Goal: Book appointment/travel/reservation

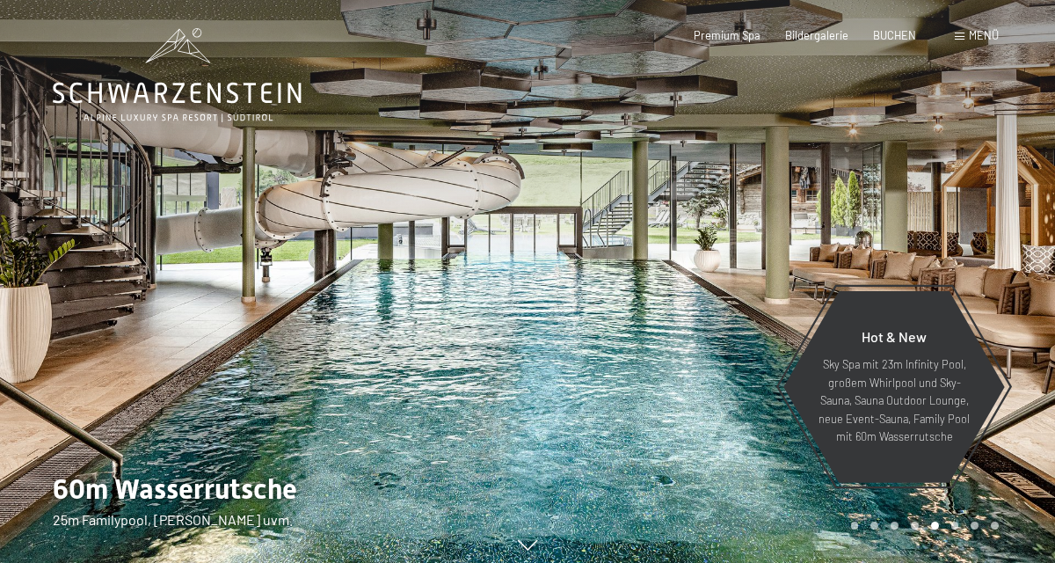
click at [974, 37] on span "Menü" at bounding box center [984, 35] width 30 height 14
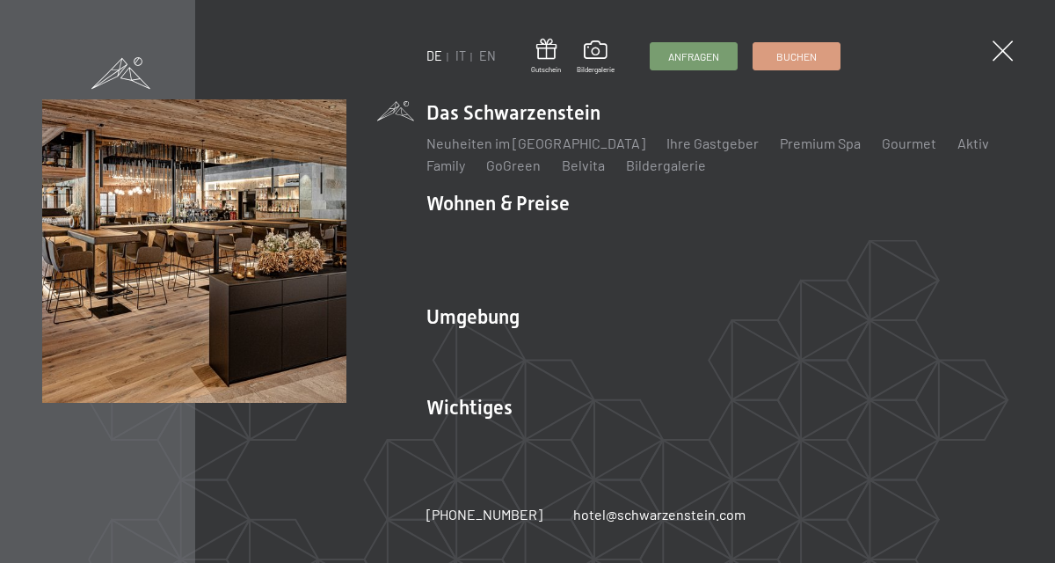
click at [1009, 56] on span at bounding box center [1003, 50] width 20 height 20
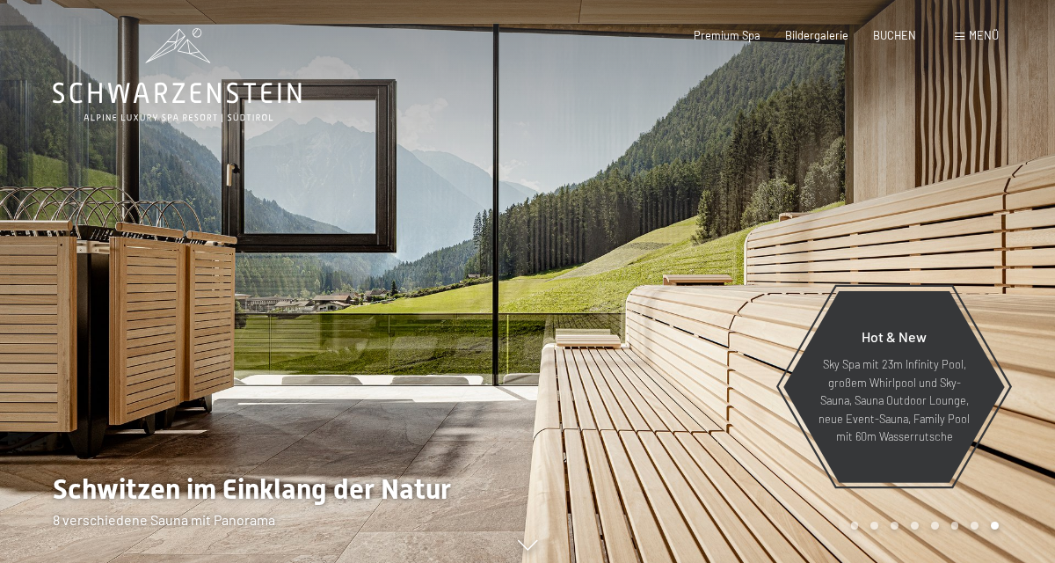
click at [747, 31] on span "Premium Spa" at bounding box center [727, 35] width 67 height 14
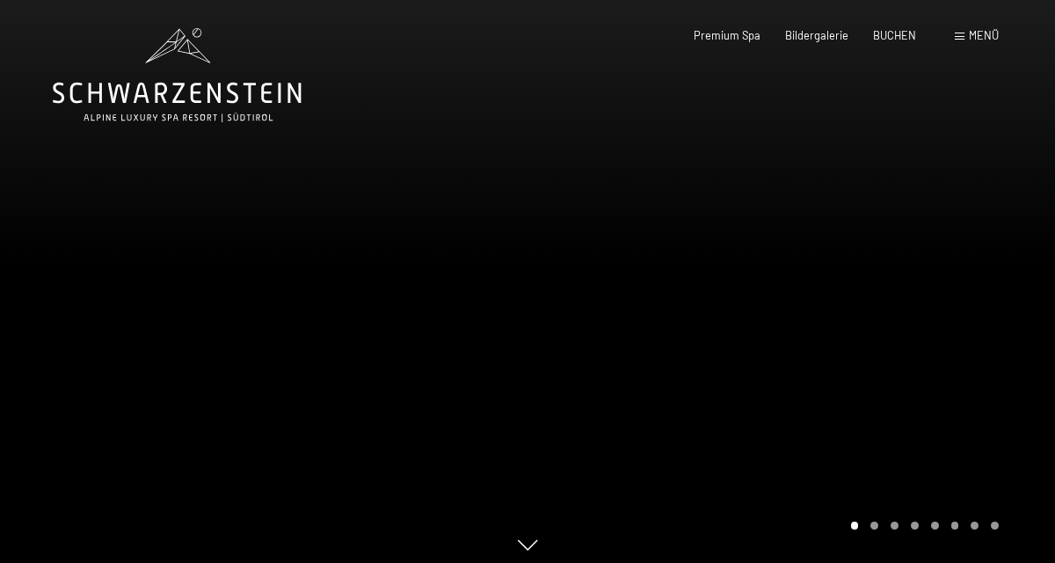
click at [871, 562] on div at bounding box center [792, 286] width 528 height 572
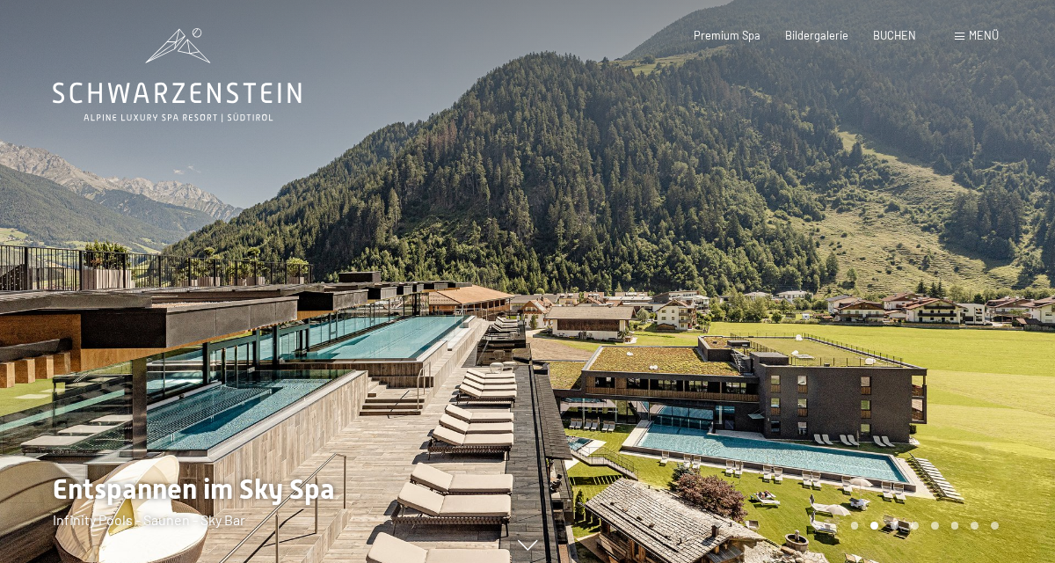
click at [911, 529] on div "Carousel Page 4" at bounding box center [915, 526] width 8 height 8
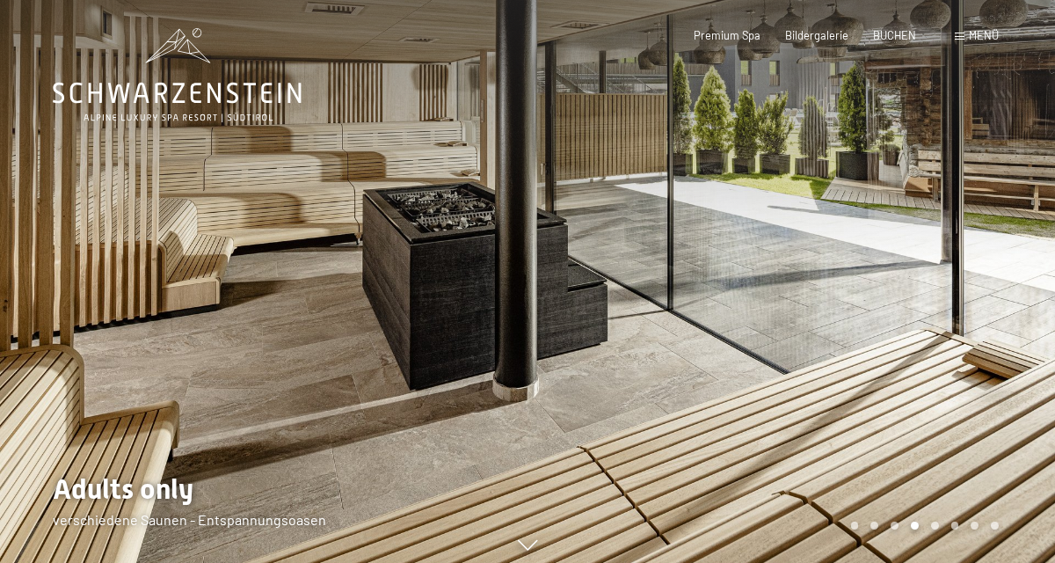
click at [895, 529] on div "Carousel Page 3" at bounding box center [895, 526] width 8 height 8
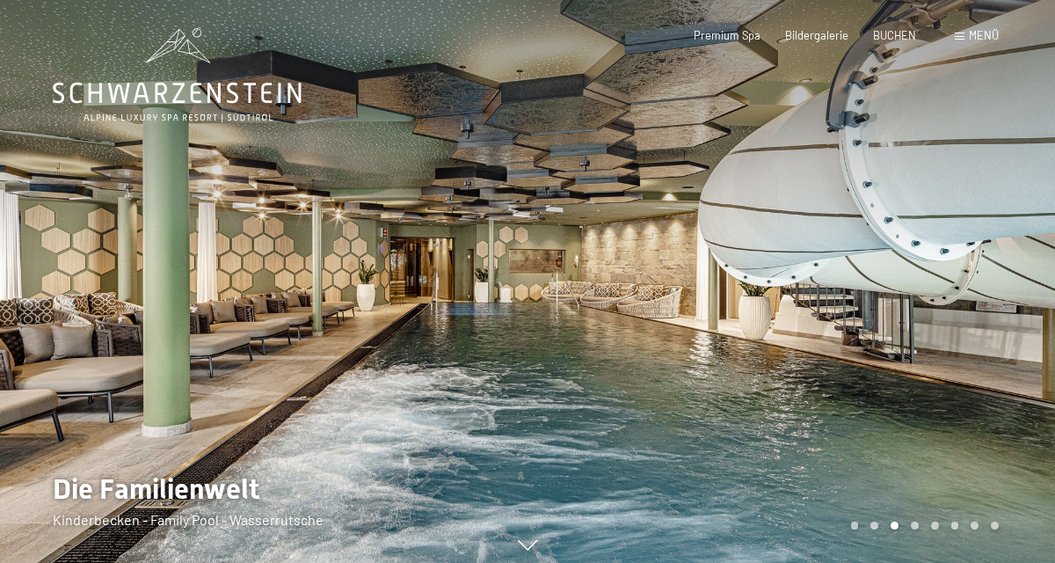
click at [935, 529] on div "Carousel Page 5" at bounding box center [935, 526] width 8 height 8
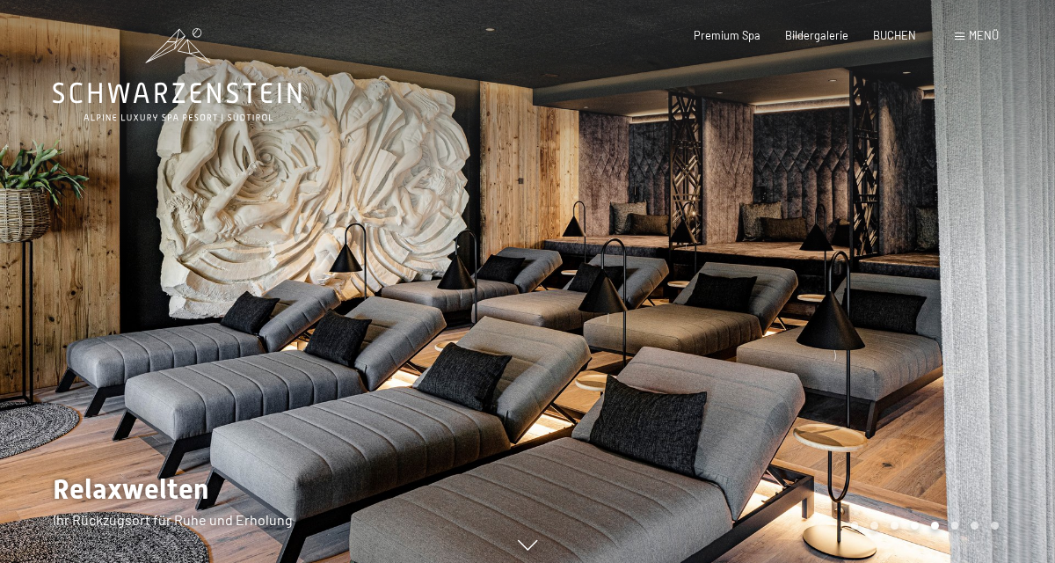
click at [957, 529] on div "Carousel Page 6" at bounding box center [956, 526] width 8 height 8
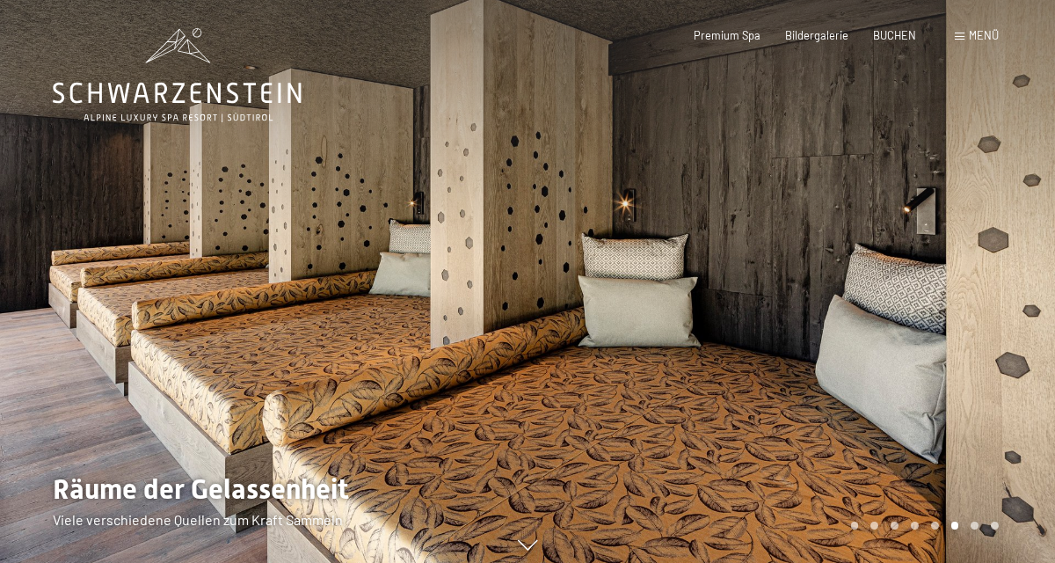
click at [982, 529] on div "Carousel Pagination" at bounding box center [922, 526] width 154 height 8
click at [998, 529] on div "Carousel Pagination" at bounding box center [922, 526] width 154 height 8
click at [960, 37] on span at bounding box center [960, 37] width 10 height 8
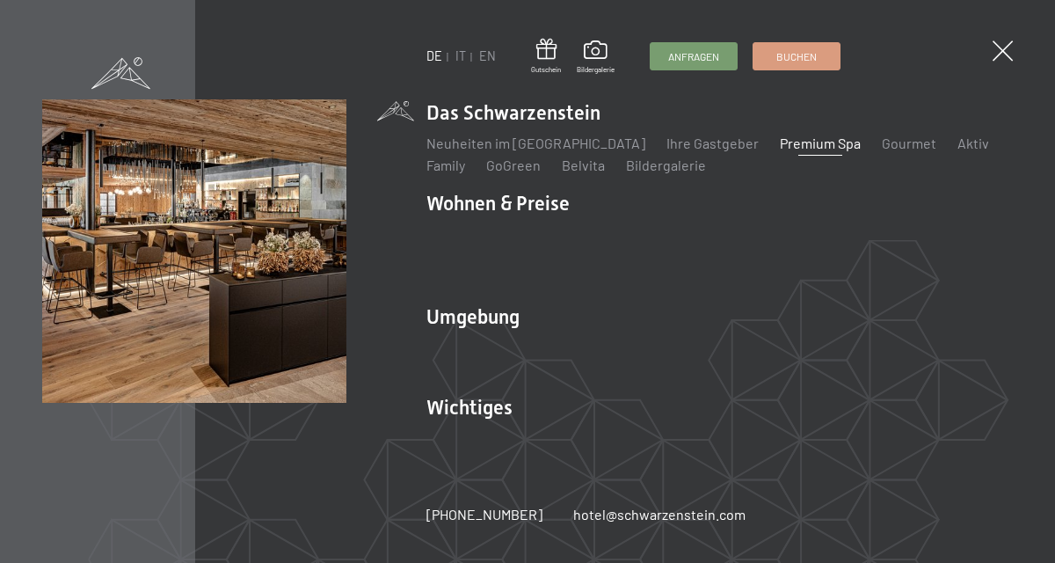
click at [545, 145] on link "Neuheiten im [GEOGRAPHIC_DATA]" at bounding box center [536, 143] width 219 height 17
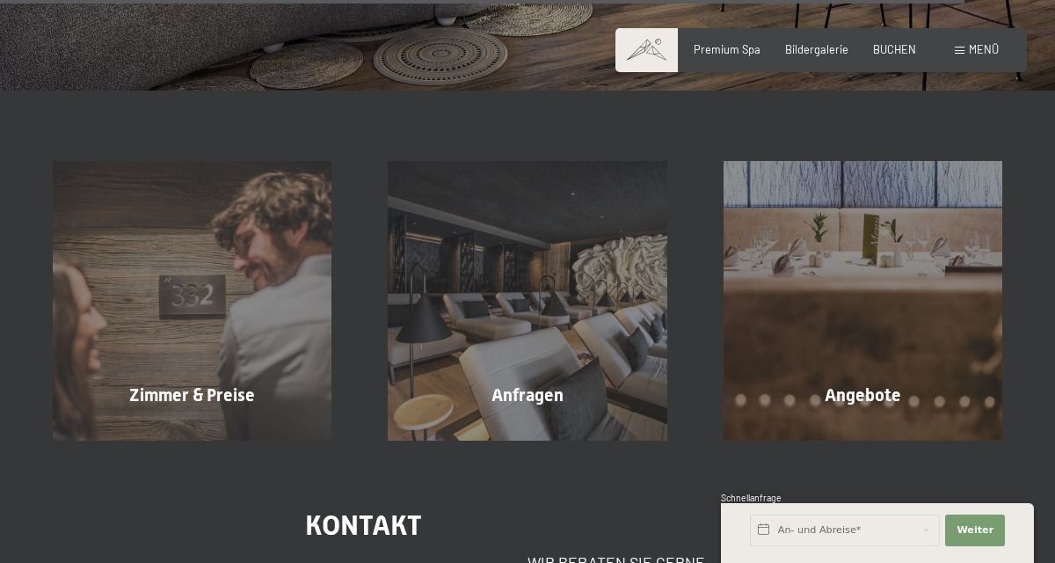
scroll to position [4850, 0]
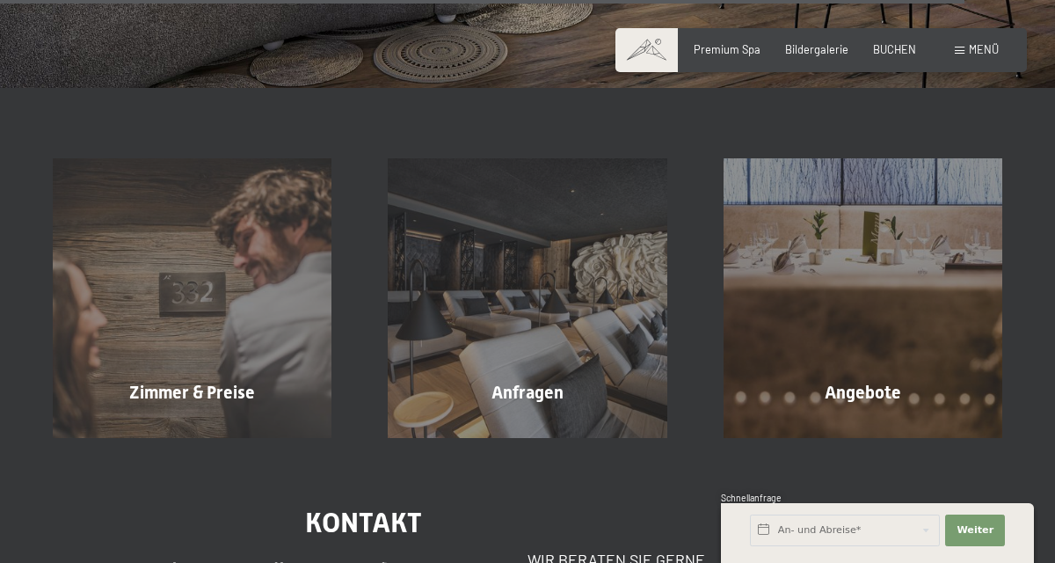
click at [910, 330] on div "Angebote Mehr erfahren" at bounding box center [863, 297] width 335 height 279
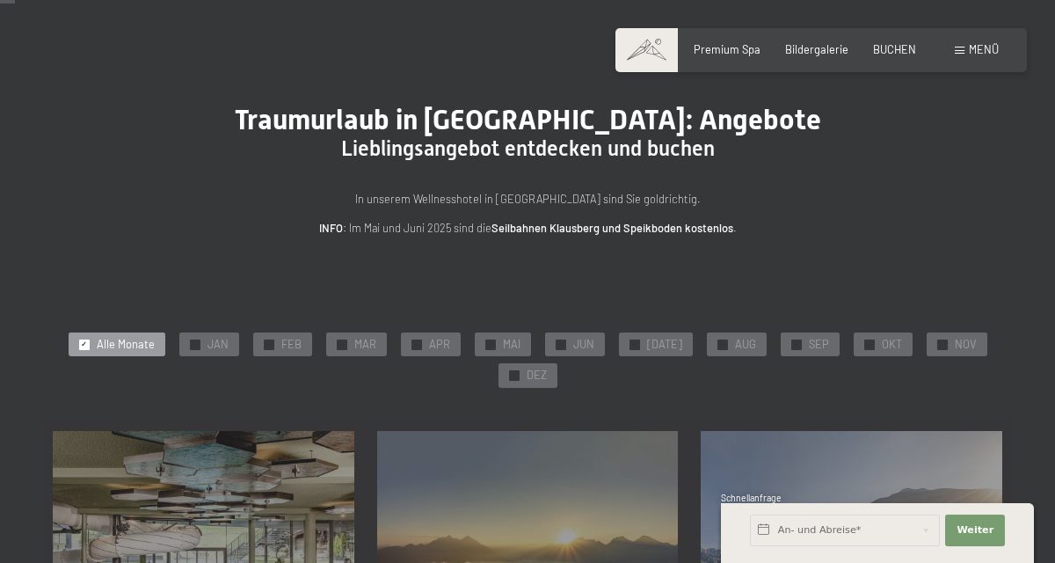
scroll to position [39, 0]
click at [809, 348] on span "SEP" at bounding box center [819, 344] width 20 height 16
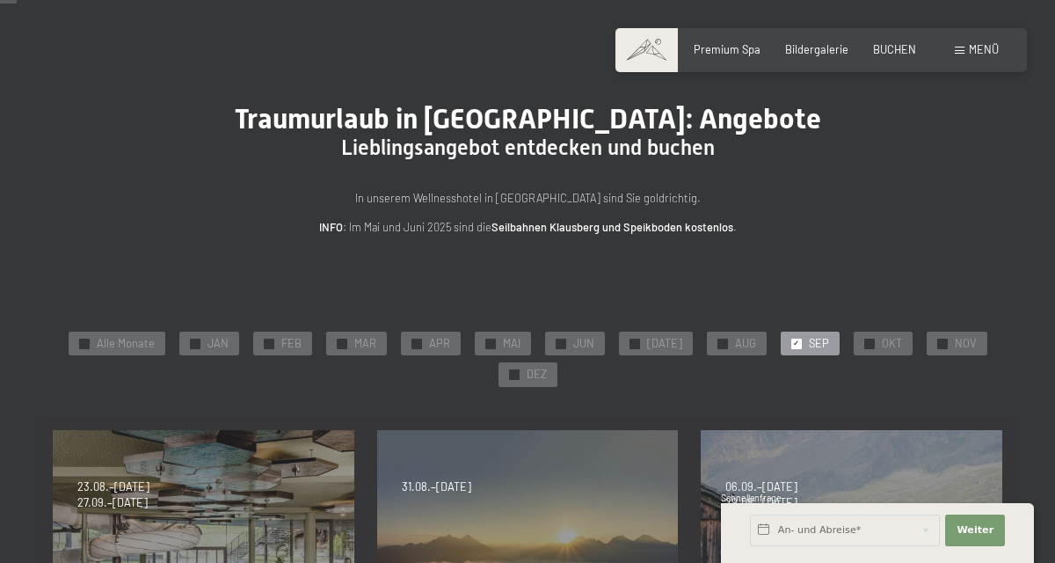
click at [866, 340] on span "✓" at bounding box center [869, 344] width 6 height 10
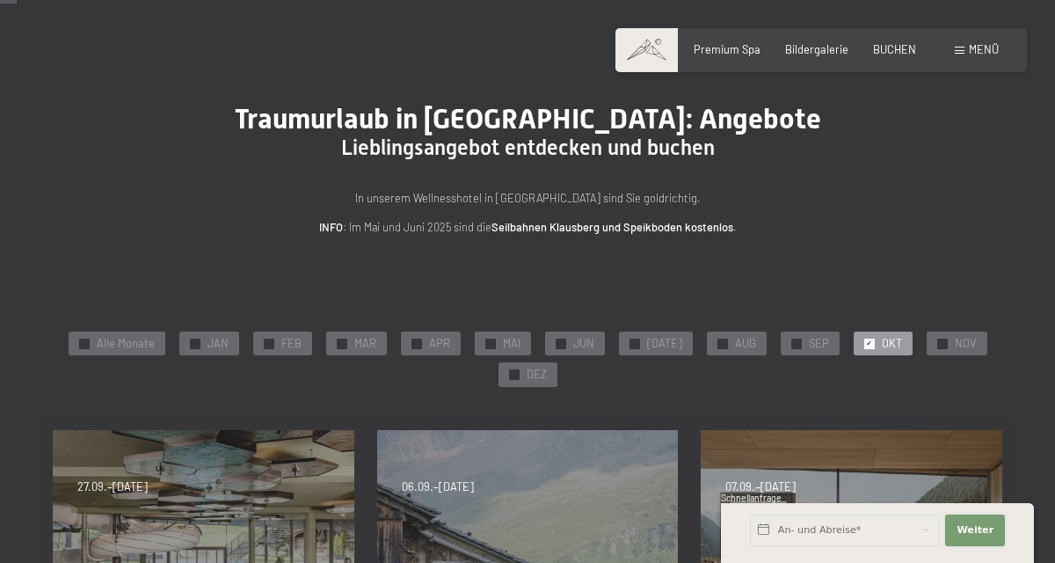
click at [983, 537] on span "Weiter" at bounding box center [975, 530] width 37 height 14
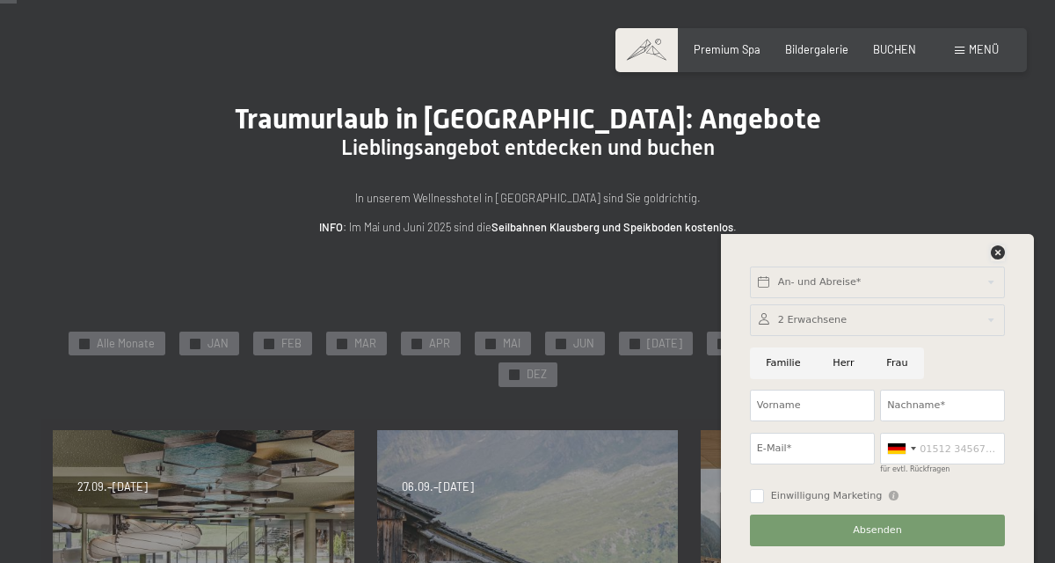
click at [996, 259] on icon at bounding box center [998, 252] width 14 height 14
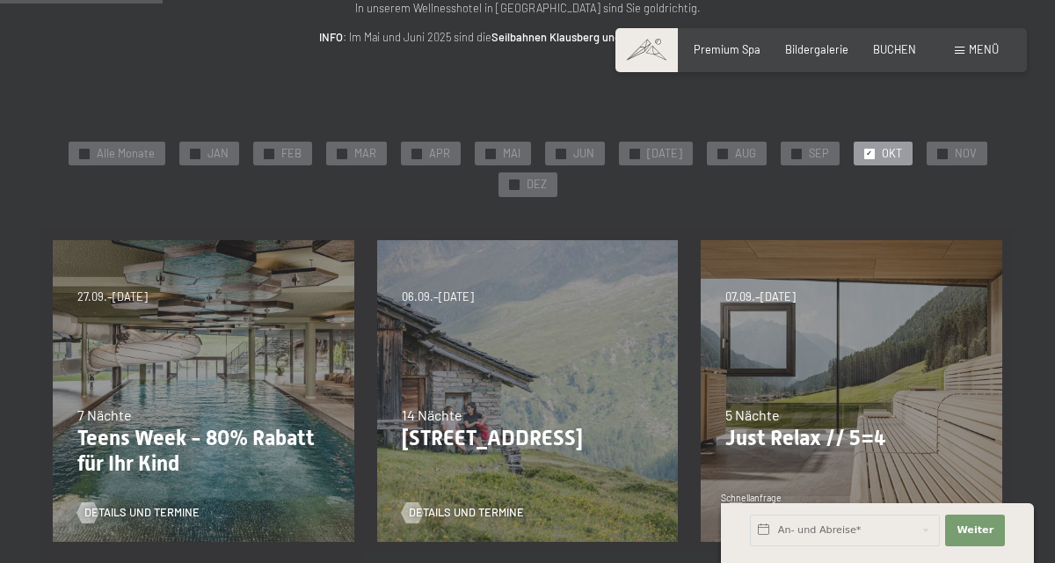
scroll to position [228, 0]
click at [793, 154] on span "✓" at bounding box center [796, 155] width 6 height 10
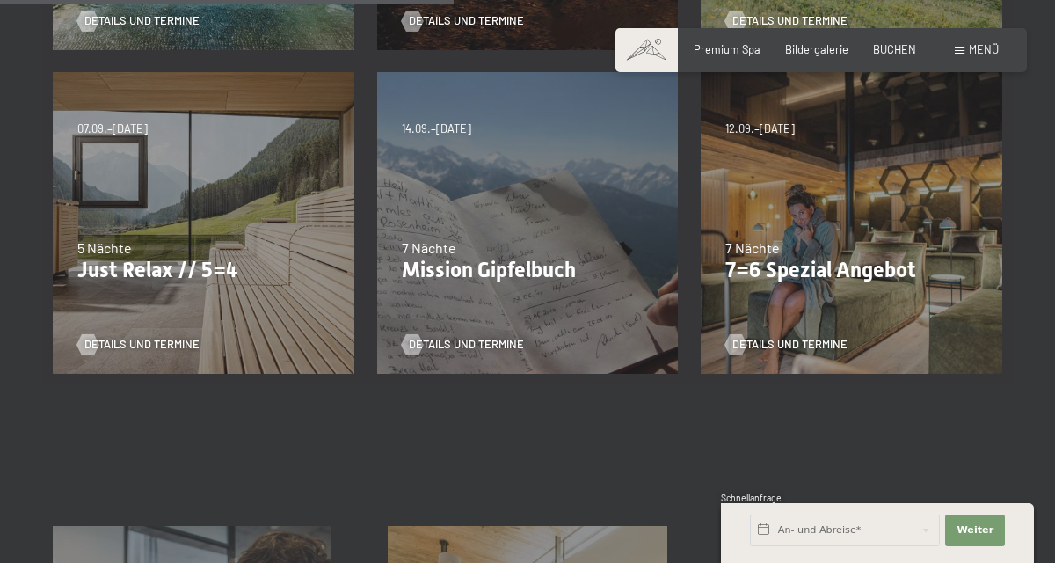
scroll to position [734, 0]
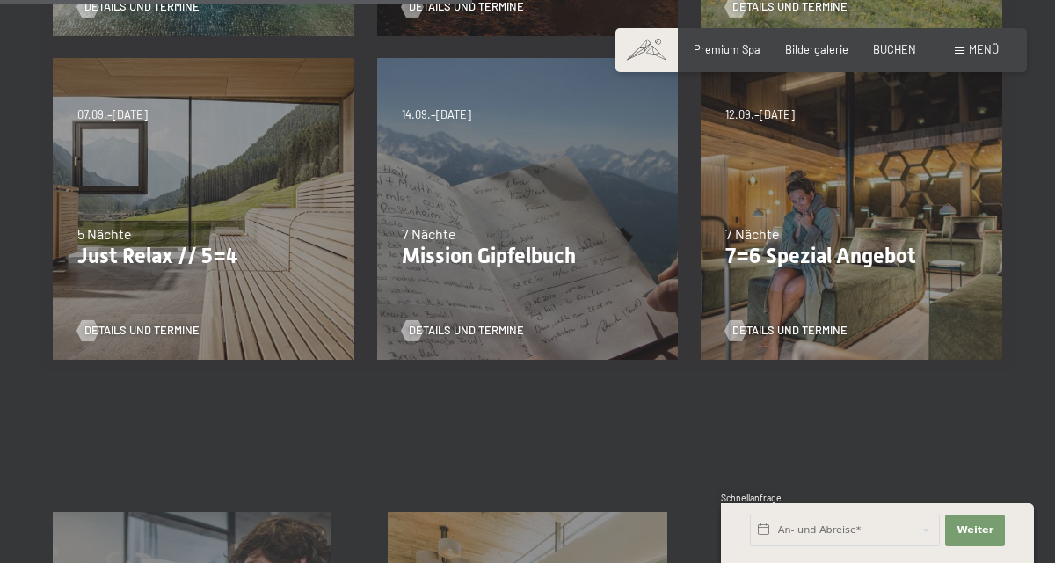
click at [893, 305] on div "Details und Termine" at bounding box center [847, 320] width 242 height 37
click at [815, 334] on span "Details und Termine" at bounding box center [790, 331] width 115 height 16
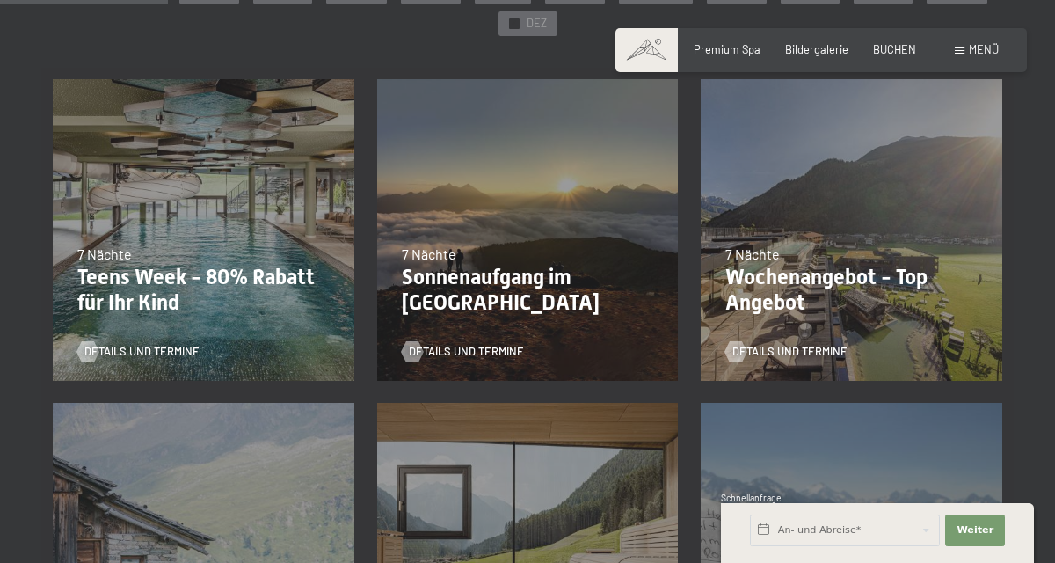
scroll to position [391, 0]
click at [803, 353] on span "Details und Termine" at bounding box center [790, 351] width 115 height 16
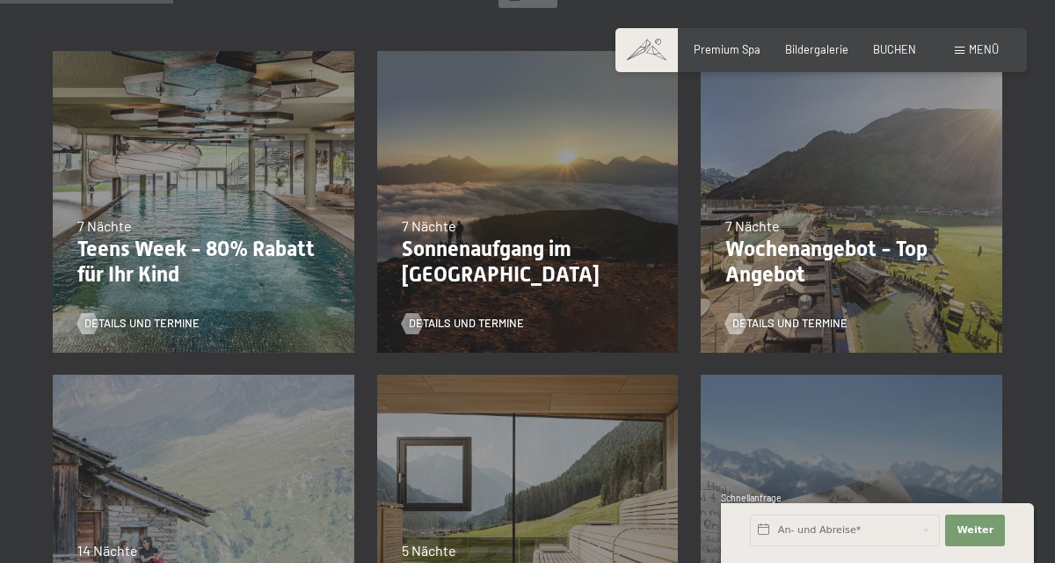
scroll to position [417, 0]
click at [520, 324] on span "Details und Termine" at bounding box center [466, 325] width 115 height 16
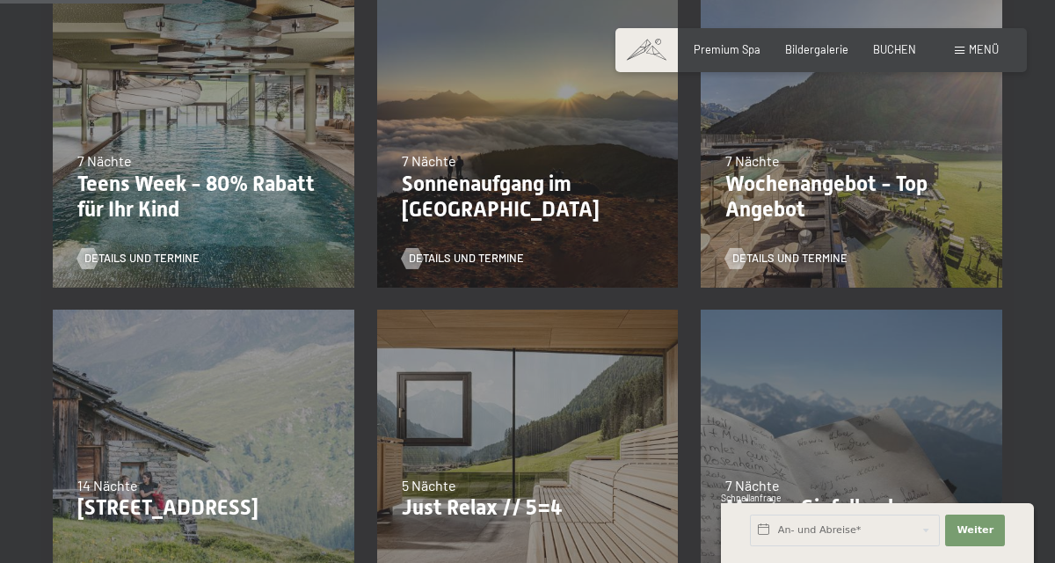
scroll to position [483, 0]
click at [157, 255] on span "Details und Termine" at bounding box center [141, 259] width 115 height 16
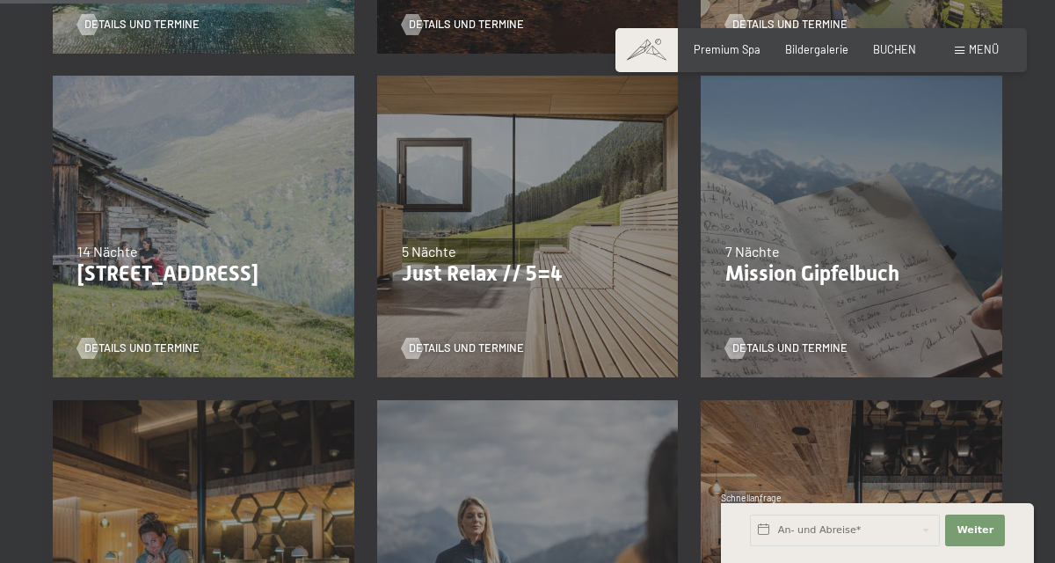
scroll to position [676, 0]
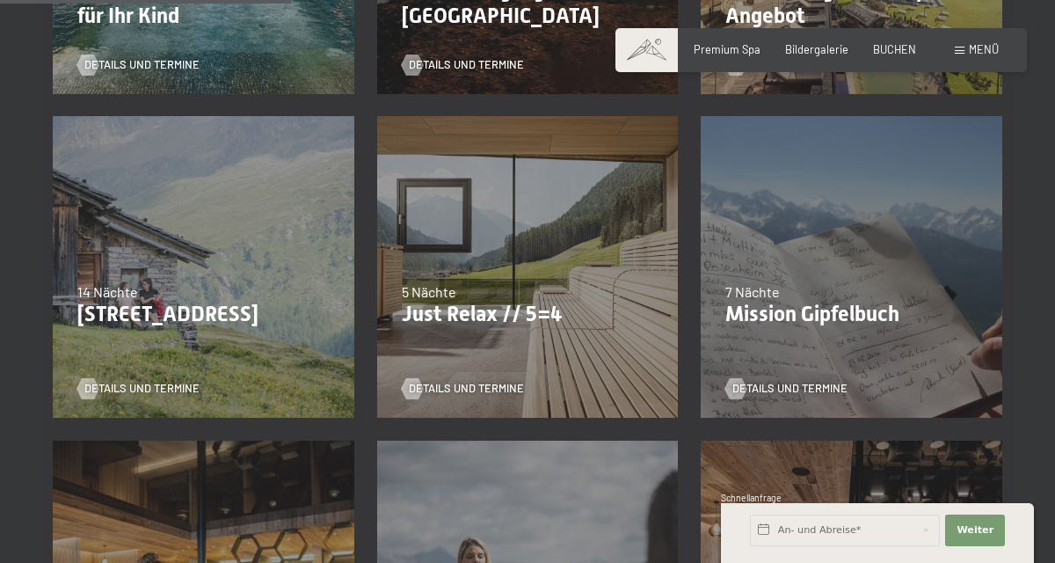
click at [176, 383] on span "Details und Termine" at bounding box center [141, 389] width 115 height 16
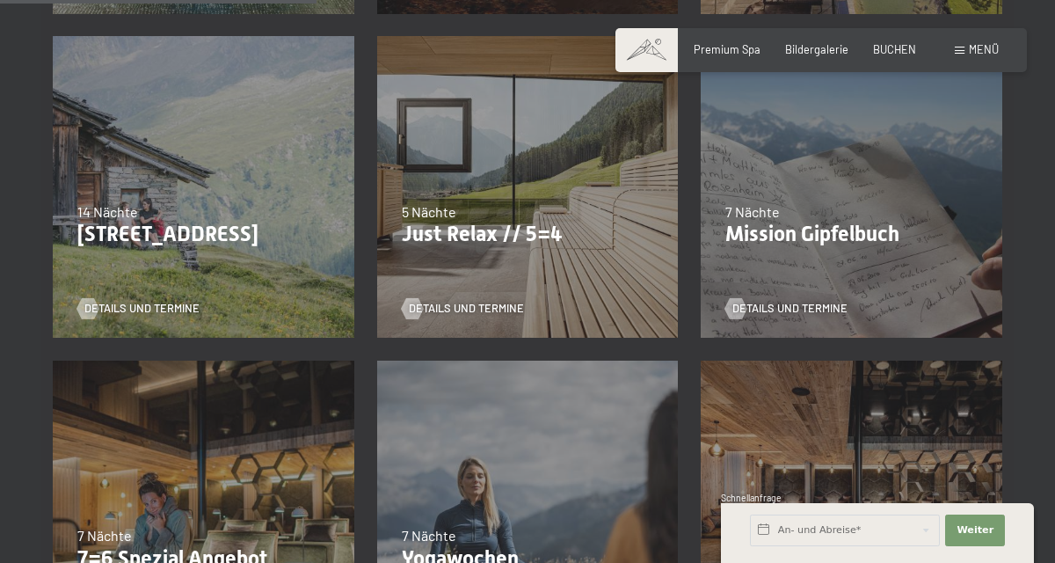
scroll to position [761, 0]
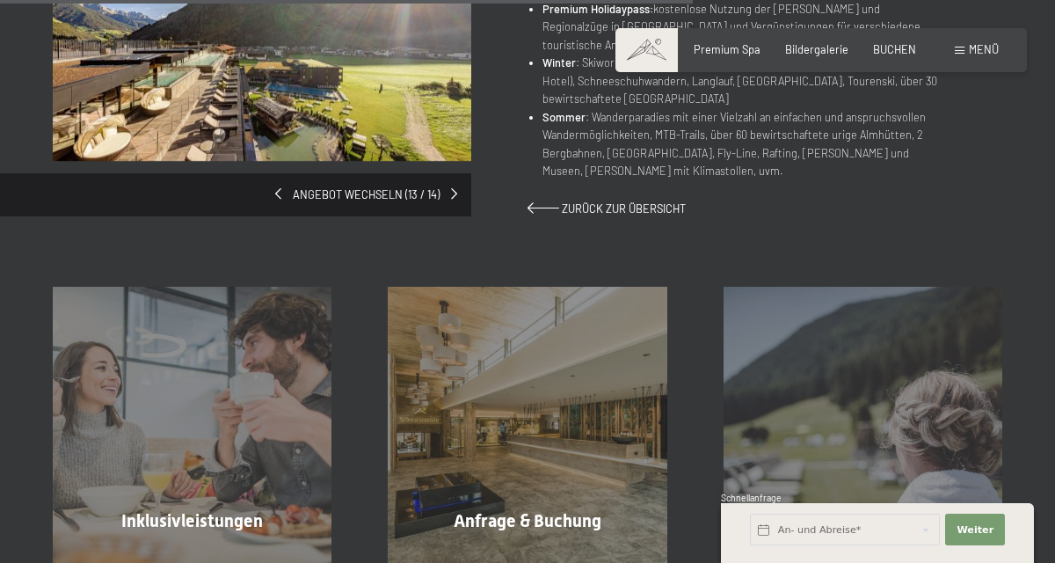
scroll to position [1120, 0]
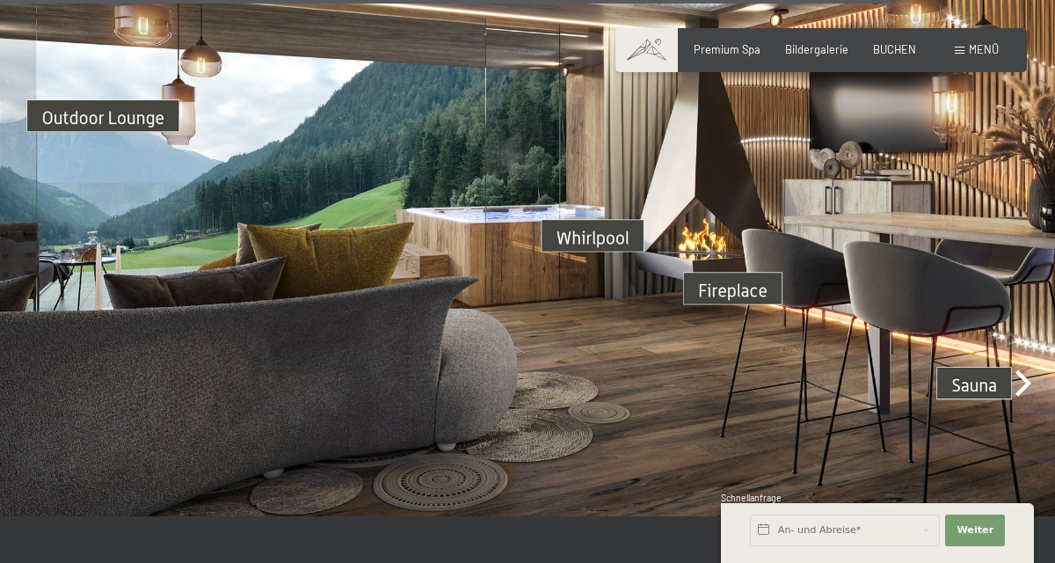
scroll to position [4440, 0]
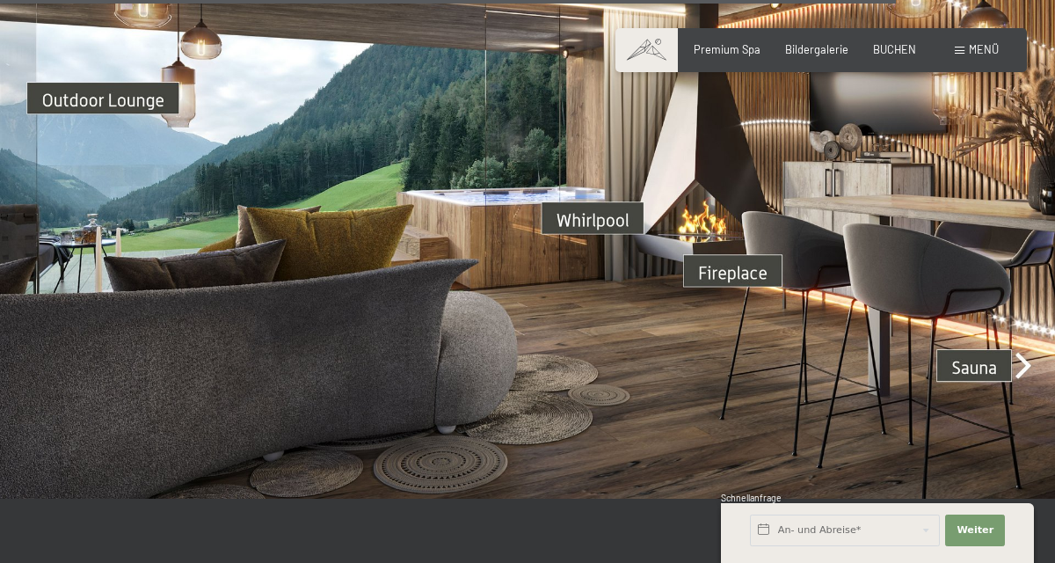
click at [1018, 364] on img at bounding box center [527, 202] width 1055 height 594
click at [982, 357] on img at bounding box center [527, 202] width 1055 height 594
click at [976, 343] on img at bounding box center [527, 202] width 1055 height 594
click at [1018, 354] on img at bounding box center [527, 202] width 1055 height 594
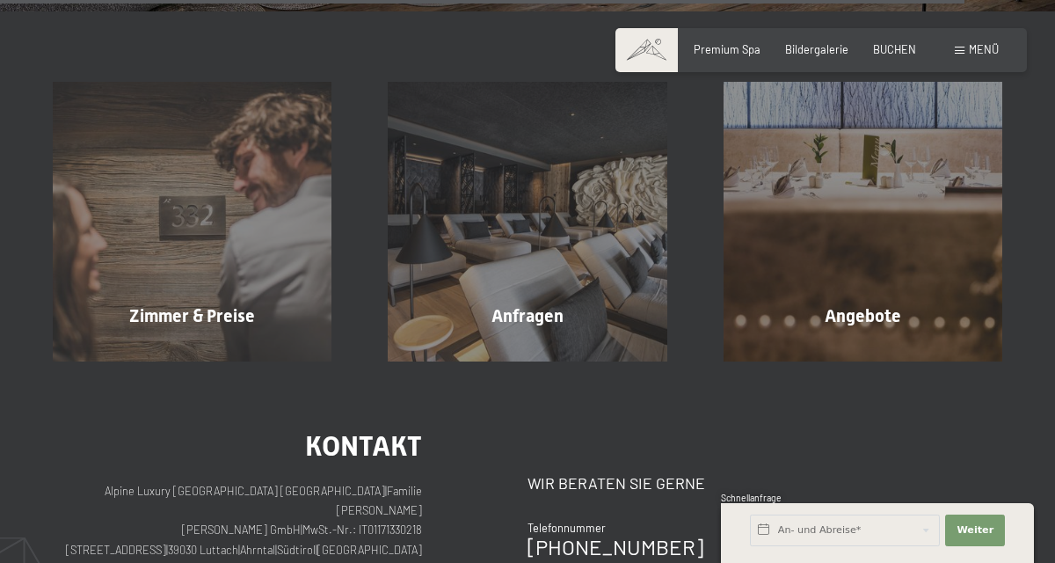
scroll to position [4926, 0]
click at [164, 266] on div "Zimmer & Preise Mehr erfahren" at bounding box center [192, 222] width 335 height 279
click at [931, 281] on div "Angebote Mehr erfahren" at bounding box center [863, 222] width 335 height 279
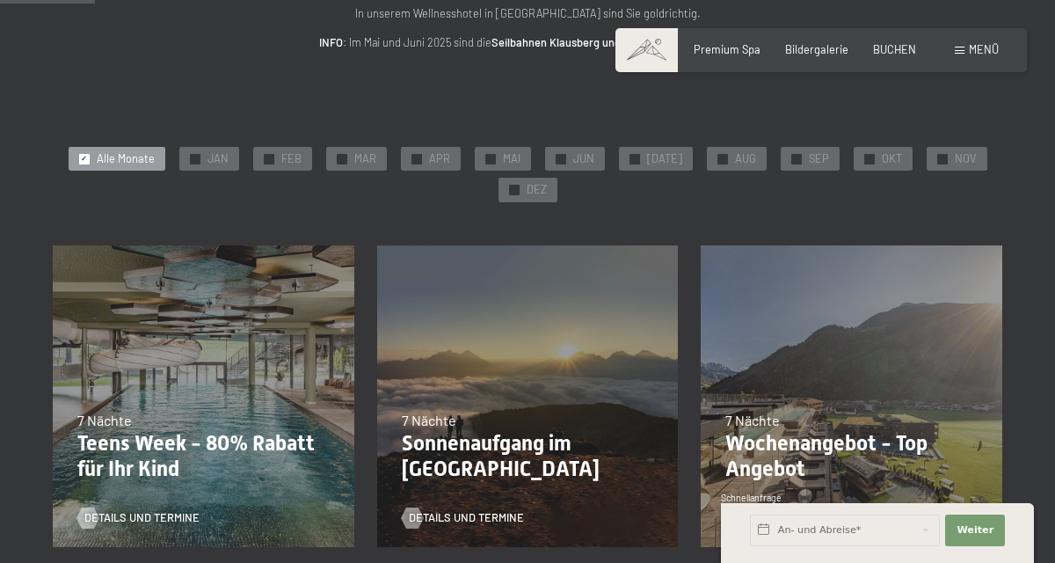
scroll to position [214, 0]
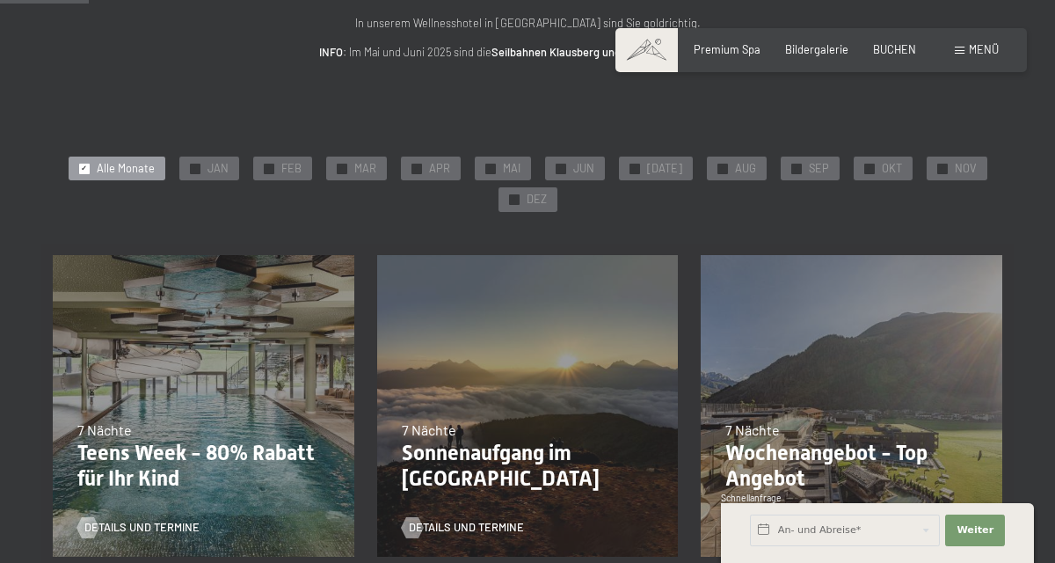
click at [793, 165] on span "✓" at bounding box center [796, 169] width 6 height 10
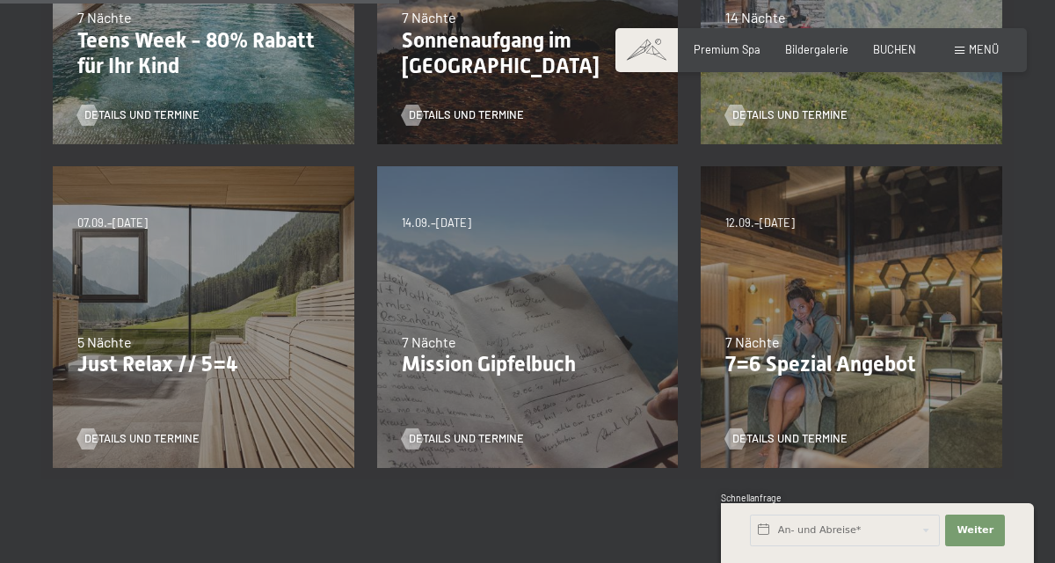
scroll to position [607, 0]
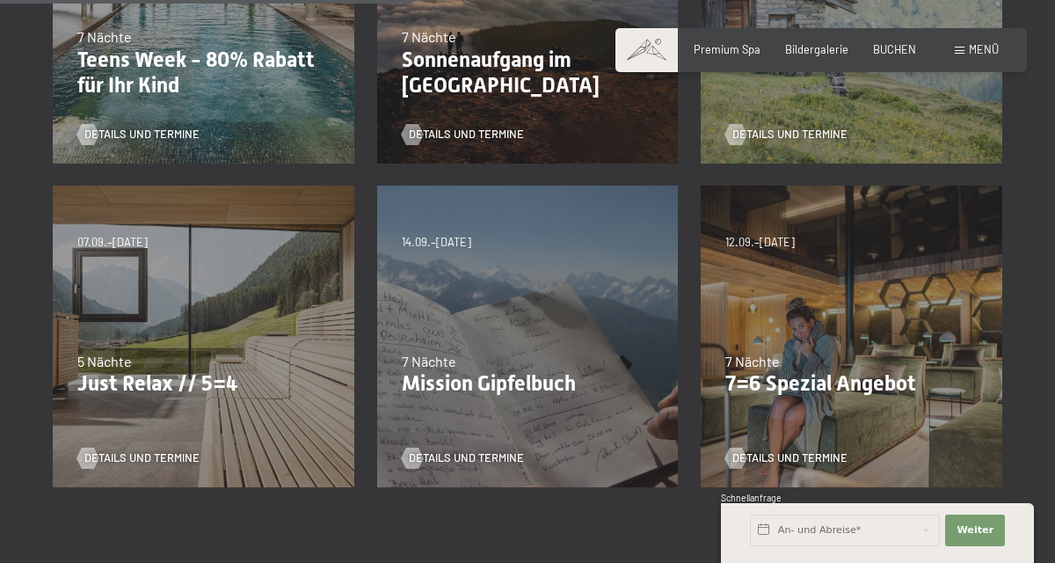
click at [876, 390] on p "7=6 Spezial Angebot" at bounding box center [852, 384] width 252 height 26
click at [774, 459] on span "Details und Termine" at bounding box center [790, 458] width 115 height 16
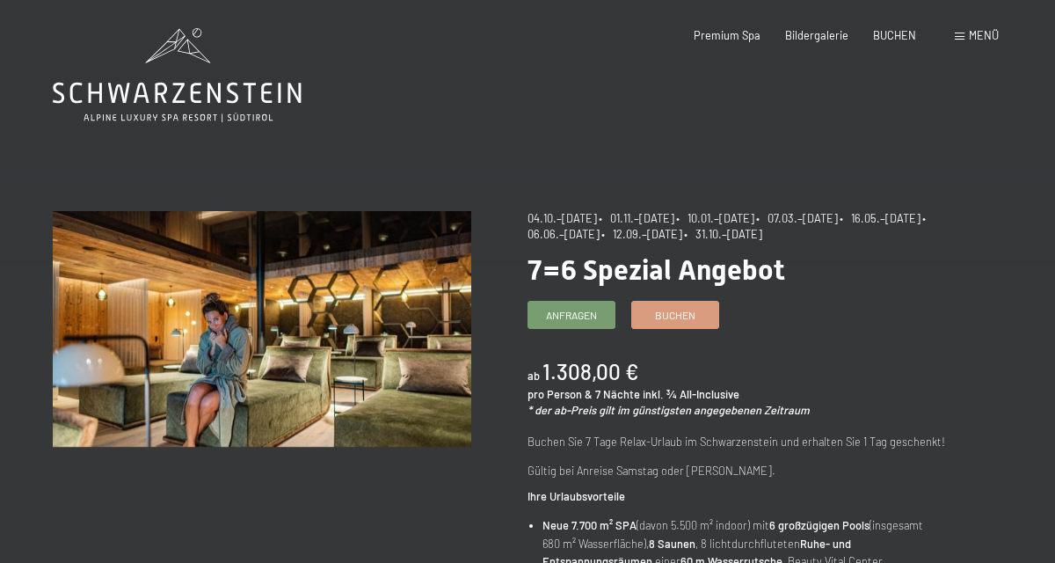
click at [734, 39] on span "Premium Spa" at bounding box center [727, 35] width 67 height 14
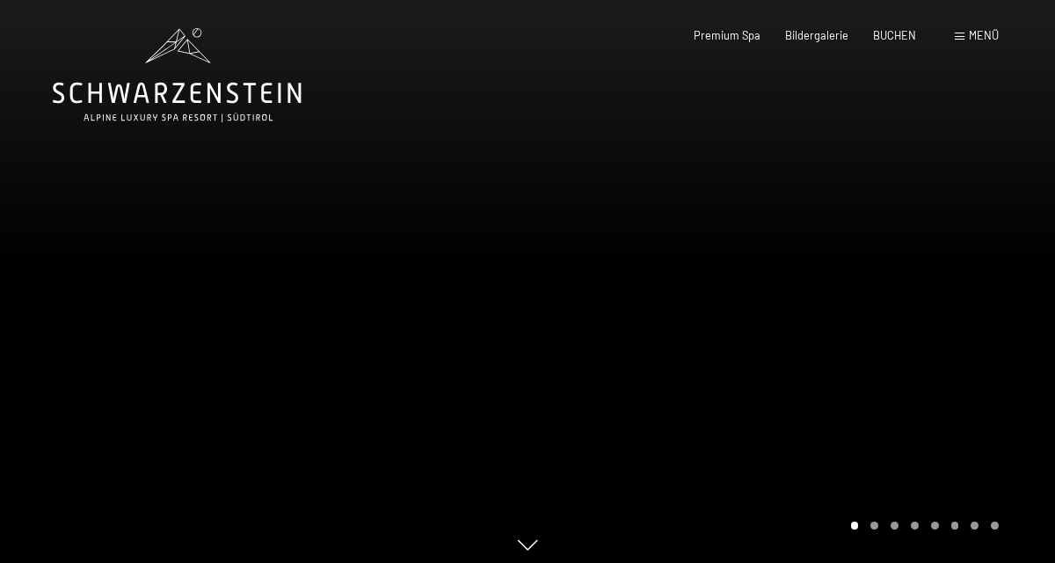
click at [734, 39] on span "Premium Spa" at bounding box center [727, 35] width 67 height 14
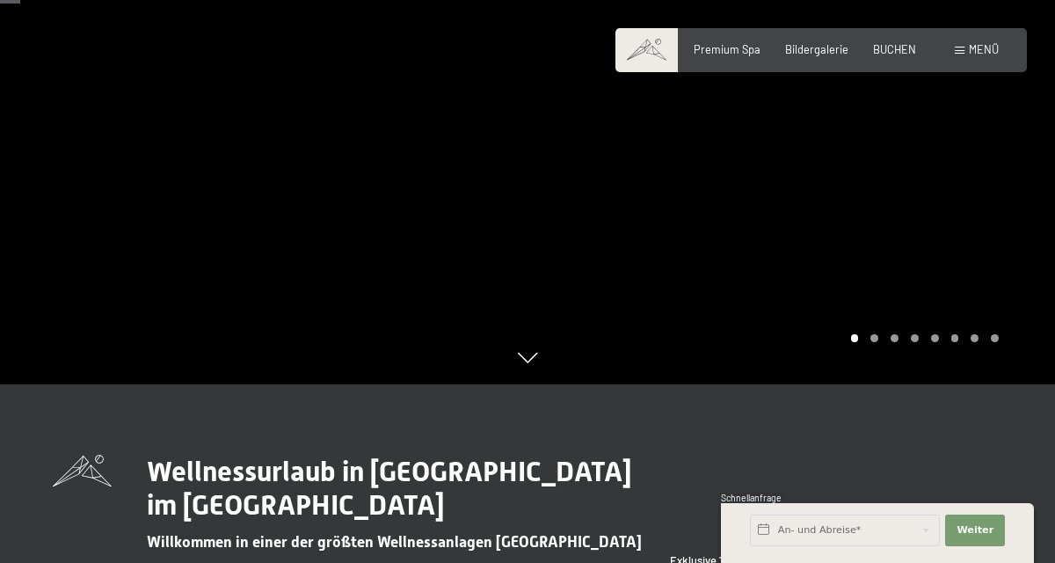
click at [879, 342] on div "Carousel Pagination" at bounding box center [922, 338] width 154 height 8
click at [872, 342] on div "Carousel Page 2" at bounding box center [875, 338] width 8 height 8
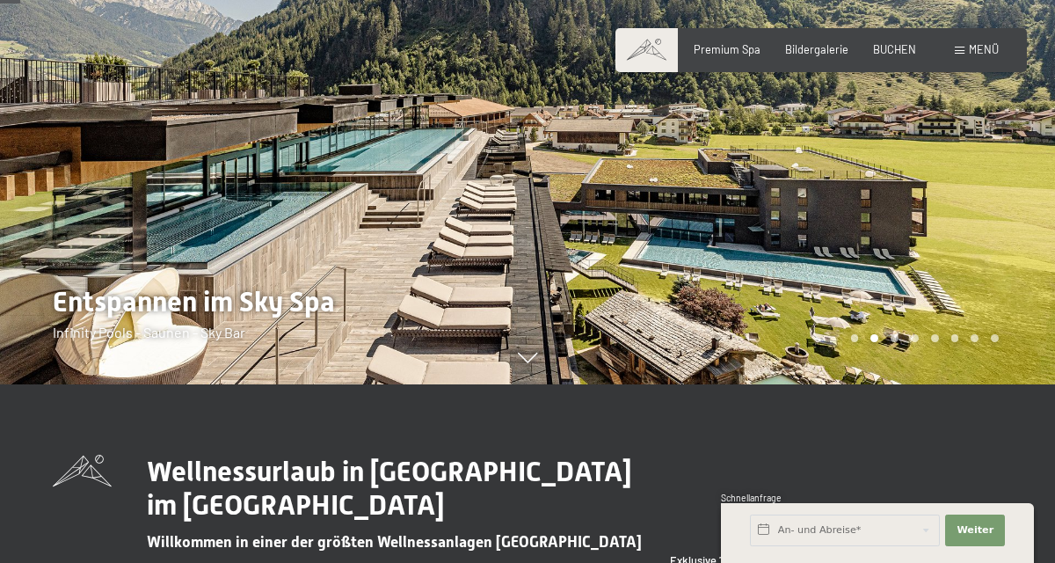
click at [941, 355] on div at bounding box center [792, 99] width 528 height 572
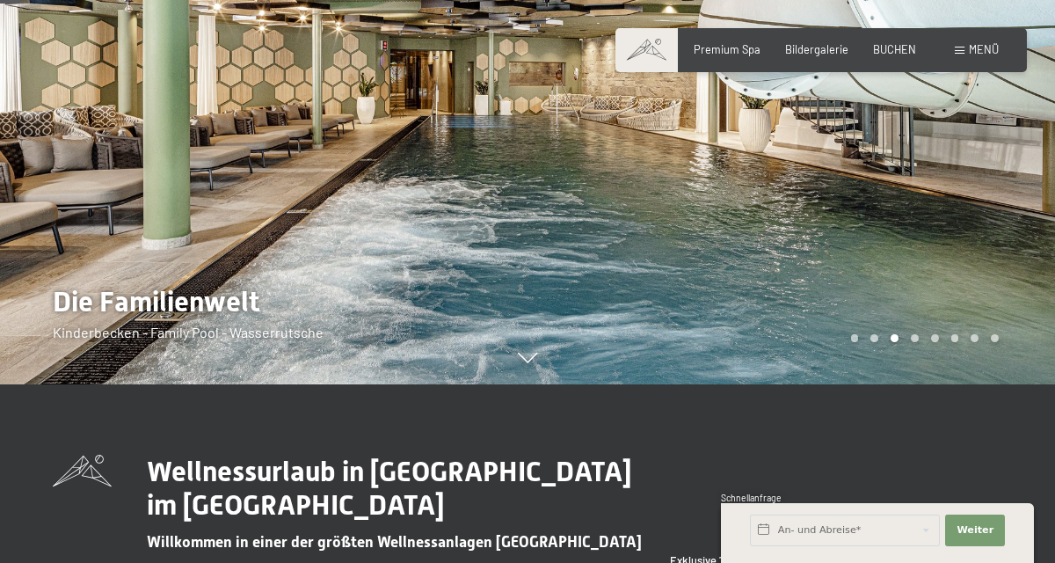
click at [915, 384] on div at bounding box center [792, 99] width 528 height 572
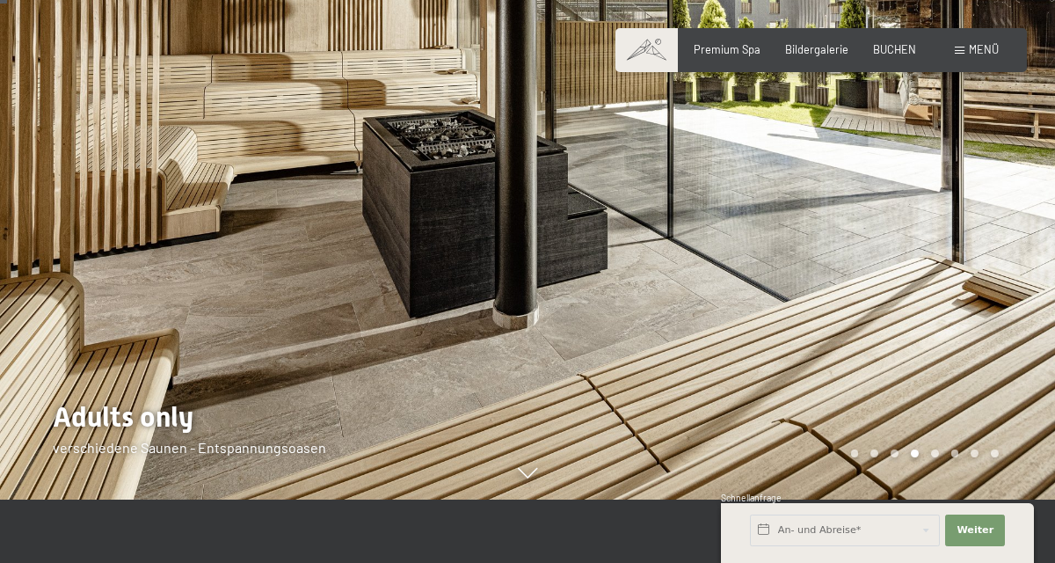
scroll to position [53, 0]
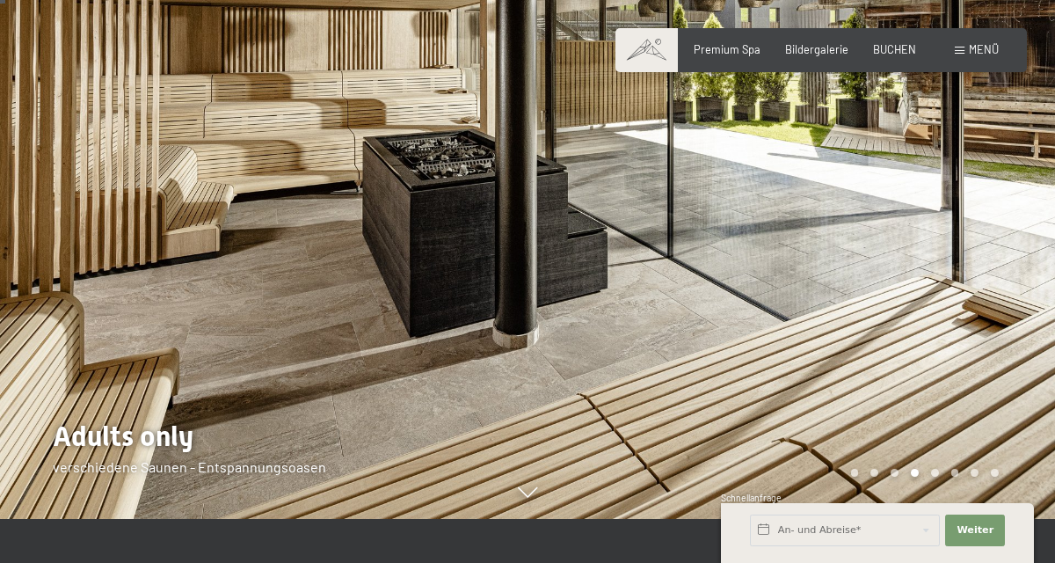
click at [915, 477] on div "Carousel Page 4 (Current Slide)" at bounding box center [915, 473] width 8 height 8
click at [944, 477] on div "Carousel Pagination" at bounding box center [922, 473] width 154 height 8
click at [938, 519] on div at bounding box center [792, 233] width 528 height 572
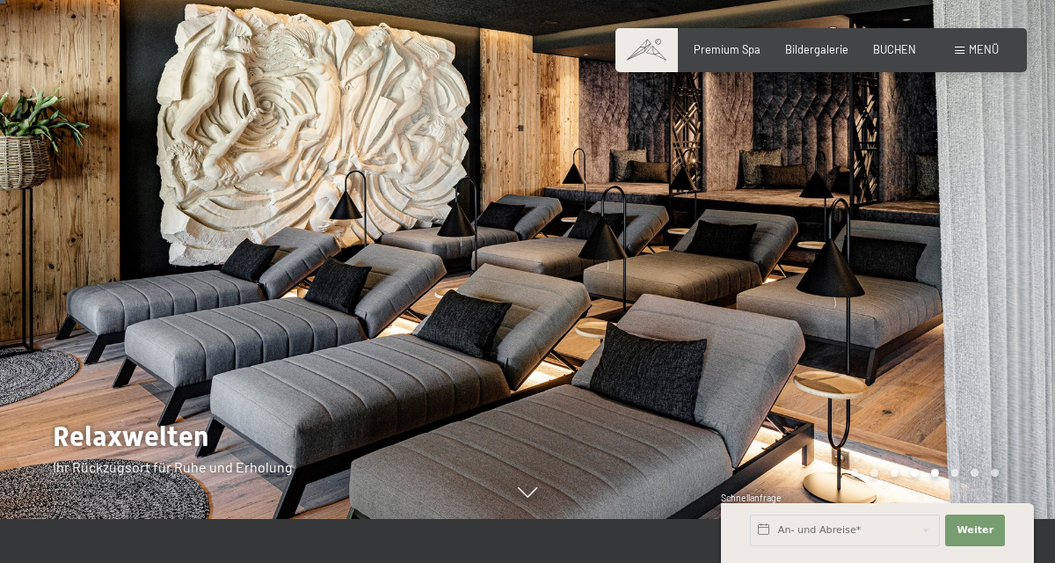
click at [962, 519] on div at bounding box center [792, 233] width 528 height 572
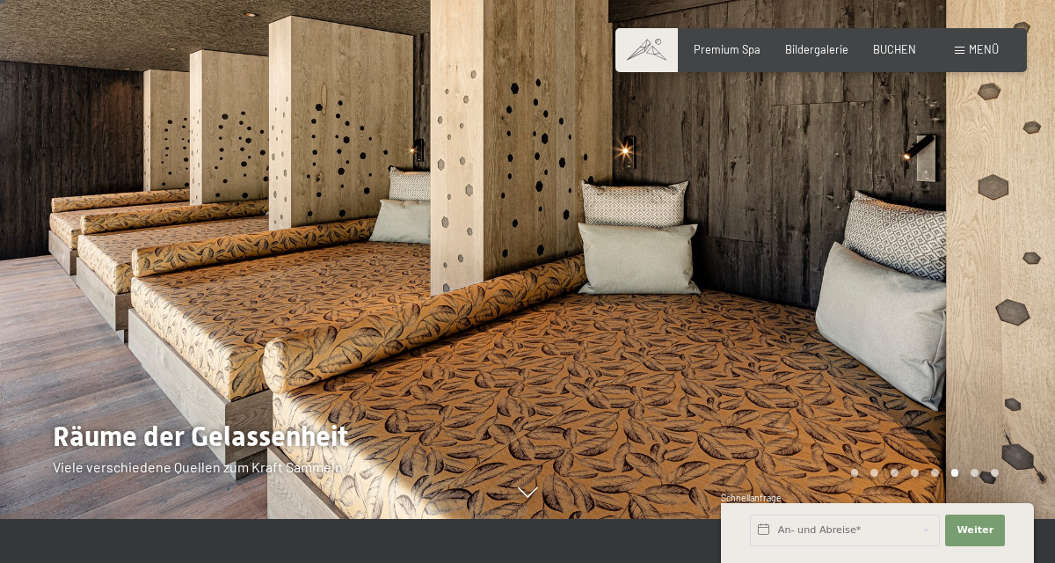
click at [982, 477] on div "Carousel Pagination" at bounding box center [922, 473] width 154 height 8
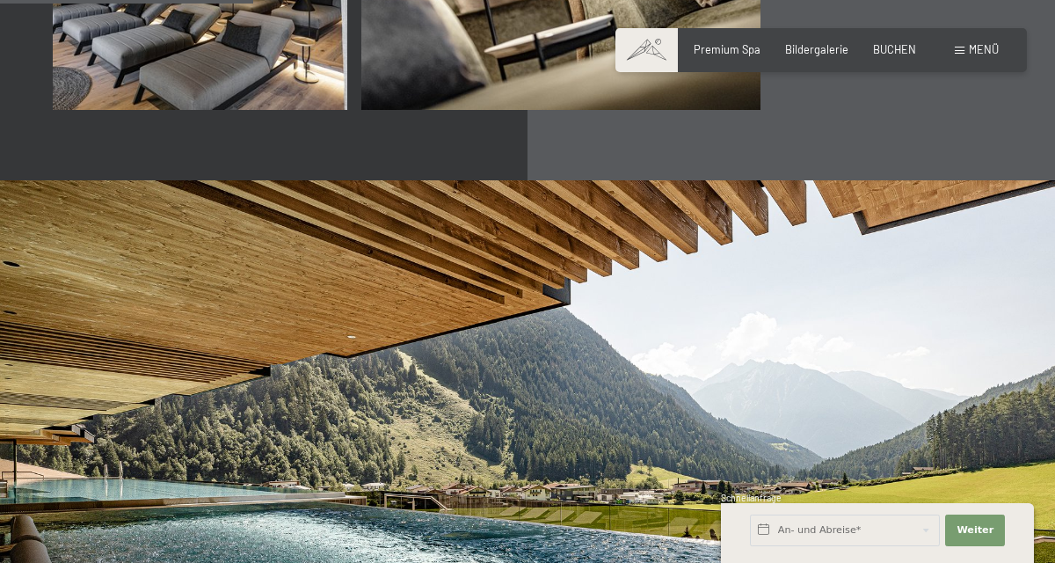
scroll to position [2401, 0]
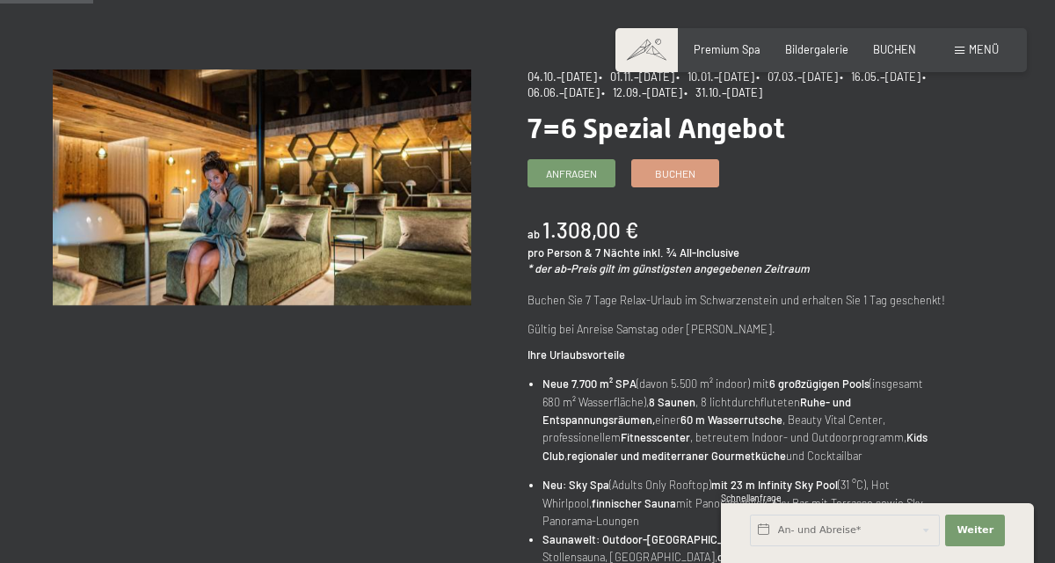
scroll to position [159, 0]
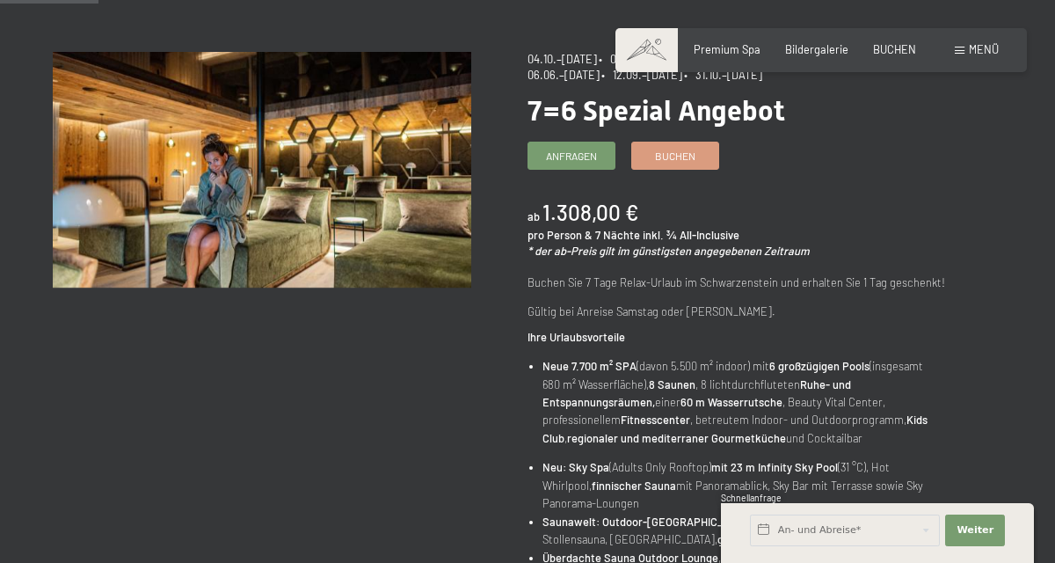
click at [967, 56] on div "Menü" at bounding box center [977, 50] width 44 height 16
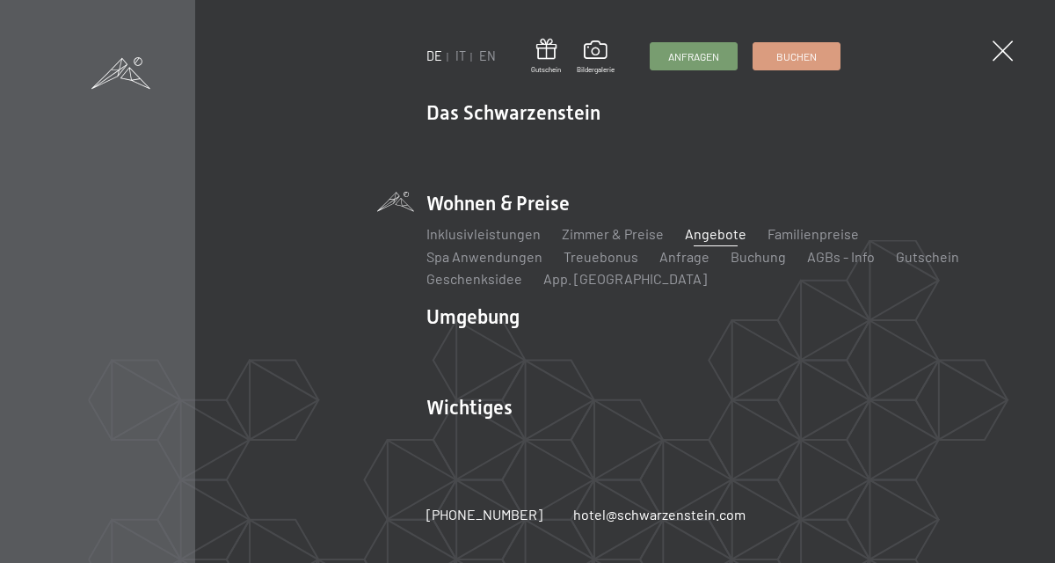
click at [619, 236] on link "Zimmer & Preise" at bounding box center [613, 233] width 102 height 17
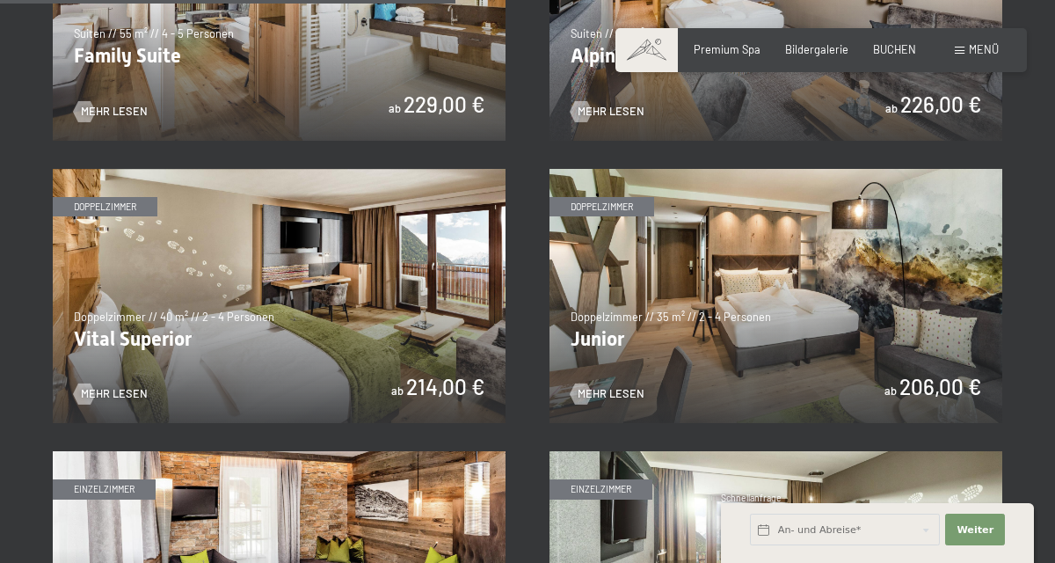
scroll to position [1899, 0]
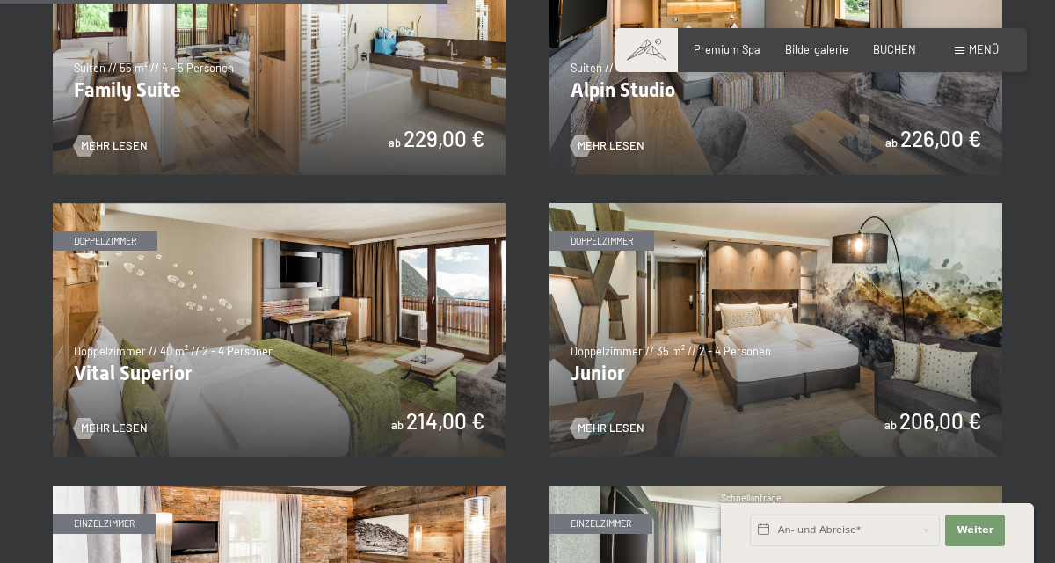
click at [868, 369] on img at bounding box center [776, 330] width 453 height 255
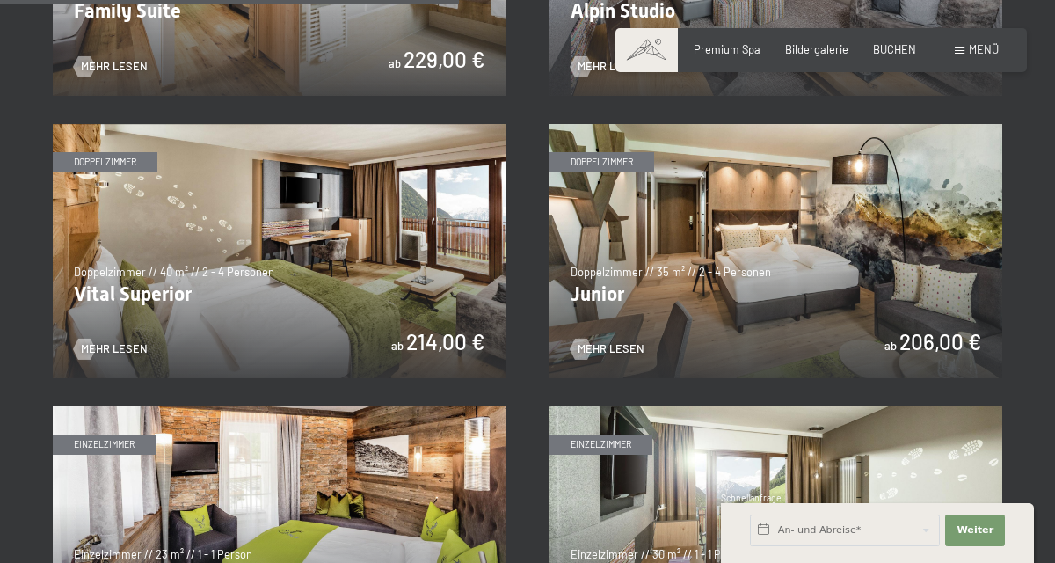
scroll to position [1950, 0]
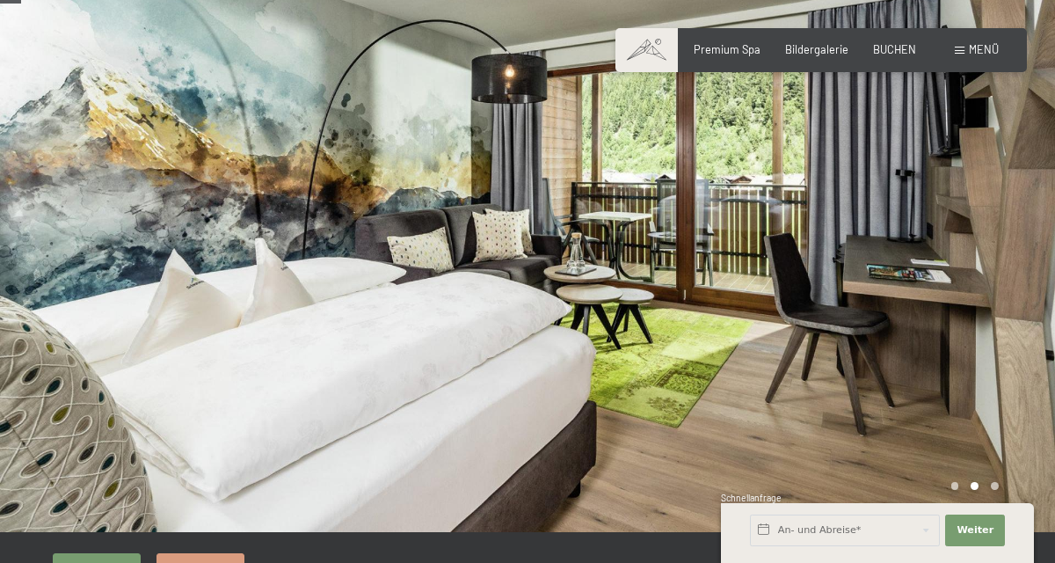
scroll to position [40, 0]
click at [1001, 492] on div "Schnellanfrage" at bounding box center [877, 499] width 313 height 15
click at [990, 485] on div at bounding box center [792, 246] width 528 height 572
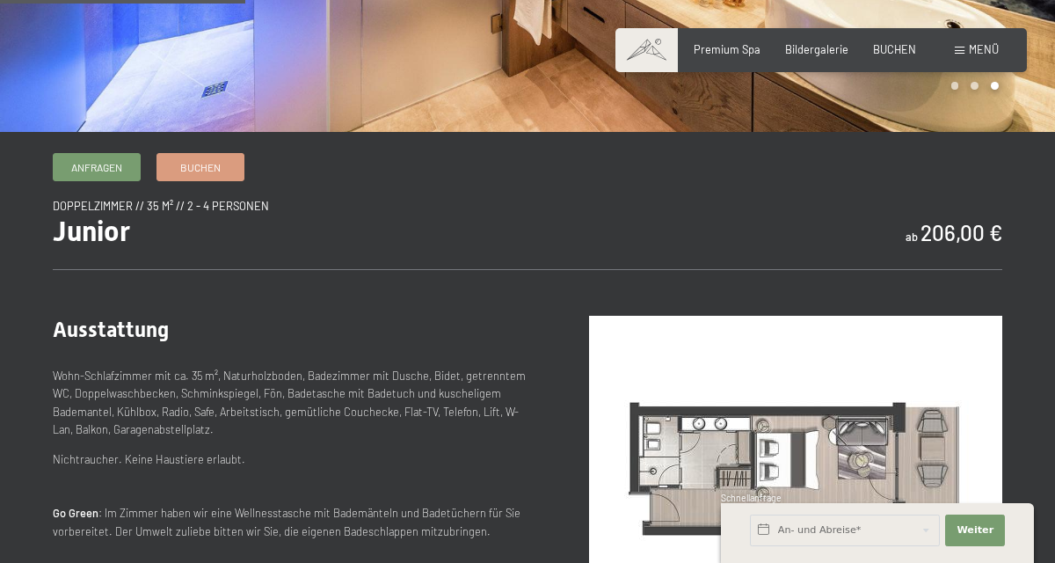
scroll to position [440, 0]
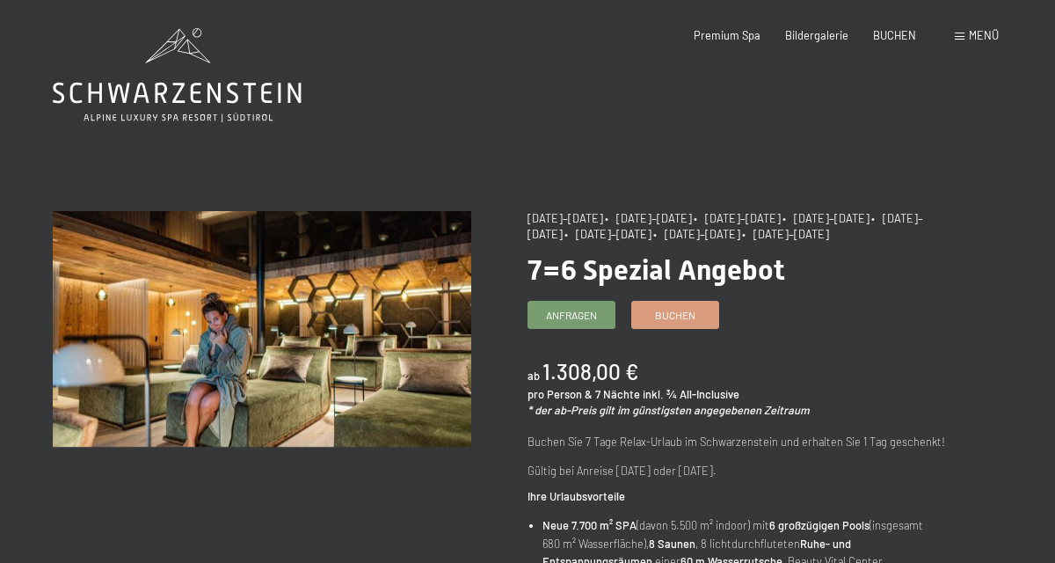
click at [689, 315] on span "Buchen" at bounding box center [675, 315] width 40 height 15
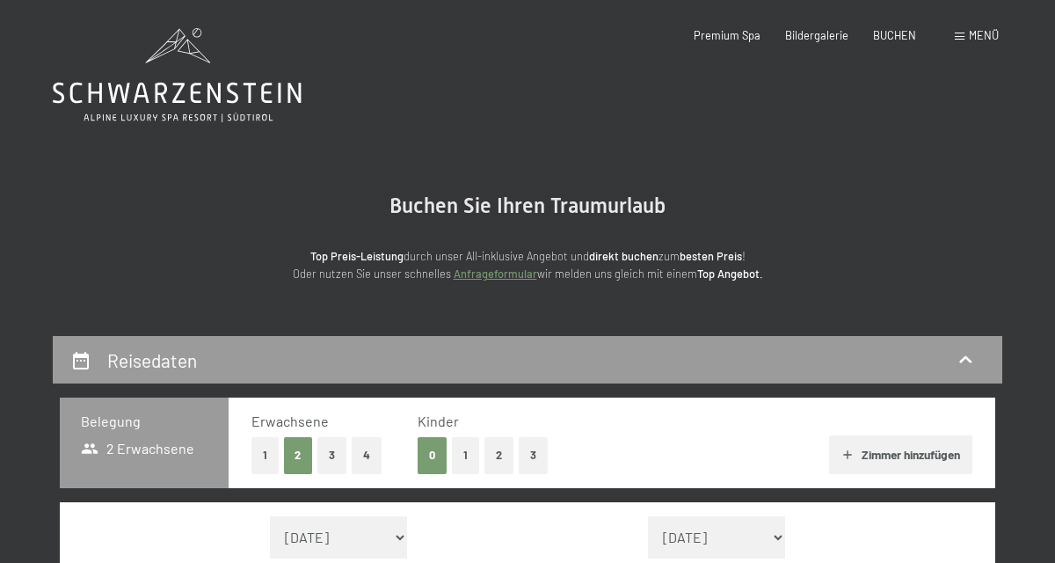
select select "[DATE]"
select select "2025-11-01"
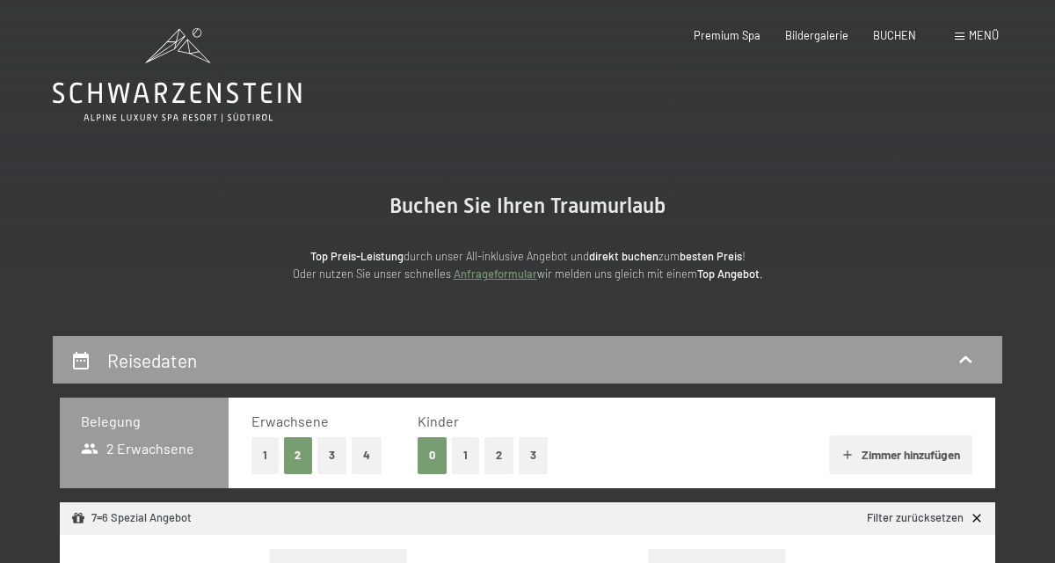
select select "2025-10-01"
select select "2025-11-01"
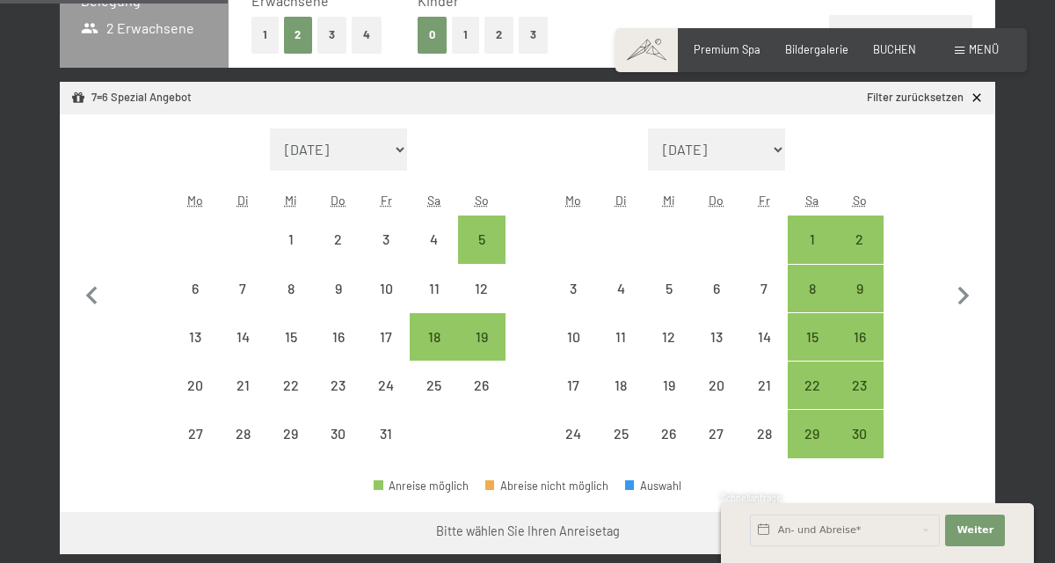
scroll to position [420, 0]
click at [487, 231] on div "5" at bounding box center [482, 239] width 44 height 44
select select "2025-10-01"
select select "2025-11-01"
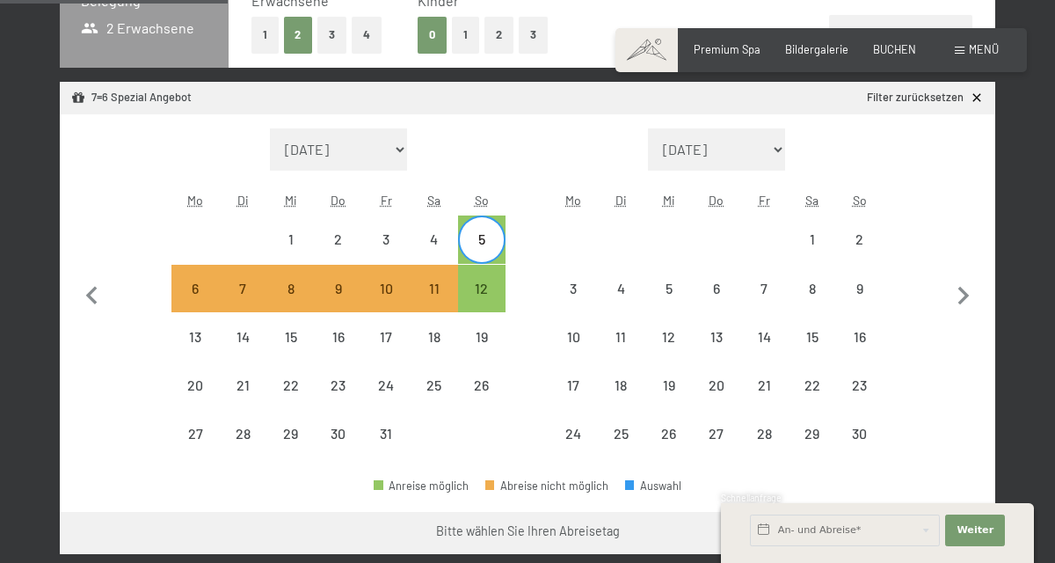
click at [484, 288] on div "12" at bounding box center [482, 303] width 44 height 44
select select "2025-10-01"
select select "2025-11-01"
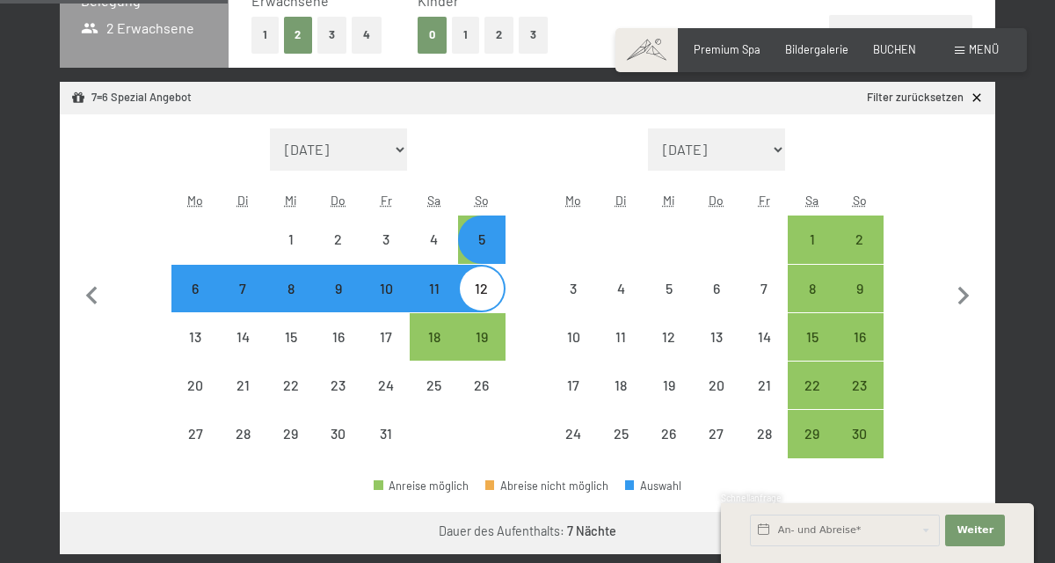
select select "2025-10-01"
select select "2025-11-01"
click at [951, 536] on button "Weiter zu „Zimmer“" at bounding box center [916, 533] width 157 height 42
select select "2025-10-01"
select select "2025-11-01"
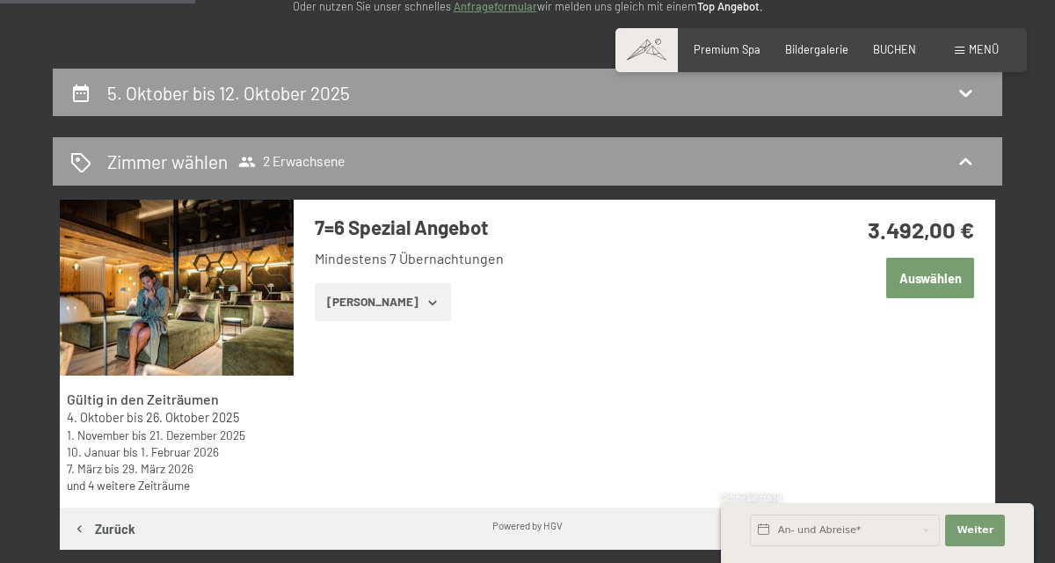
scroll to position [261, 0]
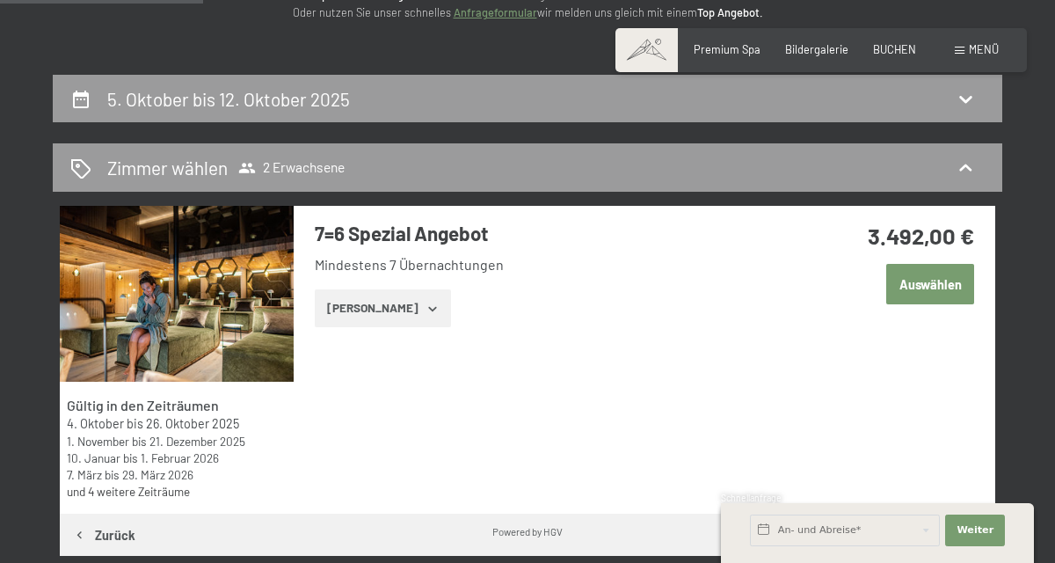
click at [422, 309] on button "Zeige Zimmer" at bounding box center [383, 308] width 136 height 39
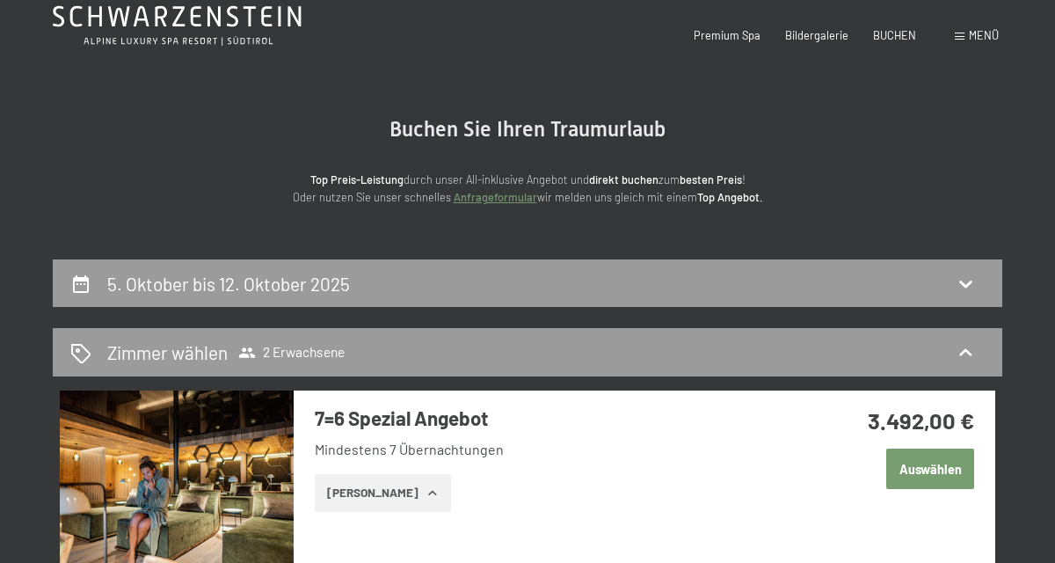
scroll to position [0, 0]
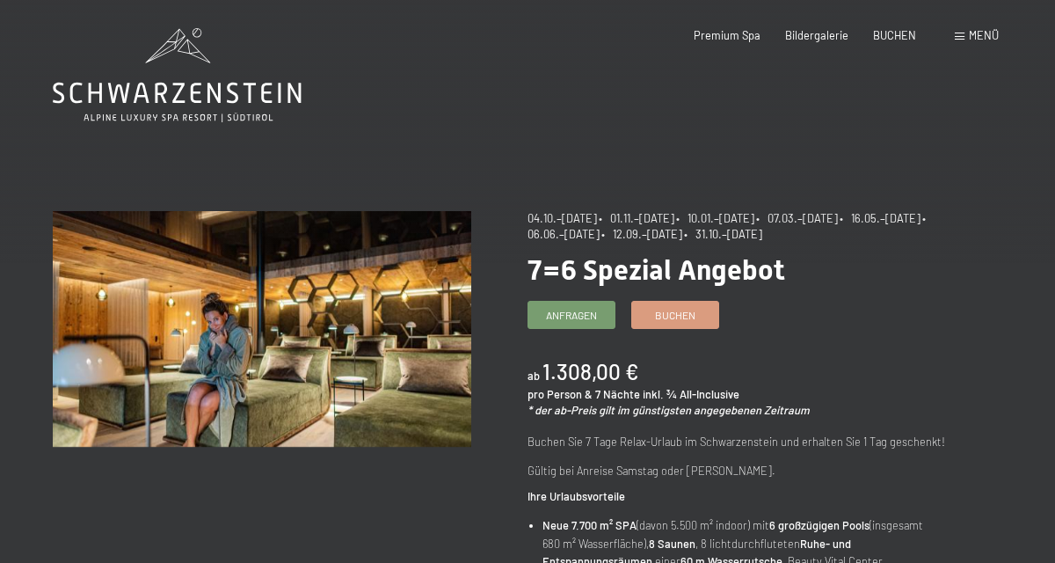
click at [582, 318] on span "Anfragen" at bounding box center [571, 315] width 51 height 15
click at [695, 321] on span "Buchen" at bounding box center [675, 315] width 40 height 15
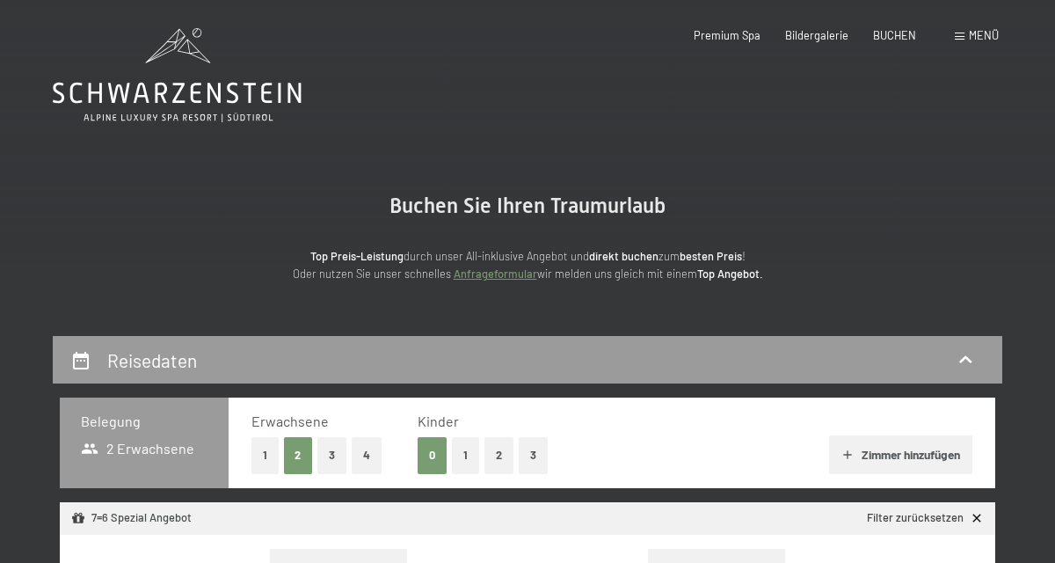
select select "[DATE]"
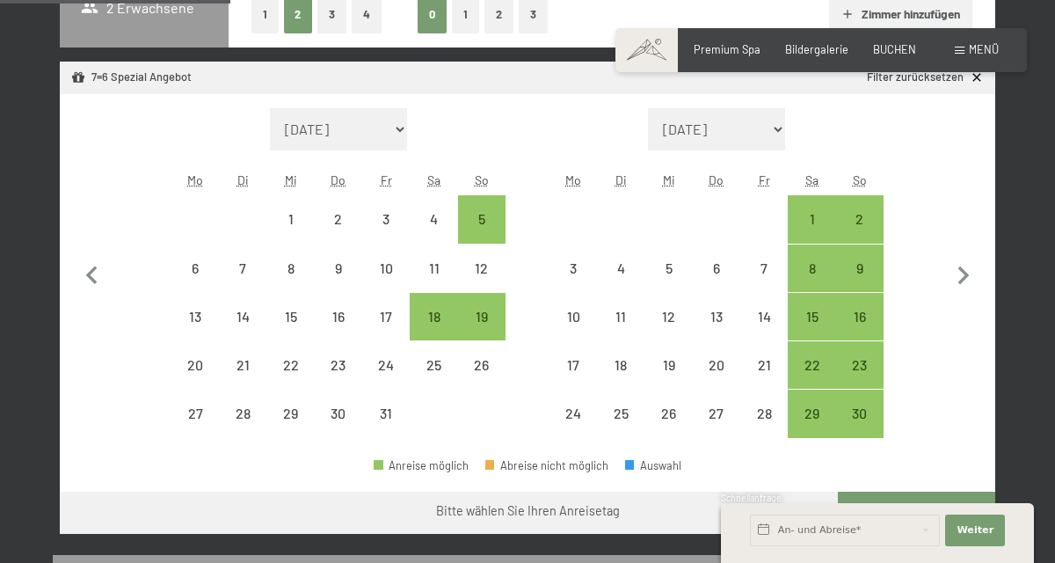
scroll to position [415, 0]
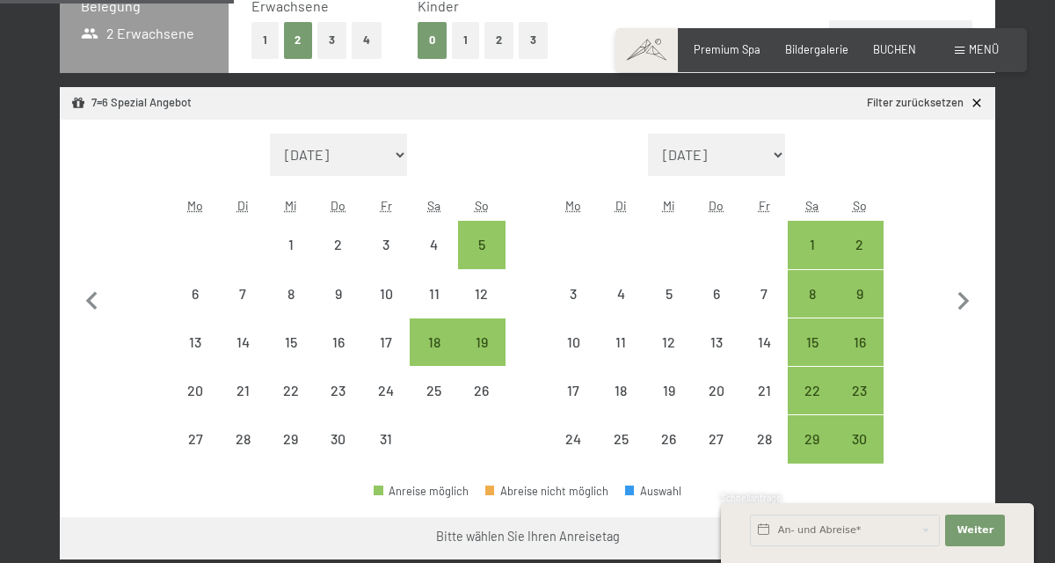
click at [429, 341] on div "18" at bounding box center [434, 357] width 44 height 44
select select "[DATE]"
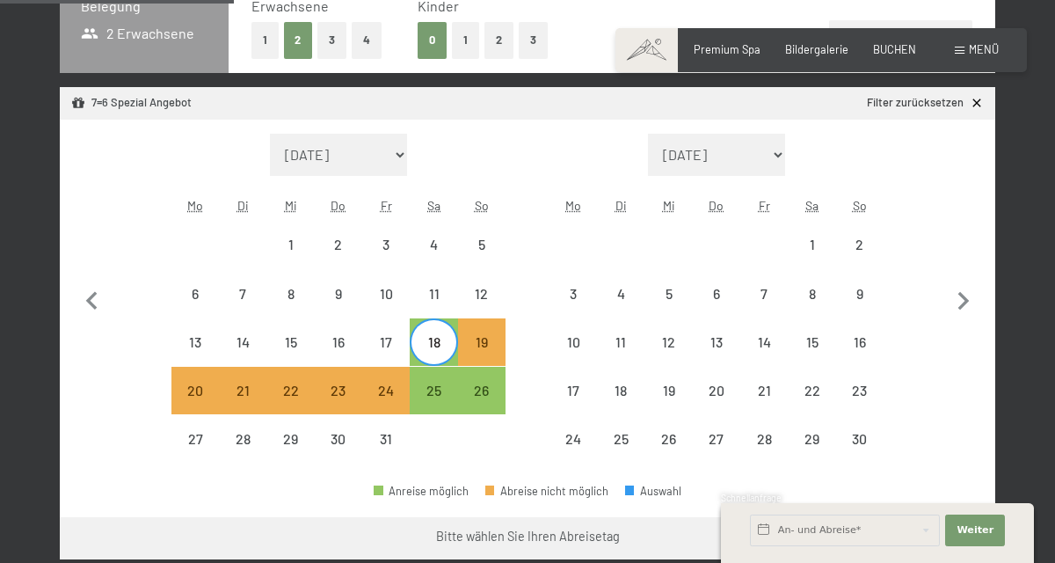
click at [493, 338] on div "19" at bounding box center [482, 357] width 44 height 44
select select "[DATE]"
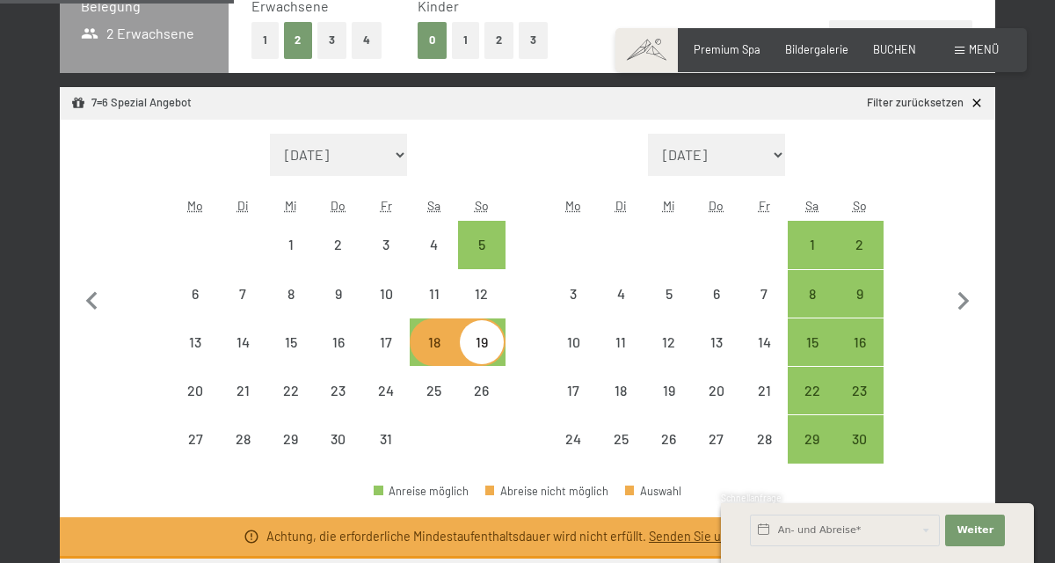
click at [485, 339] on div "19" at bounding box center [482, 357] width 44 height 44
select select "2025-10-01"
select select "2025-11-01"
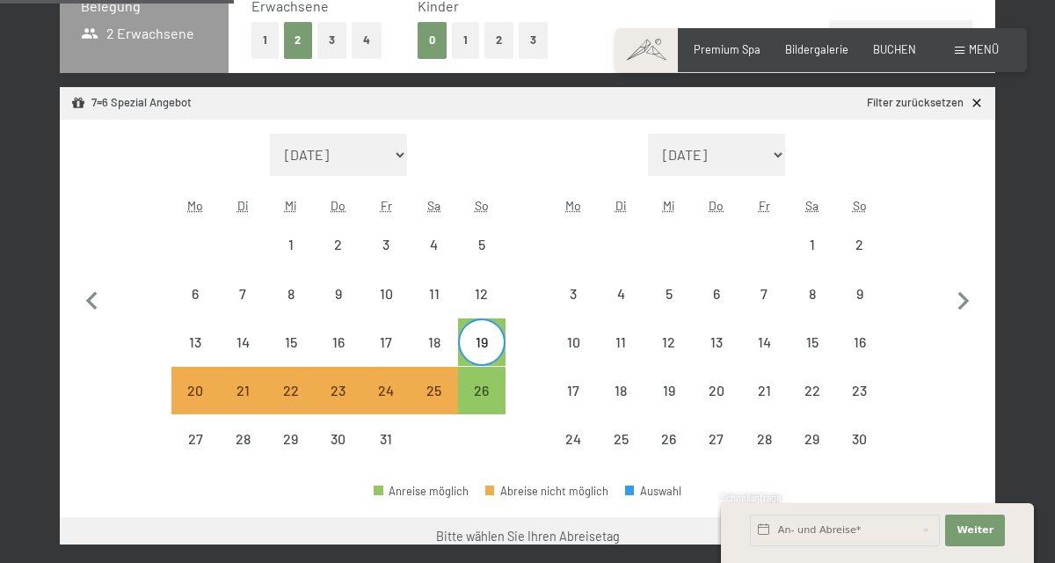
select select "2025-10-01"
select select "2025-11-01"
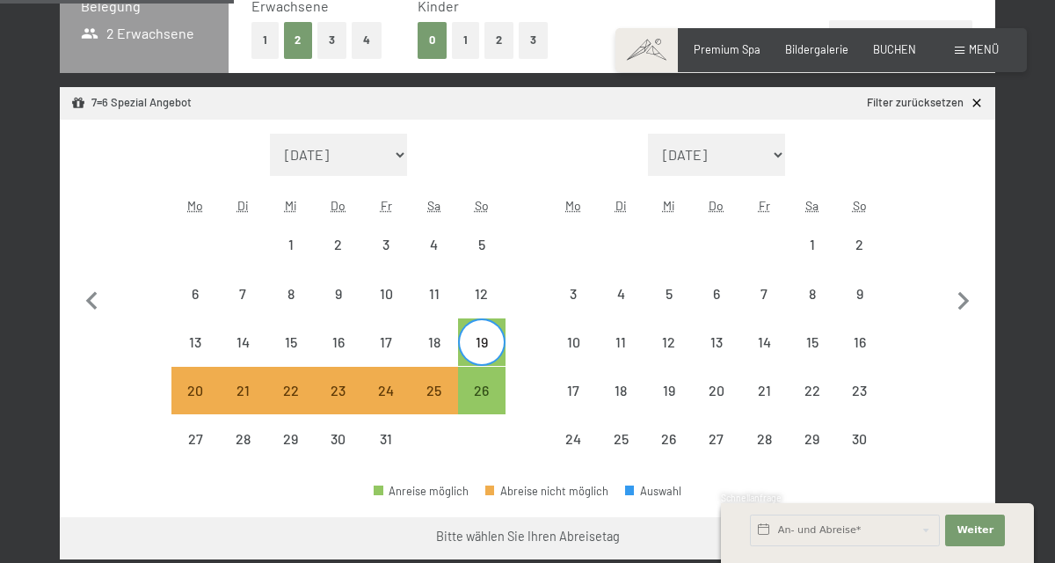
click at [482, 398] on div "26" at bounding box center [482, 405] width 44 height 44
select select "2025-10-01"
select select "2025-11-01"
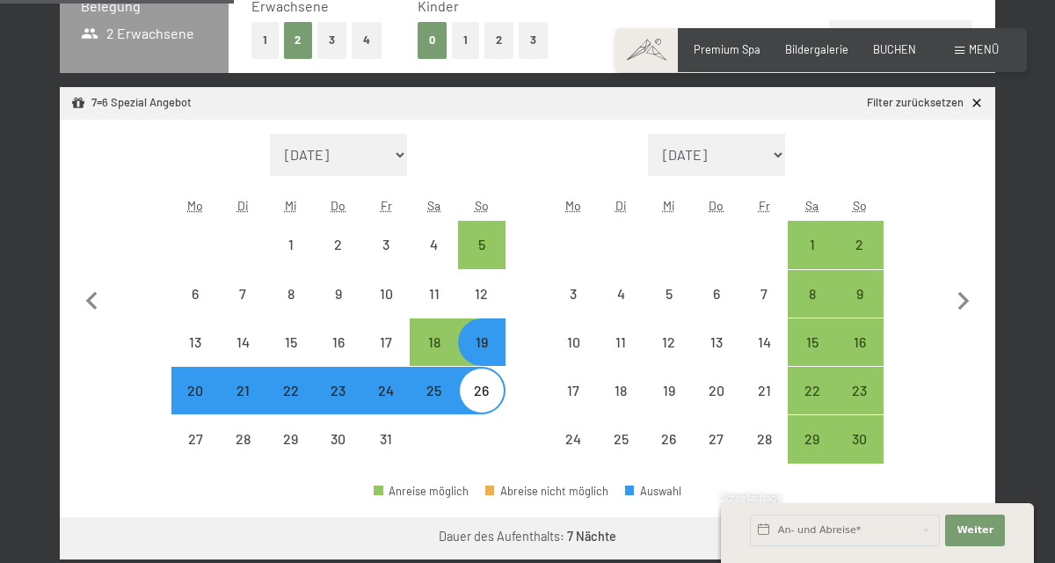
select select "2025-10-01"
select select "2025-11-01"
click at [946, 540] on button "Weiter zu „Zimmer“" at bounding box center [916, 538] width 157 height 42
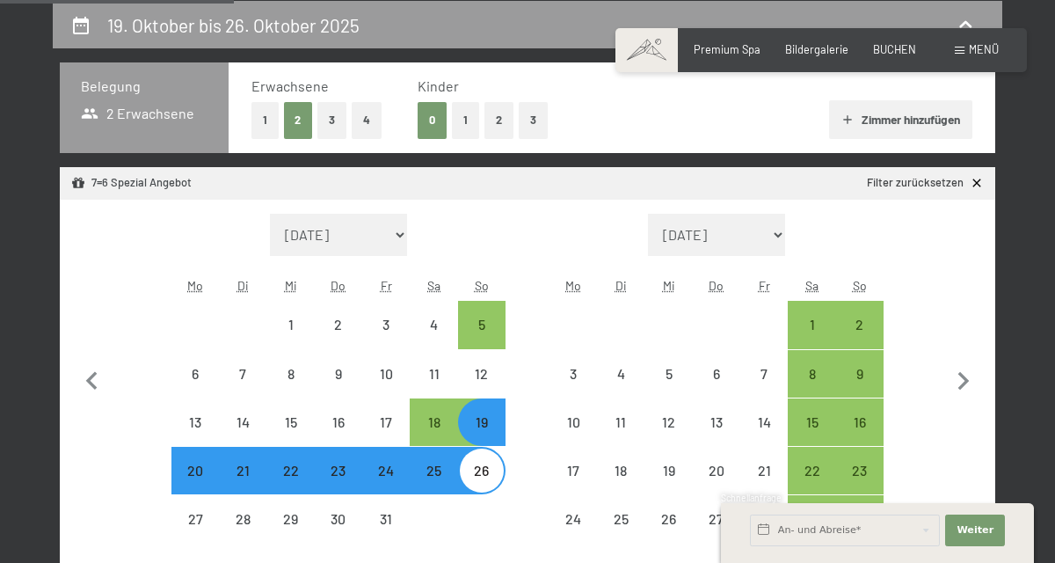
select select "2025-10-01"
select select "2025-11-01"
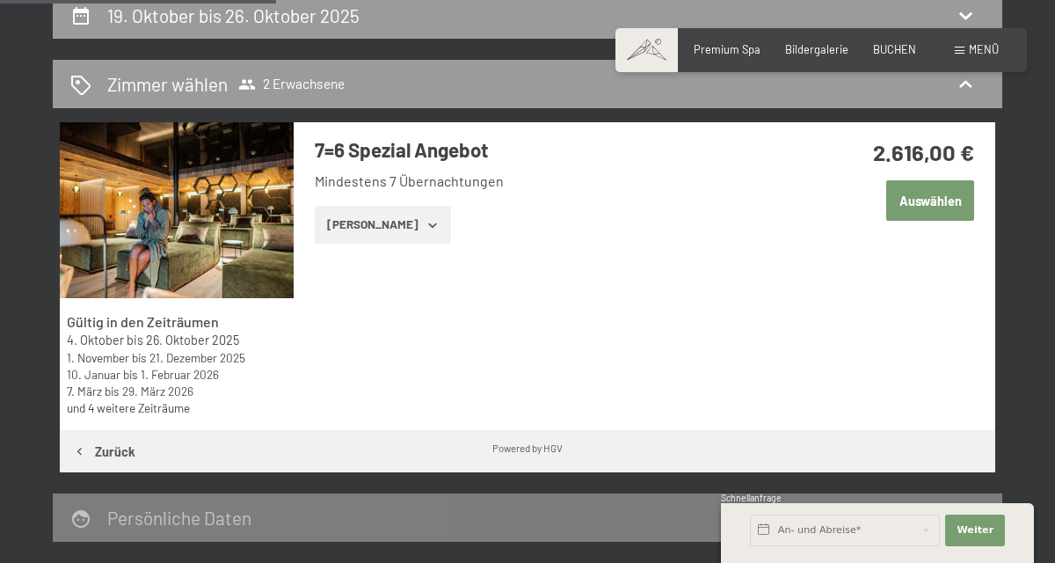
scroll to position [339, 0]
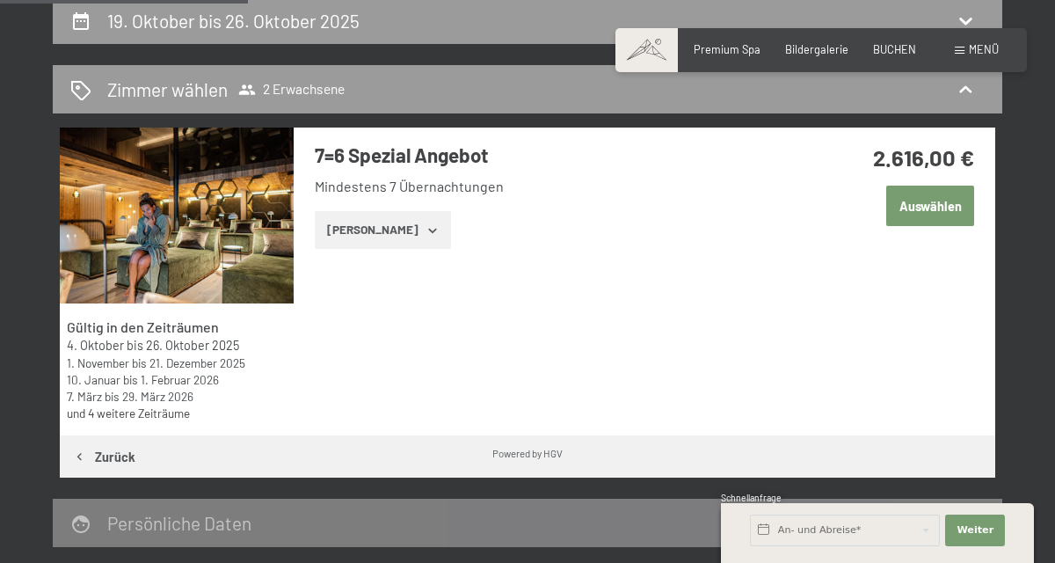
click at [401, 244] on button "Zeige Zimmer" at bounding box center [383, 230] width 136 height 39
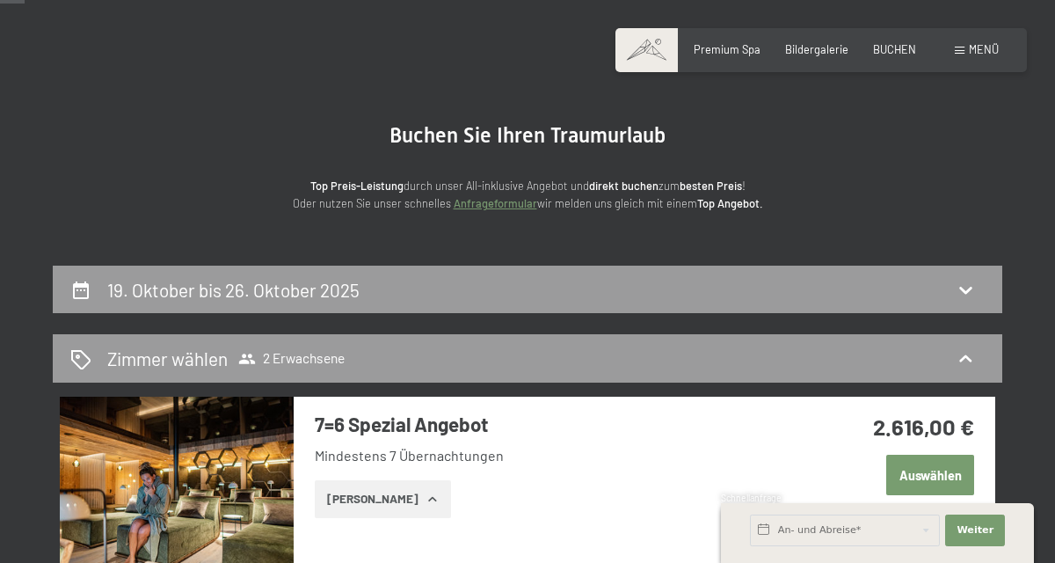
scroll to position [0, 0]
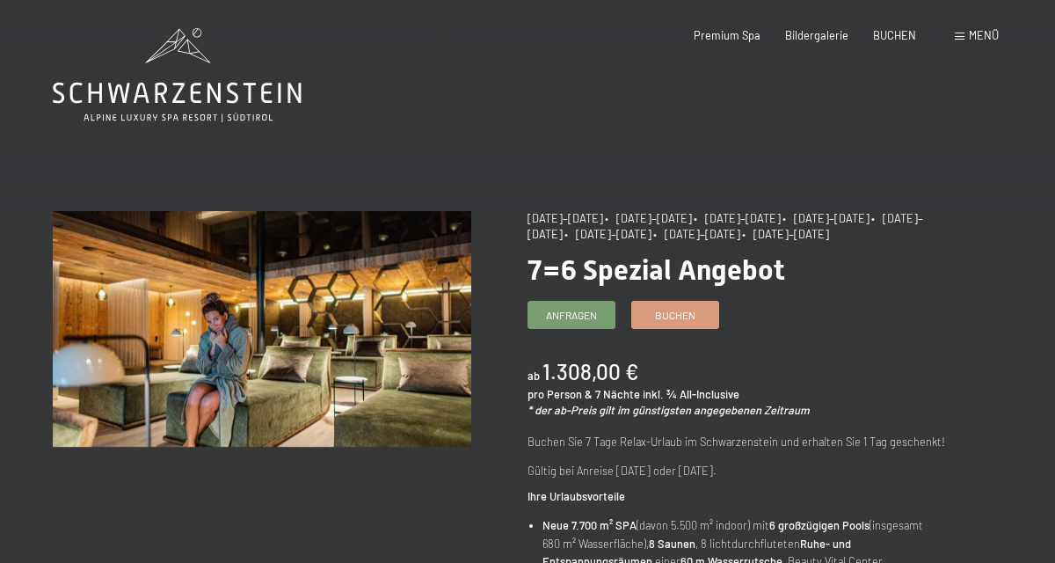
click at [686, 312] on span "Buchen" at bounding box center [675, 315] width 40 height 15
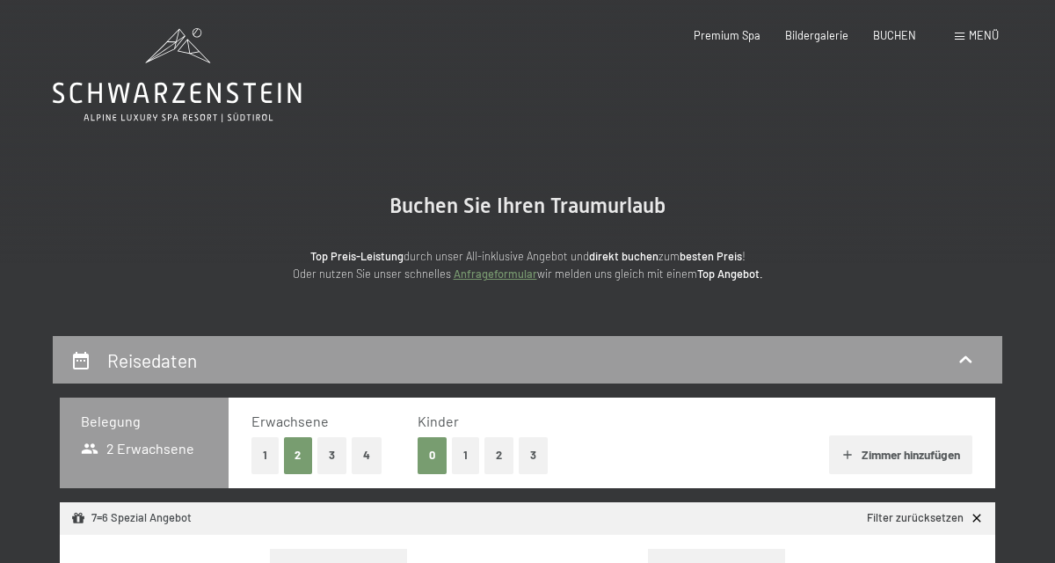
select select "[DATE]"
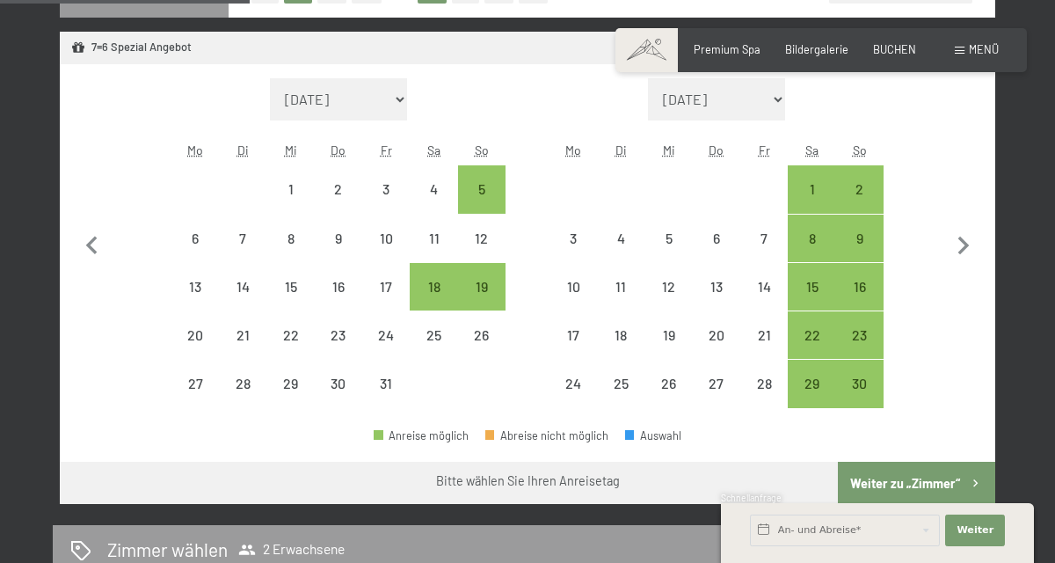
scroll to position [478, 0]
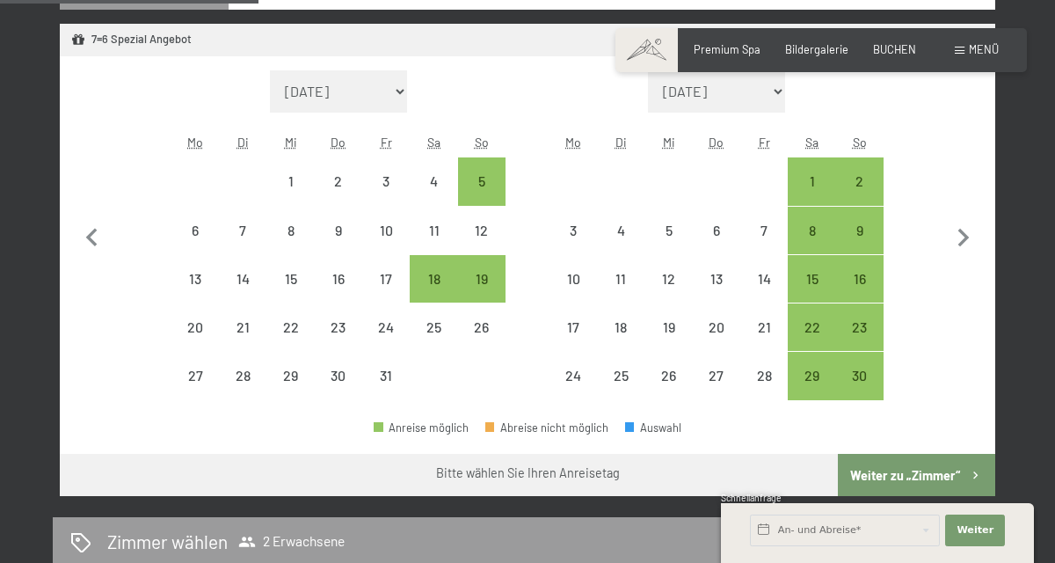
click at [862, 234] on div "9" at bounding box center [860, 245] width 44 height 44
select select "[DATE]"
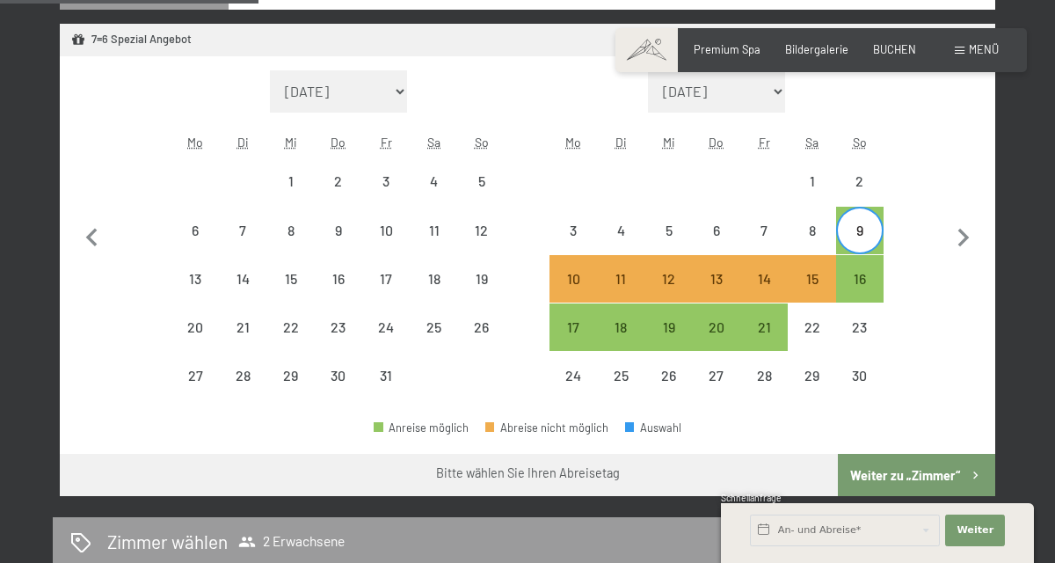
click at [858, 280] on div "16" at bounding box center [860, 294] width 44 height 44
select select "[DATE]"
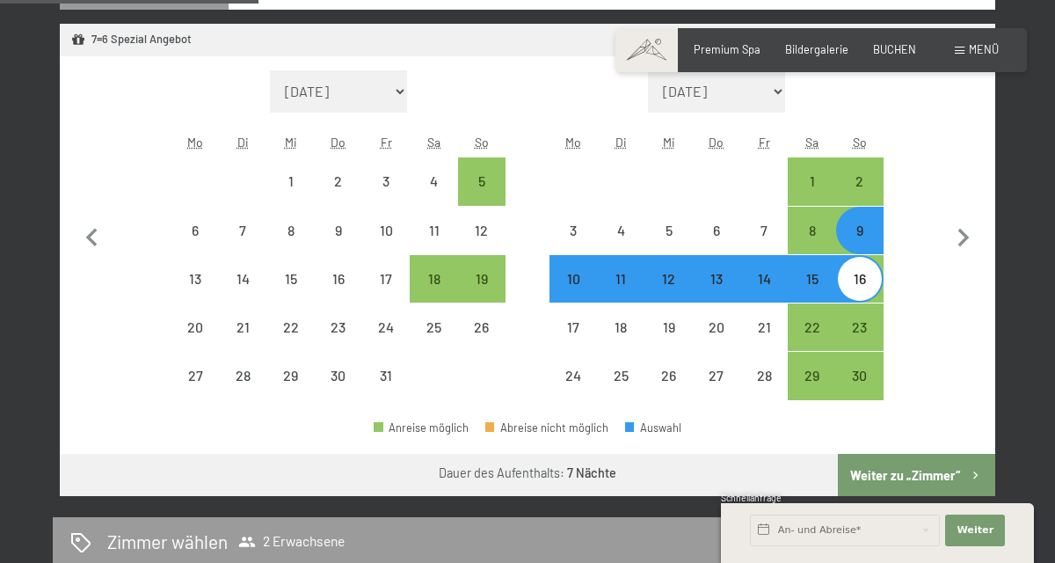
select select "[DATE]"
click at [936, 480] on button "Weiter zu „Zimmer“" at bounding box center [916, 475] width 157 height 42
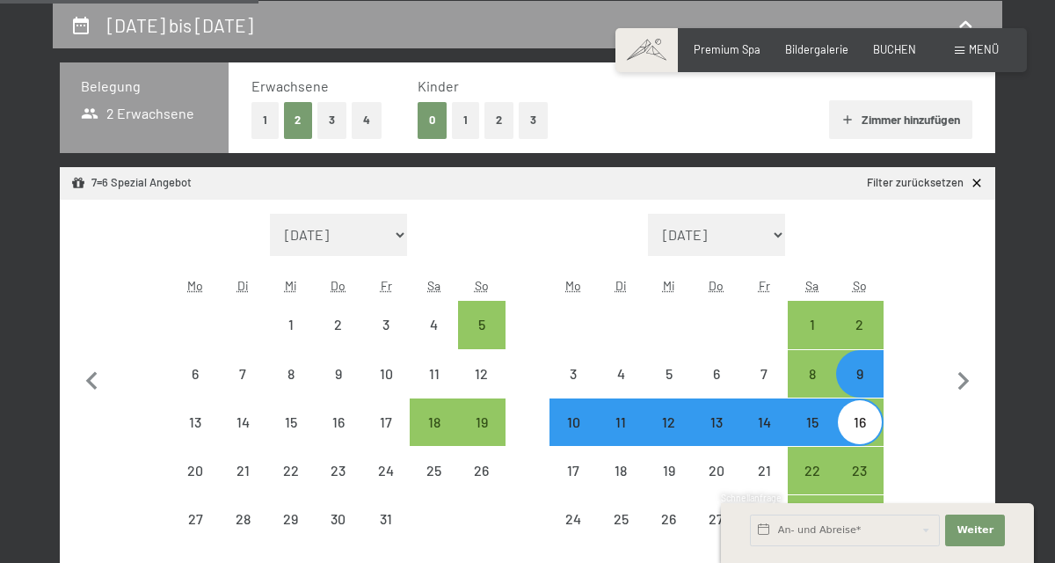
select select "[DATE]"
select select "2025-11-01"
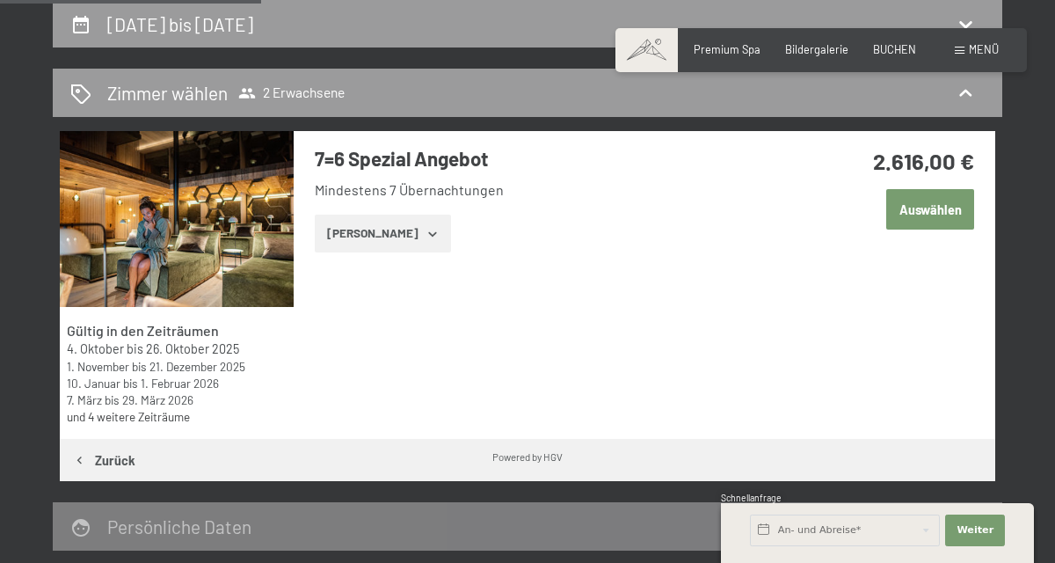
scroll to position [368, 0]
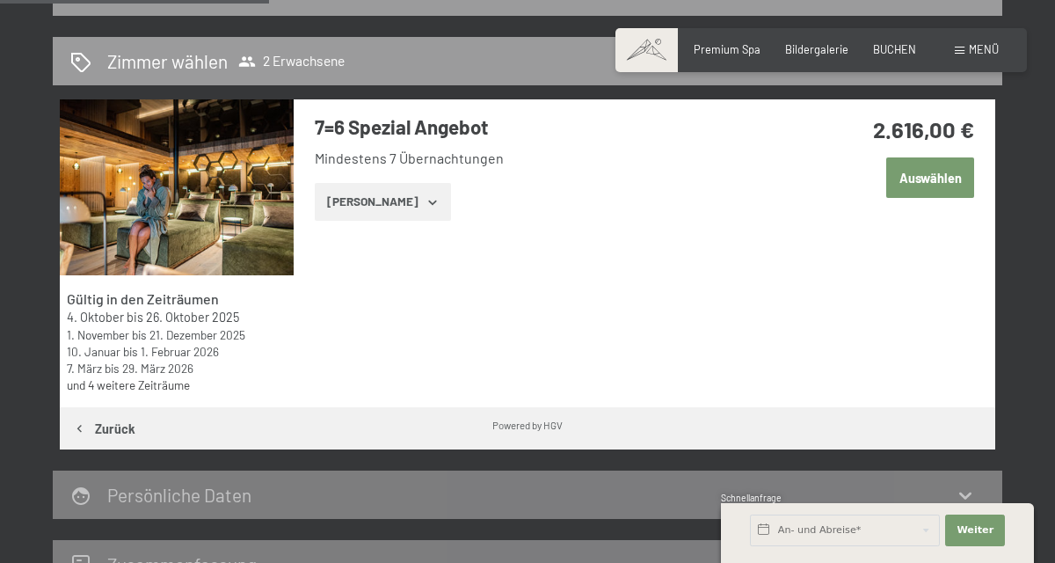
click at [426, 195] on icon "button" at bounding box center [433, 202] width 14 height 14
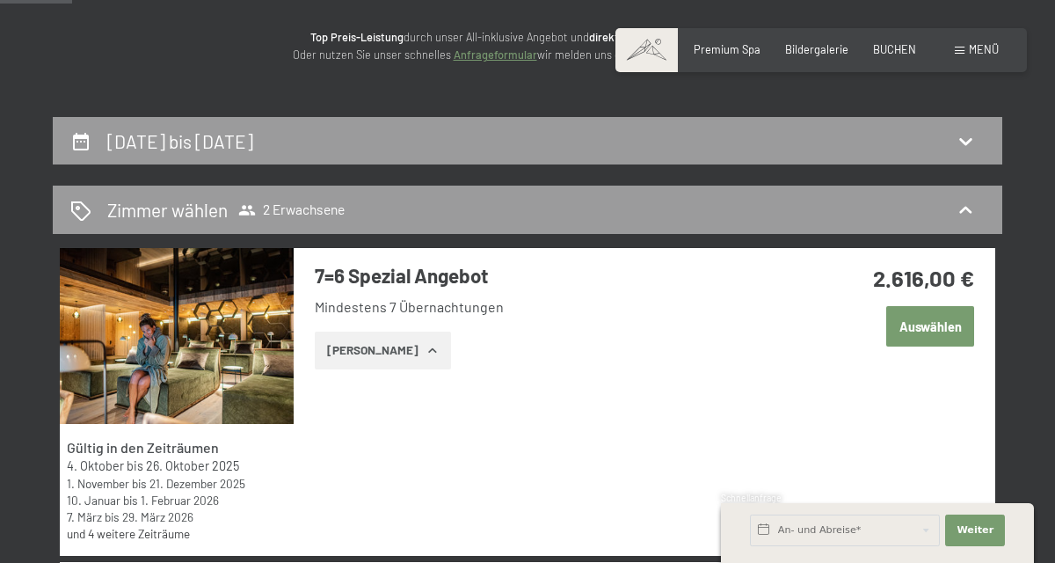
scroll to position [0, 0]
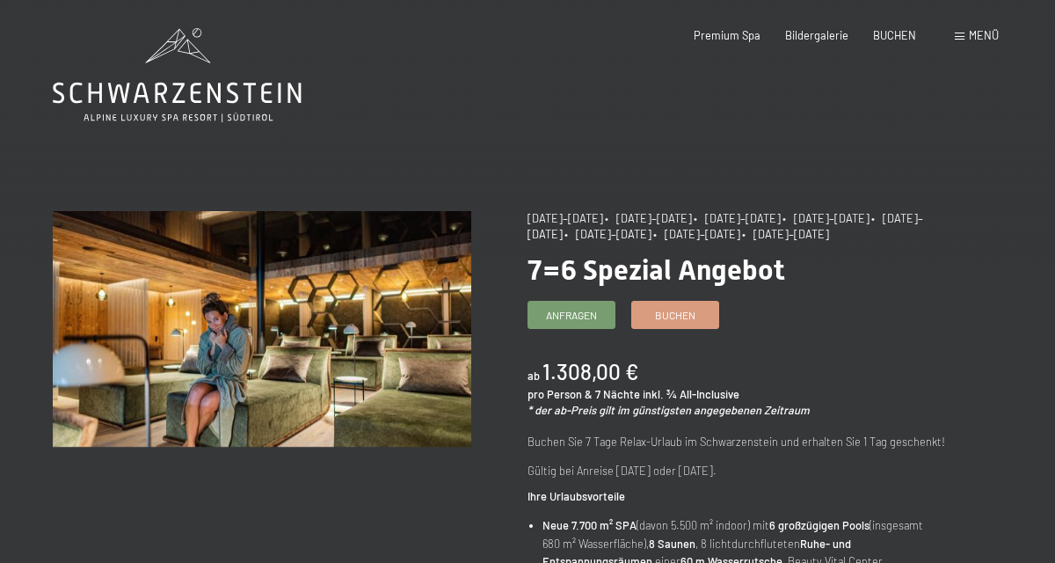
click at [968, 43] on div "Menü" at bounding box center [977, 36] width 44 height 16
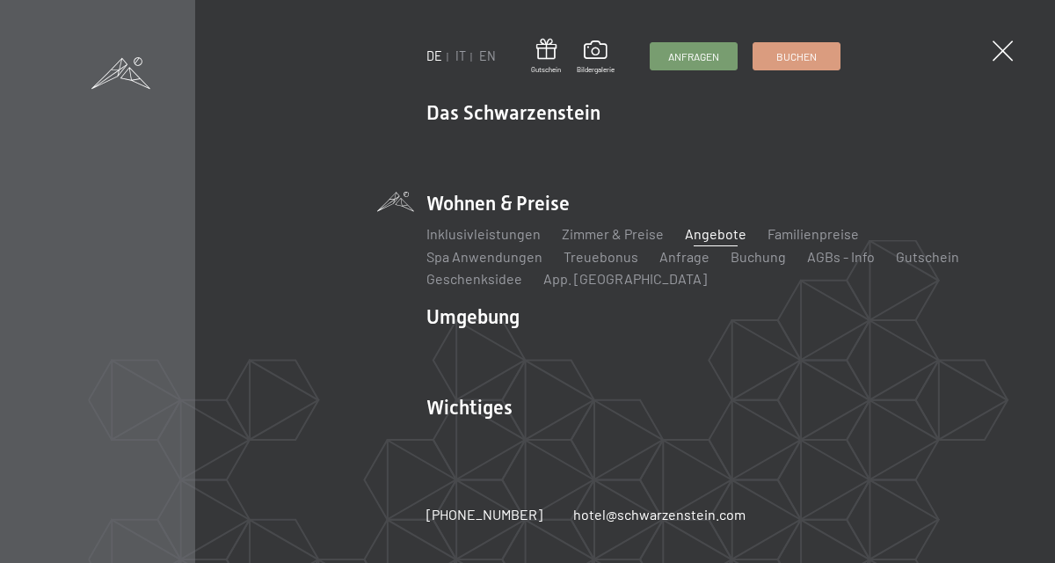
click at [543, 248] on link "Spa Anwendungen" at bounding box center [485, 256] width 116 height 17
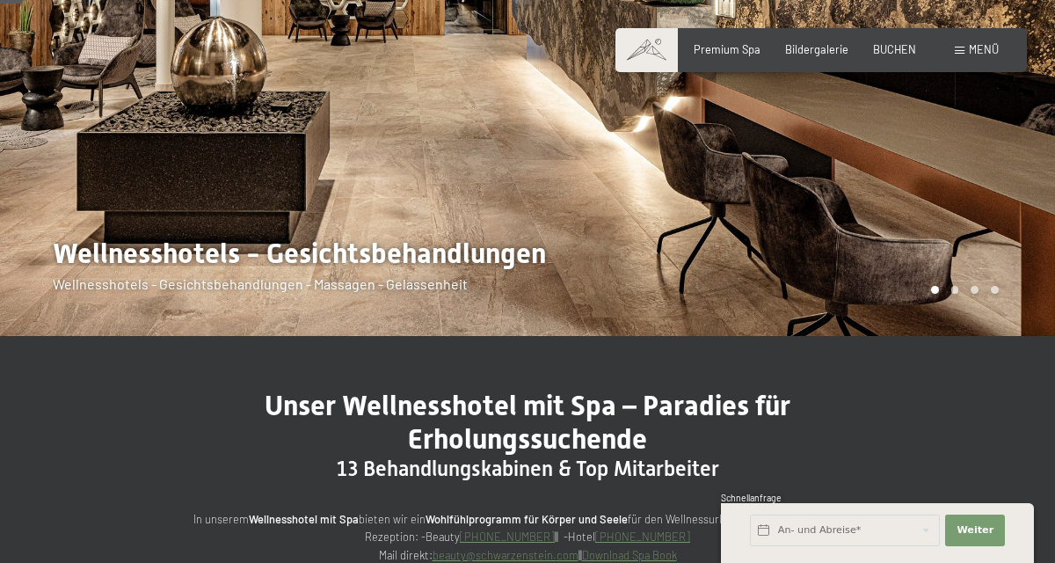
scroll to position [236, 0]
click at [957, 294] on div at bounding box center [792, 50] width 528 height 572
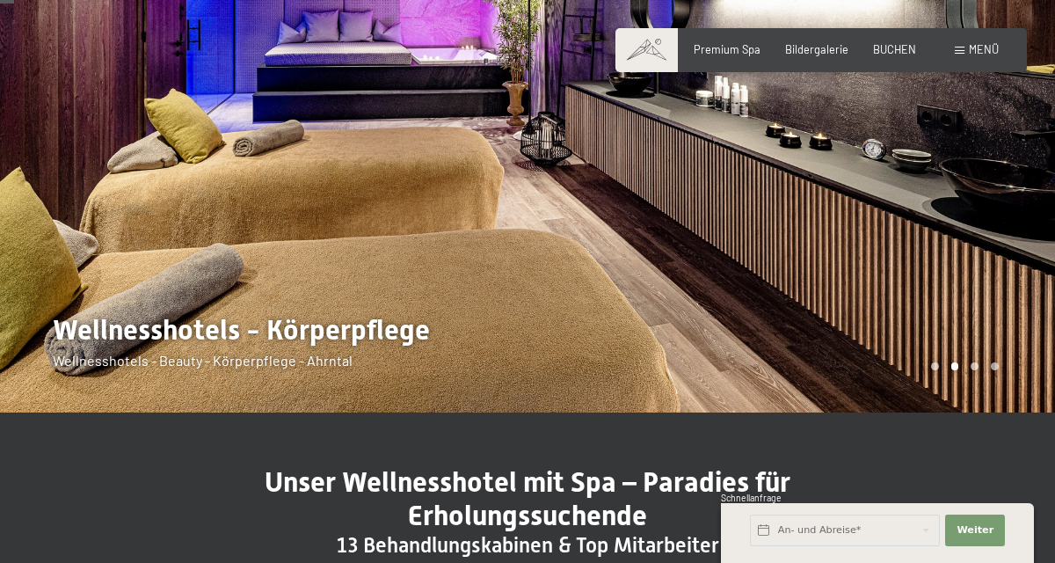
scroll to position [106, 0]
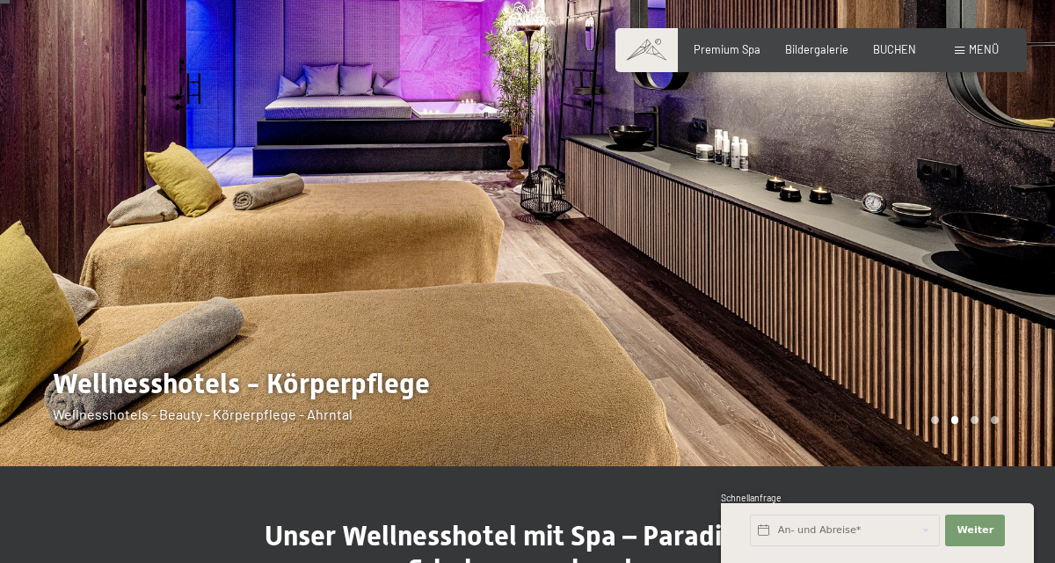
click at [974, 419] on div "Carousel Page 3" at bounding box center [975, 420] width 8 height 8
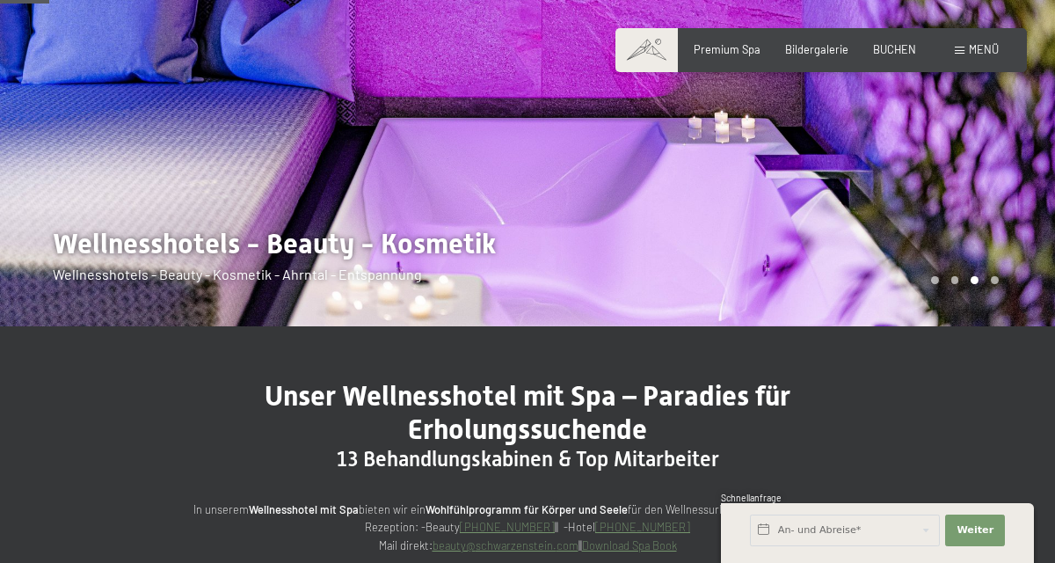
scroll to position [0, 0]
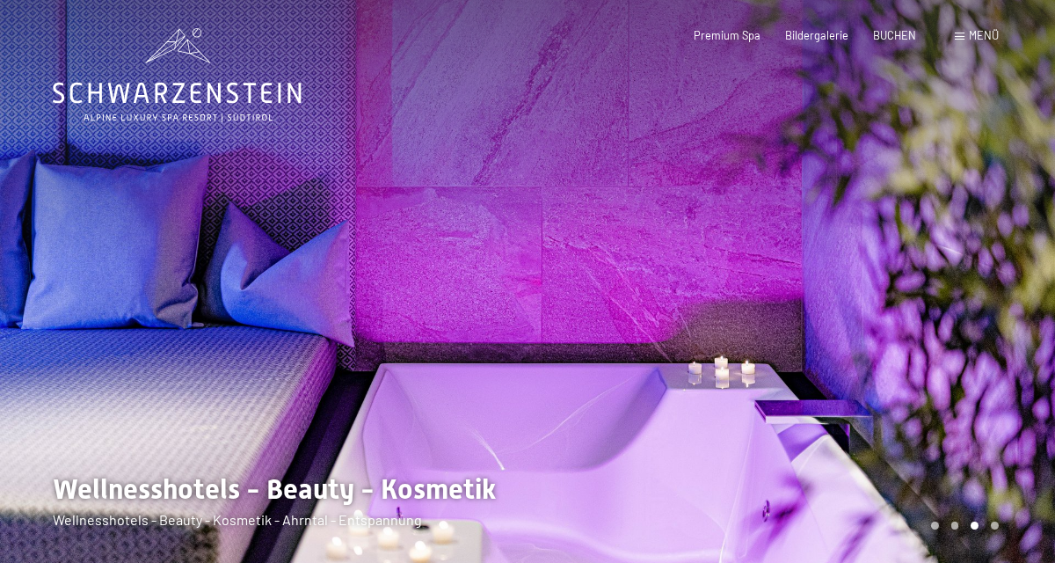
click at [726, 36] on span "Premium Spa" at bounding box center [727, 35] width 67 height 14
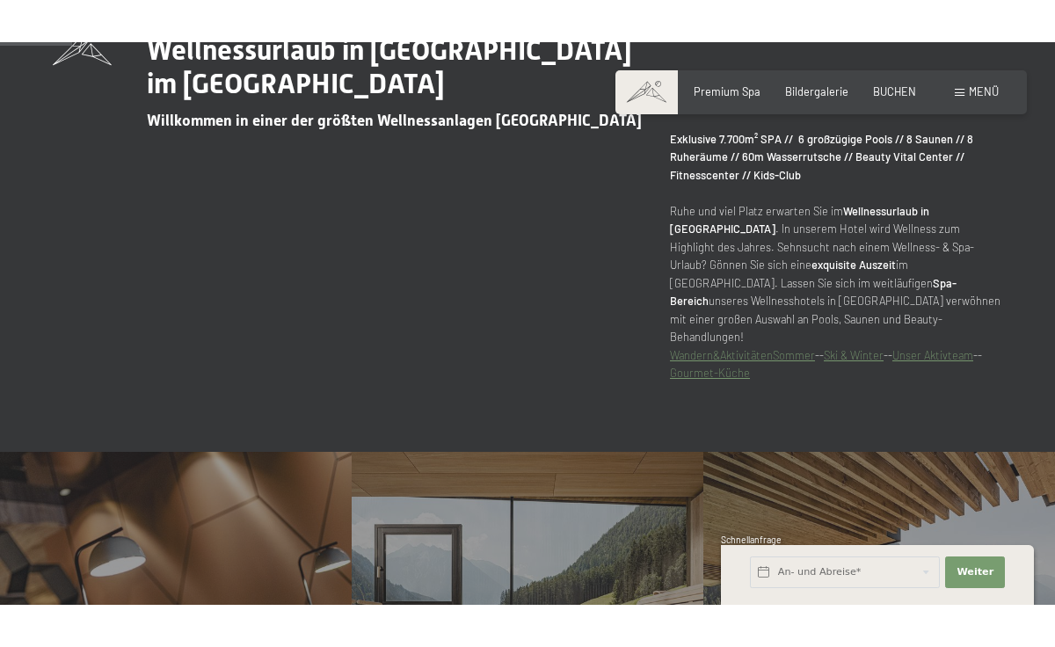
scroll to position [934, 0]
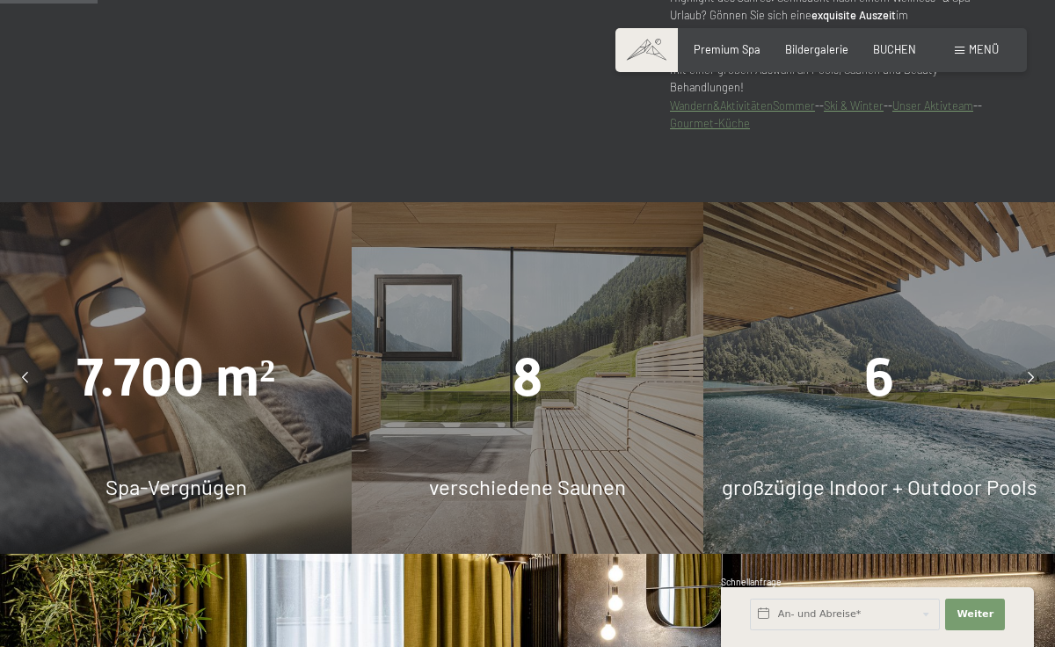
click at [580, 416] on div "8" at bounding box center [528, 378] width 352 height 75
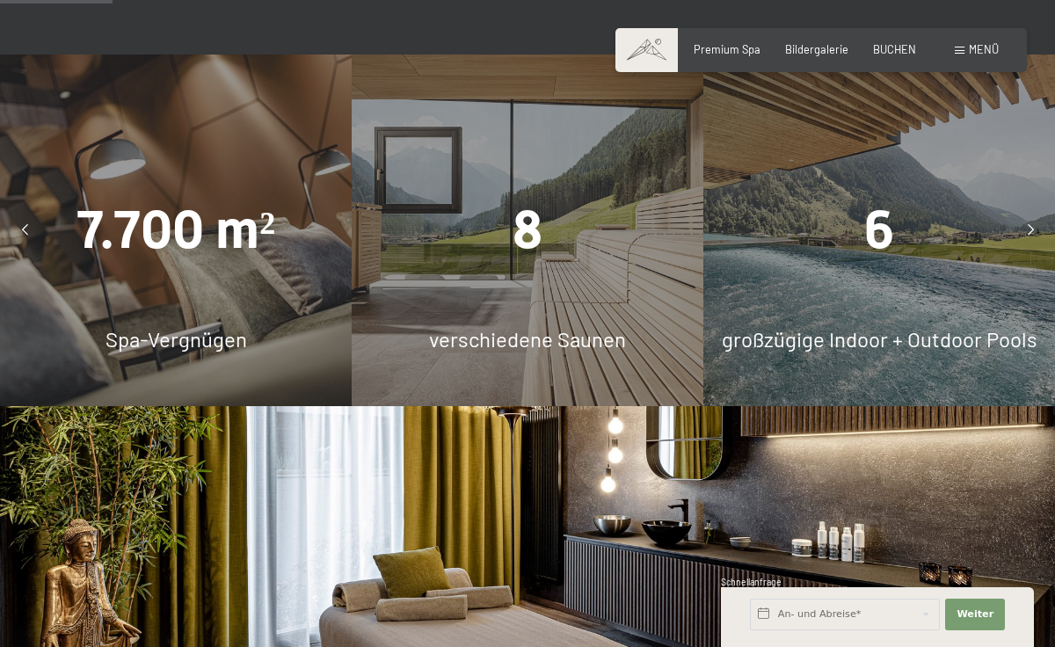
scroll to position [1084, 0]
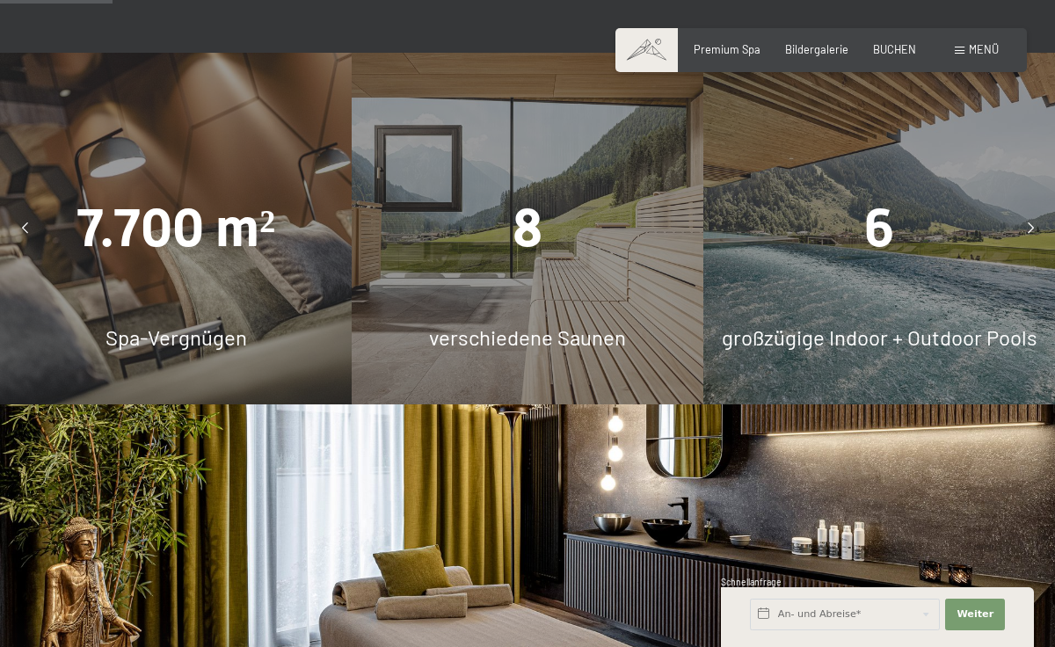
click at [549, 379] on div "8 verschiedene Saunen" at bounding box center [528, 229] width 352 height 352
click at [1031, 235] on icon at bounding box center [1031, 228] width 6 height 11
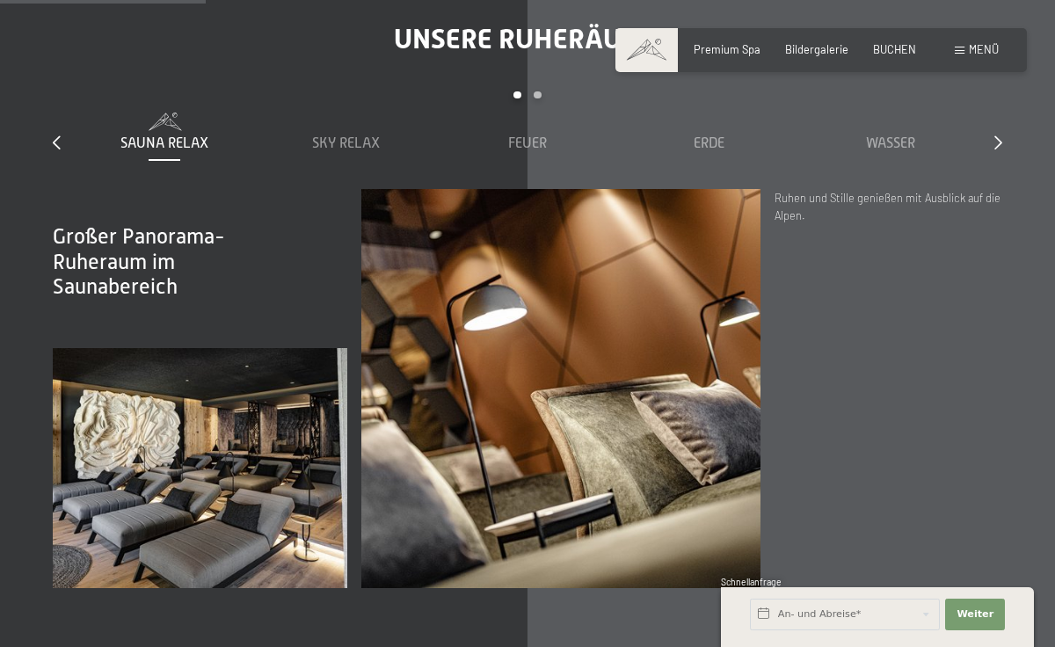
scroll to position [1989, 0]
click at [537, 144] on div "Unsere Ruheräume slide 1 to 5 of 7 Sauna Relax Sky Relax [PERSON_NAME] Erde [PE…" at bounding box center [527, 304] width 1055 height 566
click at [541, 99] on div "Carousel Page 2" at bounding box center [538, 95] width 8 height 8
click at [533, 150] on span "Wasser" at bounding box center [527, 143] width 49 height 16
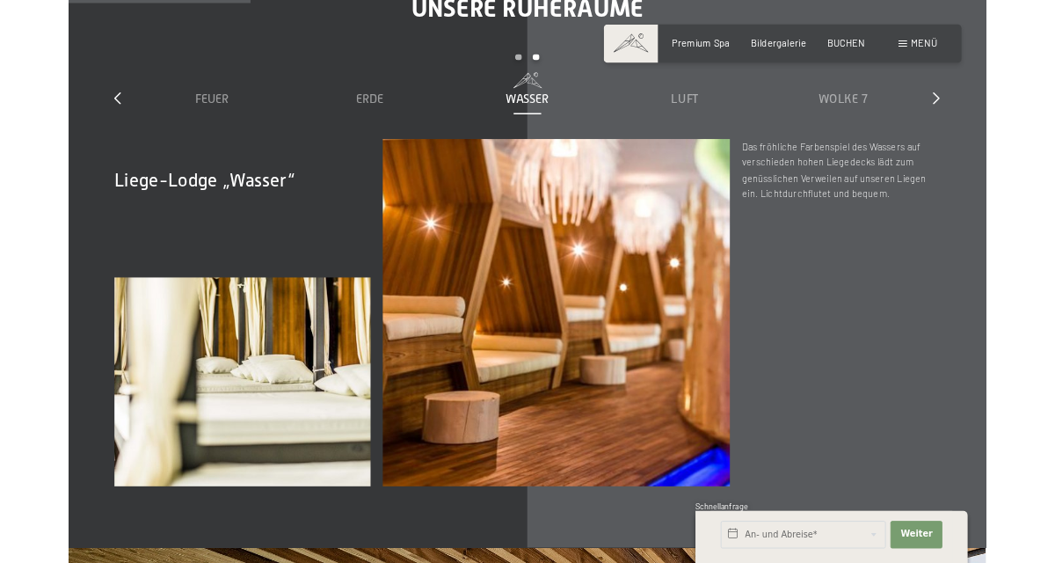
scroll to position [2028, 0]
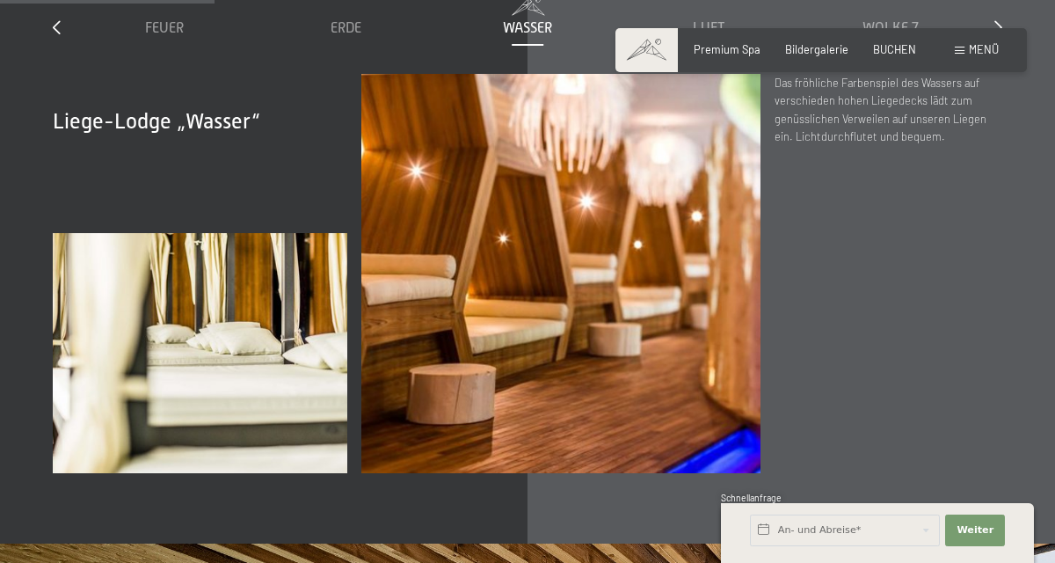
click at [174, 36] on span "Feuer" at bounding box center [164, 28] width 39 height 16
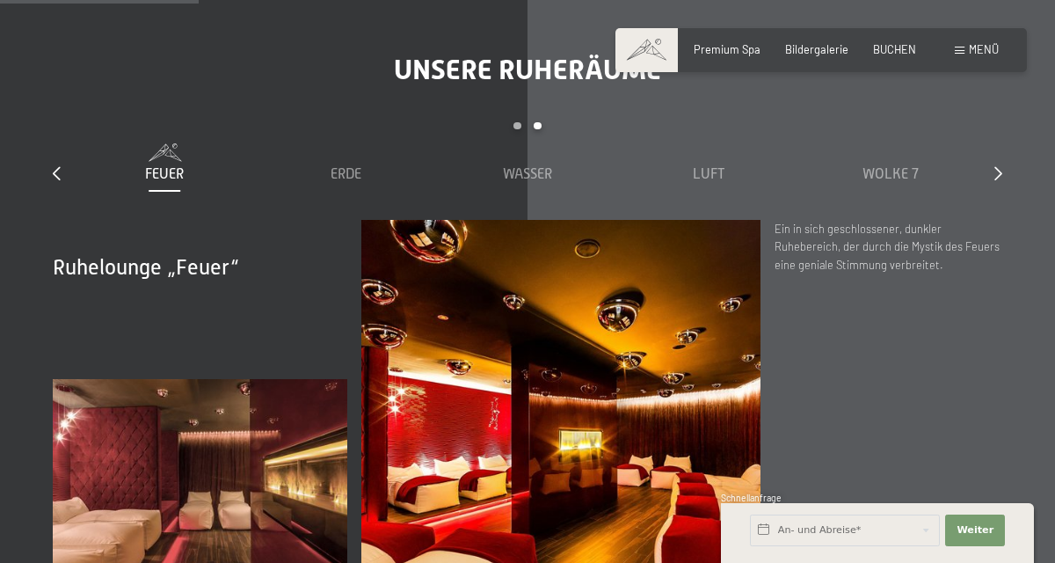
scroll to position [1858, 0]
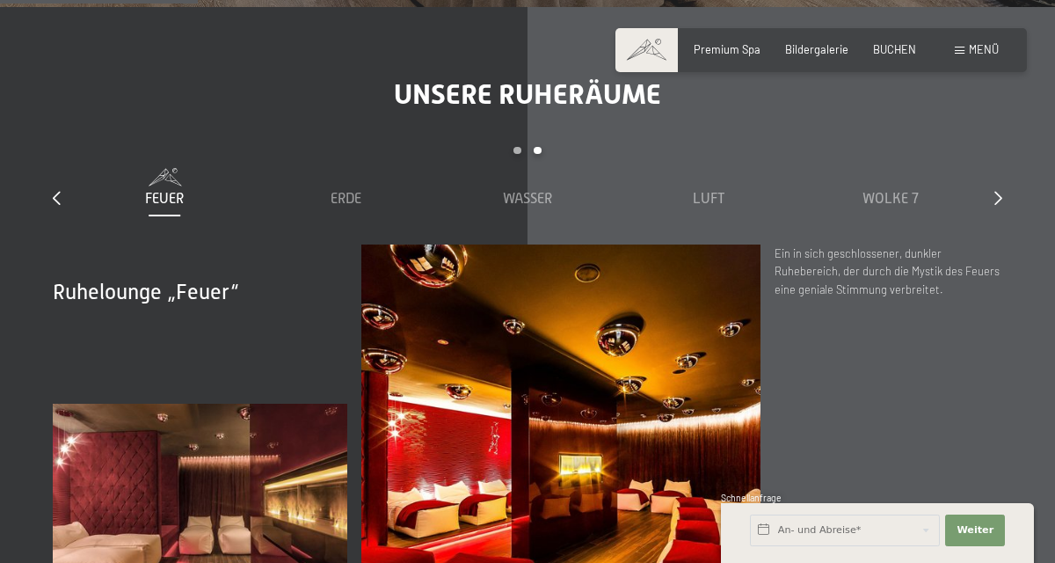
click at [353, 207] on span "Erde" at bounding box center [346, 199] width 31 height 16
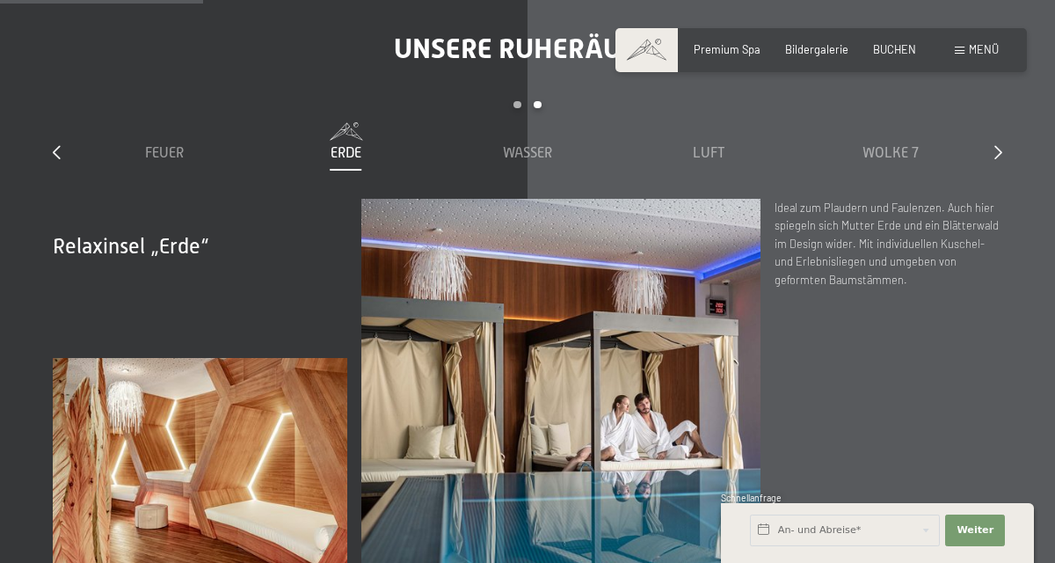
scroll to position [1903, 0]
click at [547, 161] on span "Wasser" at bounding box center [527, 153] width 49 height 16
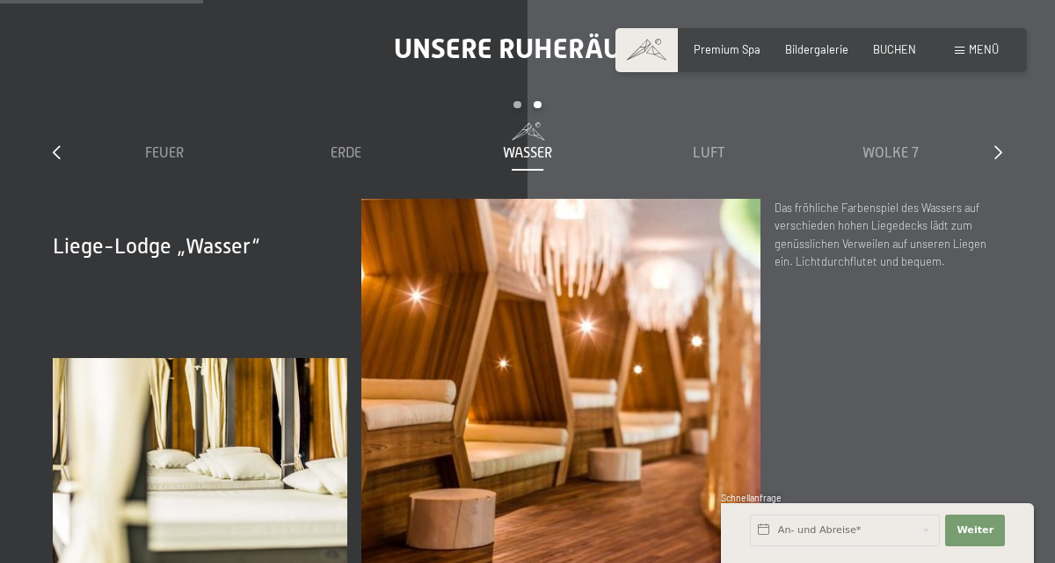
click at [739, 163] on div "Luft" at bounding box center [708, 142] width 167 height 40
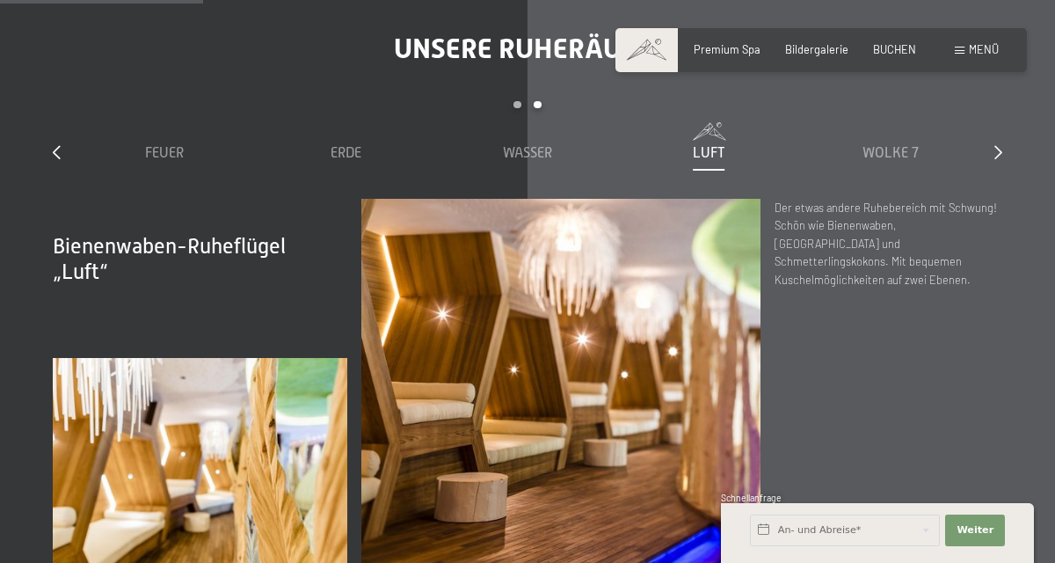
click at [907, 161] on span "Wolke 7" at bounding box center [891, 153] width 56 height 16
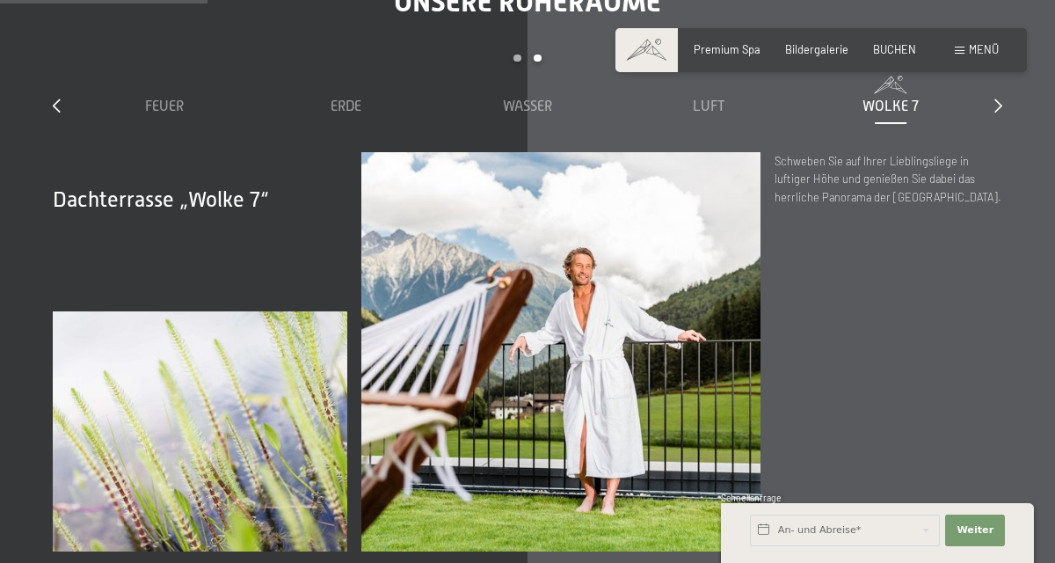
scroll to position [1949, 0]
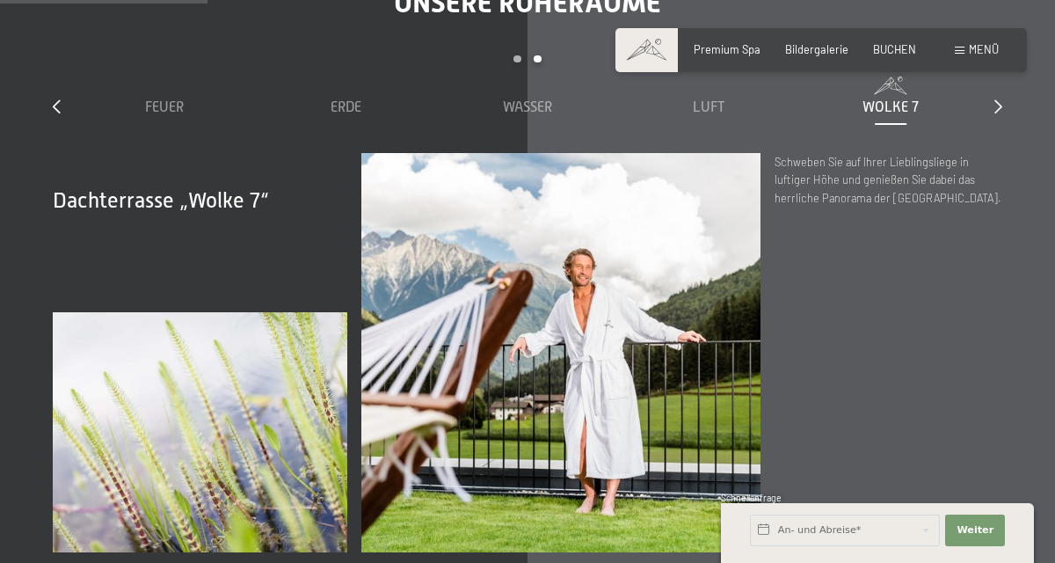
click at [995, 113] on icon at bounding box center [999, 106] width 8 height 14
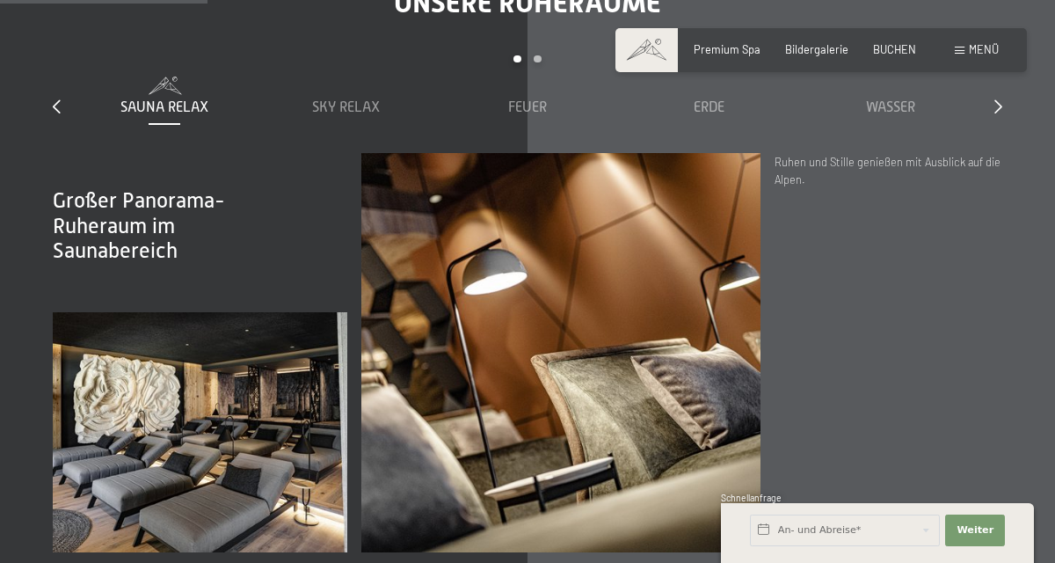
click at [153, 115] on span "Sauna Relax" at bounding box center [164, 107] width 88 height 16
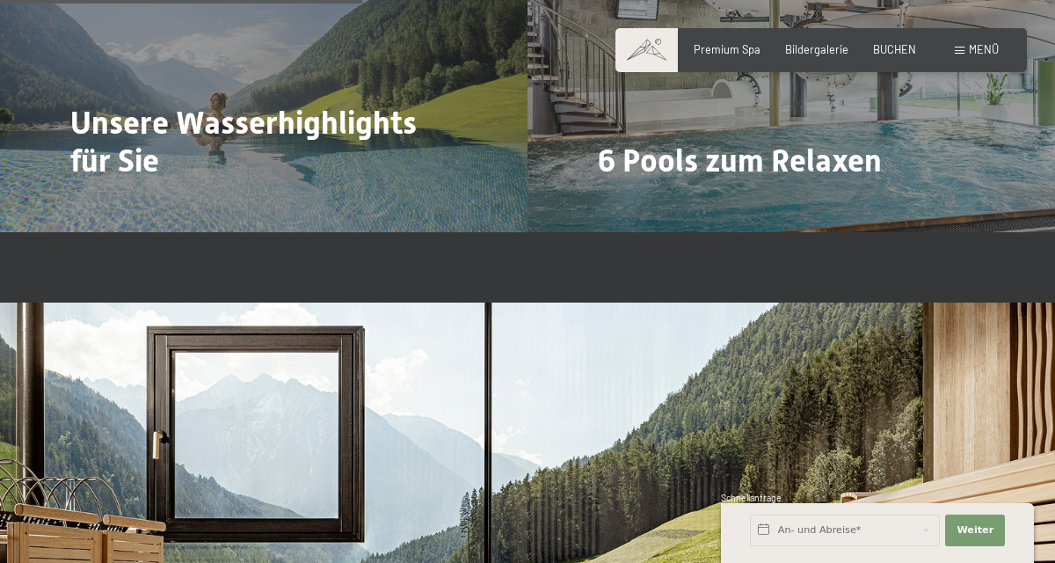
scroll to position [3399, 0]
click at [353, 179] on span "Unsere Wasserhighlights für Sie" at bounding box center [243, 142] width 347 height 75
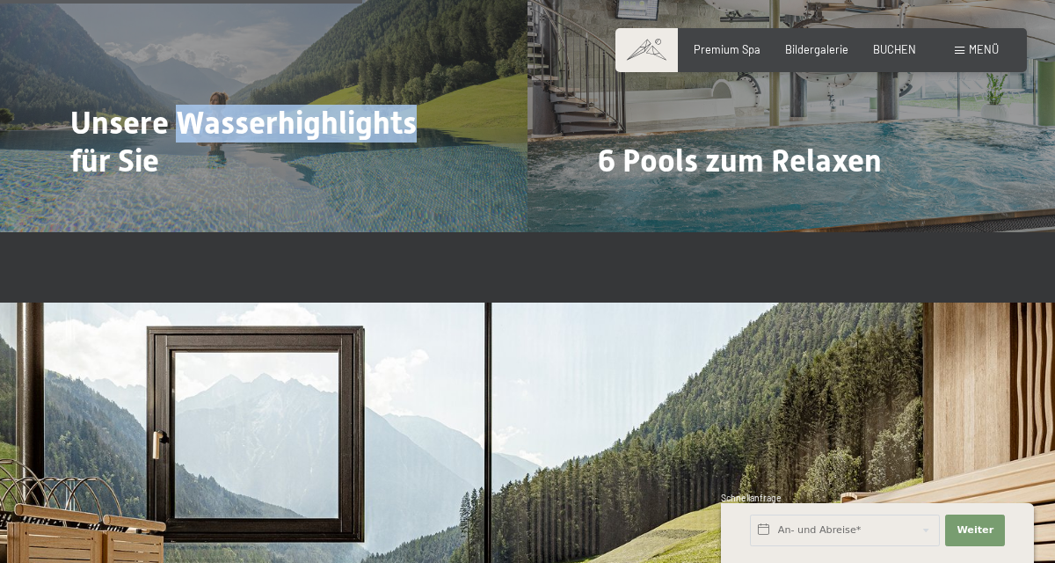
click at [106, 217] on span "Mehr dazu" at bounding box center [106, 209] width 59 height 16
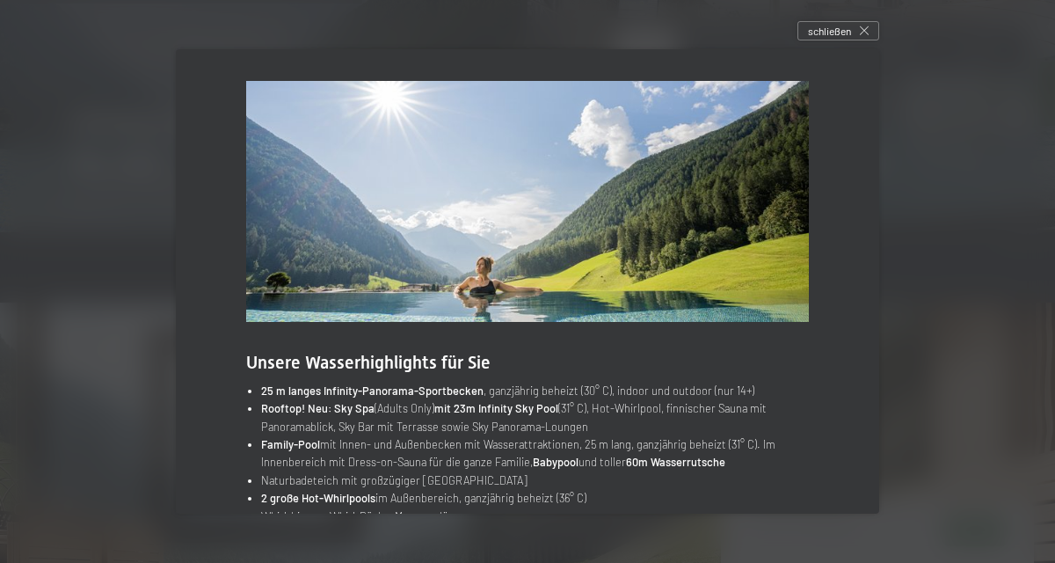
scroll to position [4, 0]
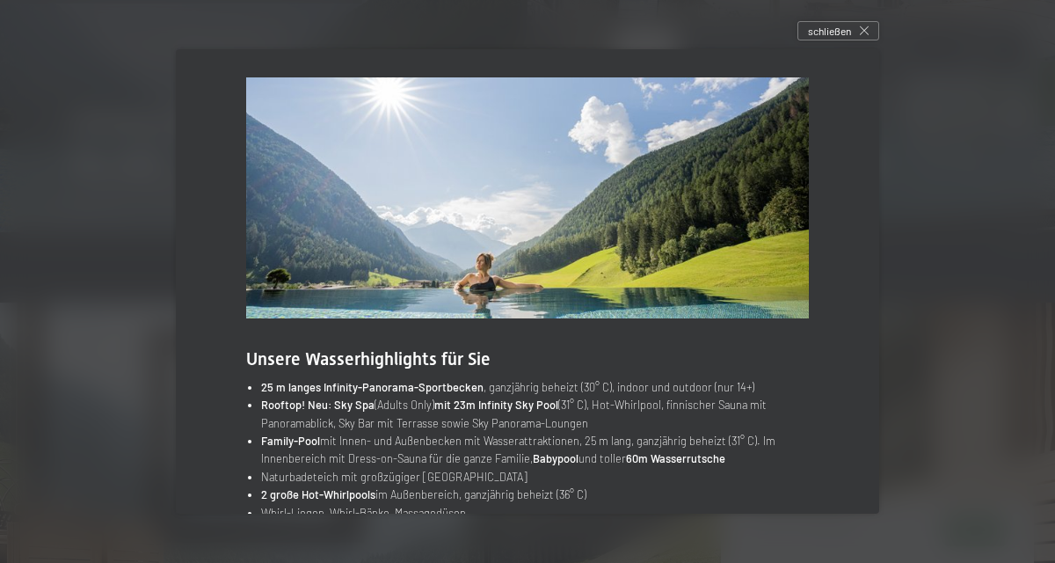
click at [874, 34] on div "schließen" at bounding box center [839, 30] width 82 height 19
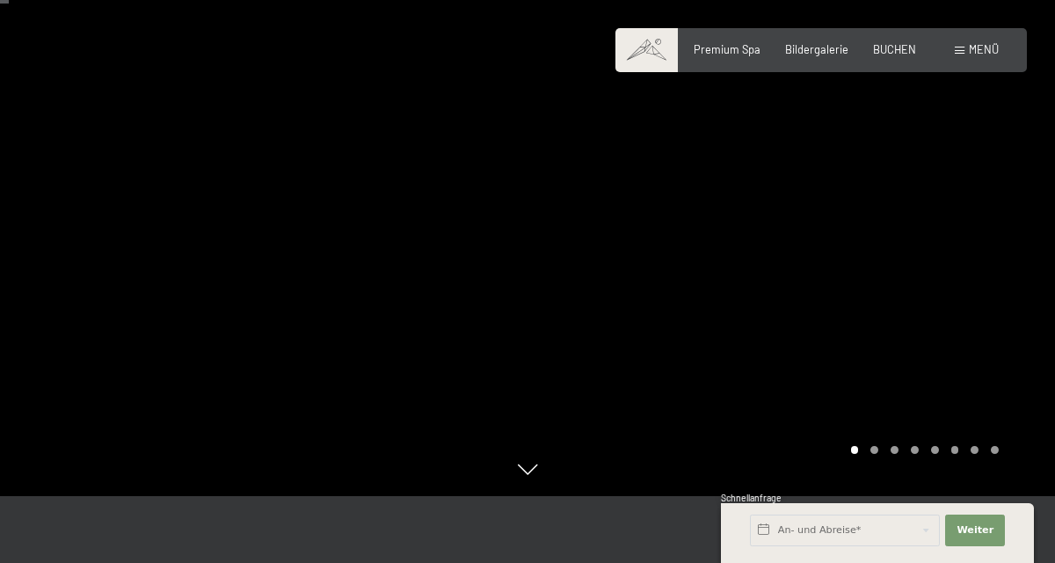
scroll to position [73, 0]
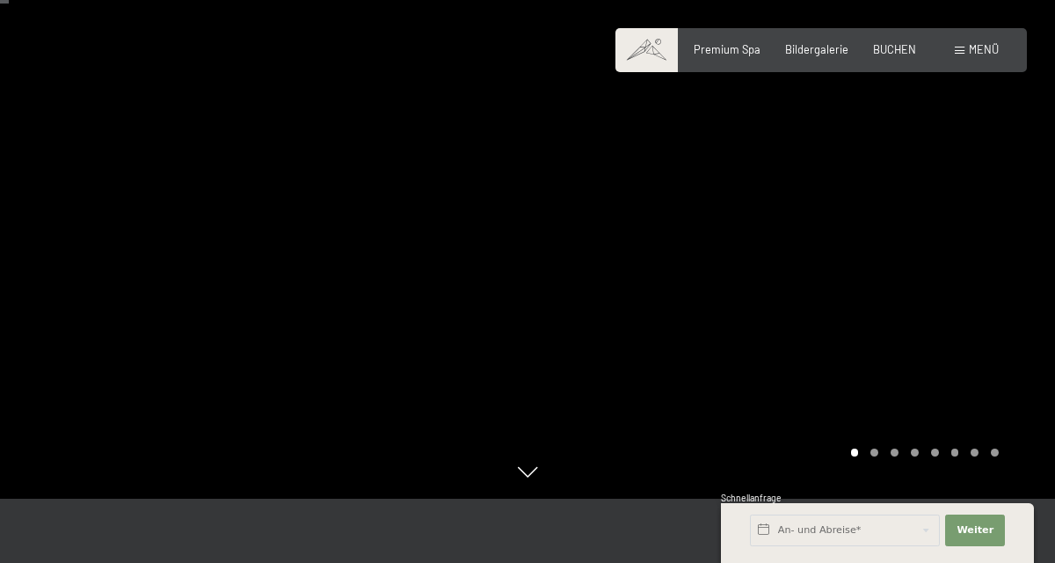
click at [874, 499] on div at bounding box center [792, 213] width 528 height 572
